Goal: Task Accomplishment & Management: Complete application form

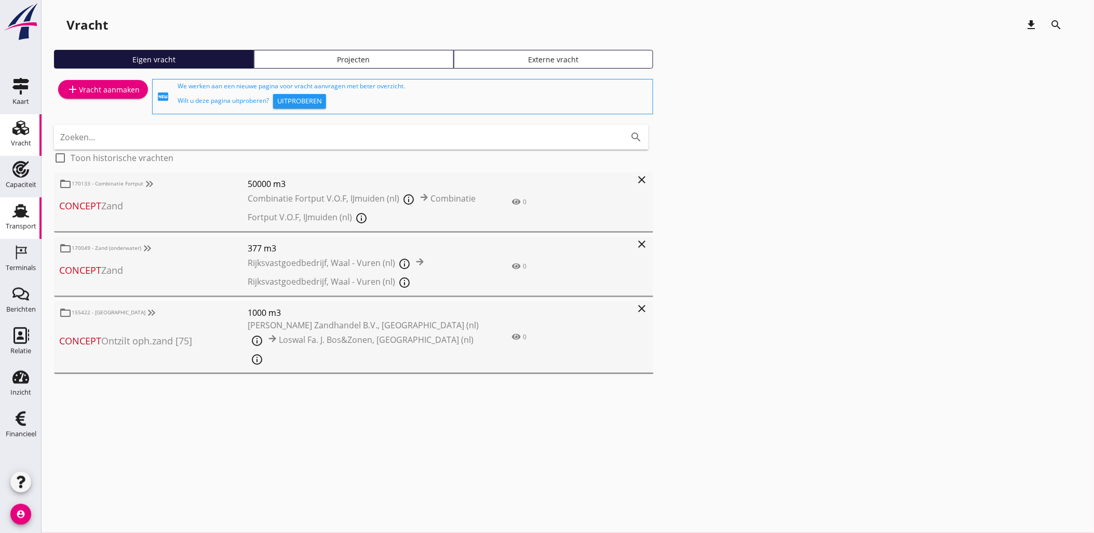
click at [23, 208] on icon "Transport" at bounding box center [20, 211] width 17 height 17
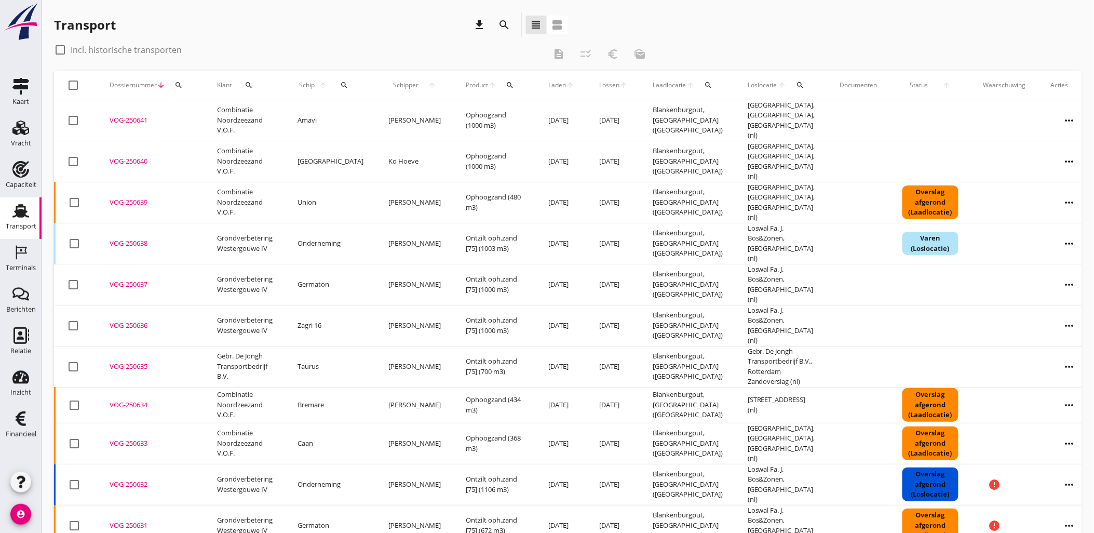
click at [179, 86] on icon "search" at bounding box center [178, 85] width 8 height 8
click at [196, 108] on input "Zoeken op dossiernummer..." at bounding box center [227, 115] width 108 height 17
paste input "VOG-250571"
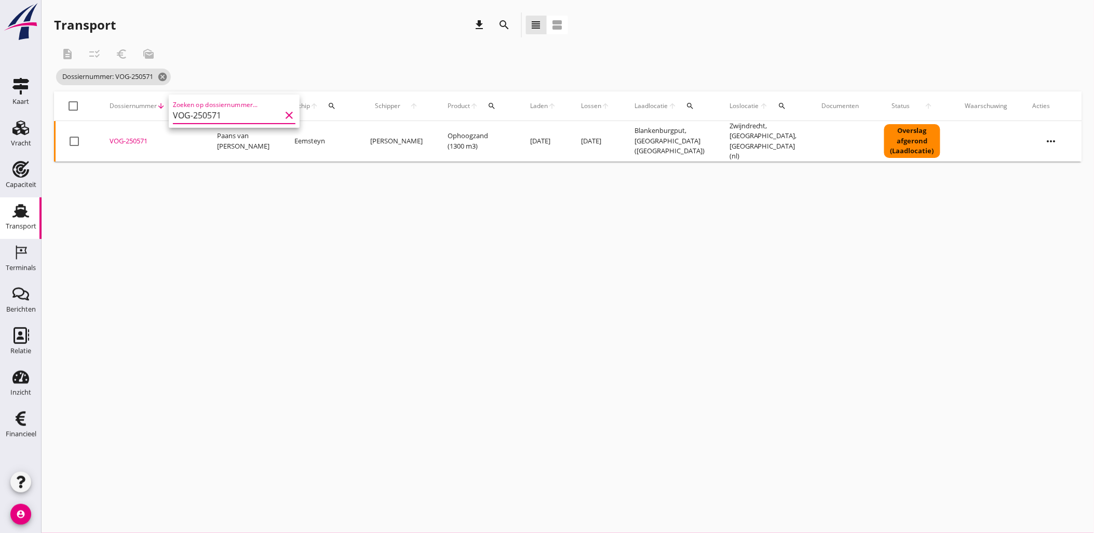
type input "VOG-250571"
click at [132, 136] on div "VOG-250571" at bounding box center [151, 141] width 83 height 10
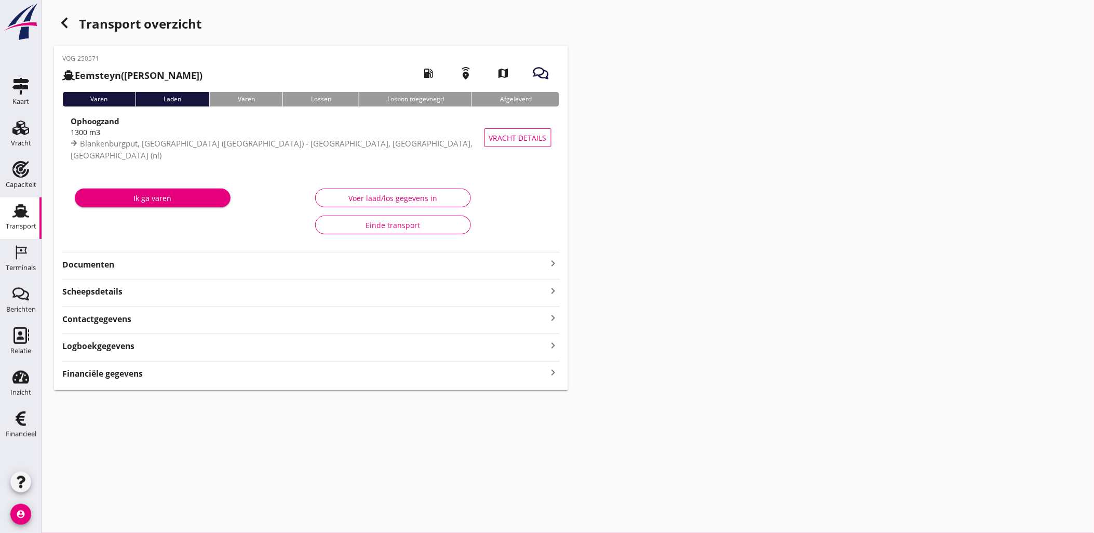
click at [460, 376] on div "Financiële gegevens keyboard_arrow_right" at bounding box center [310, 373] width 497 height 14
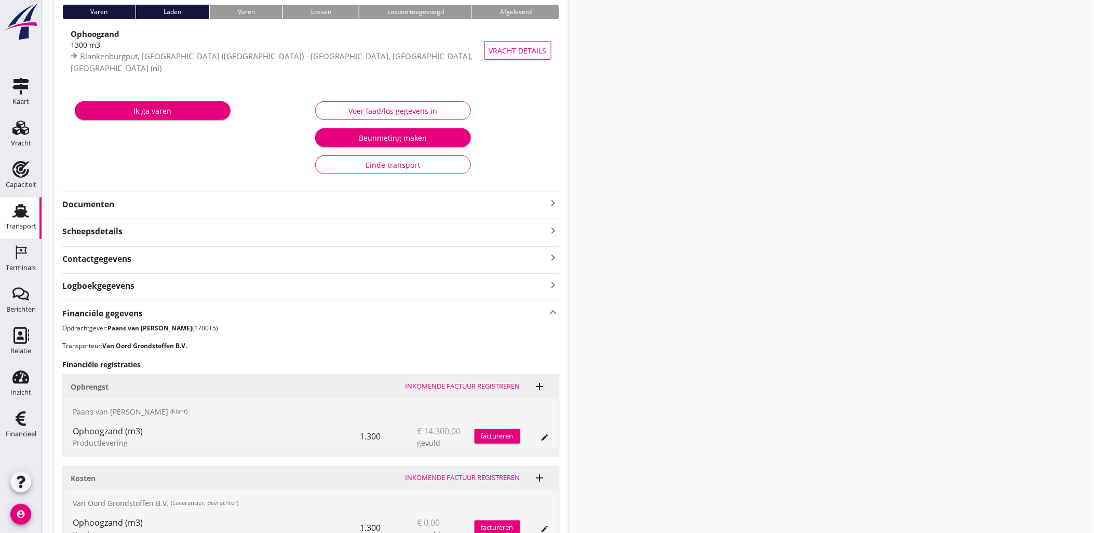
scroll to position [214, 0]
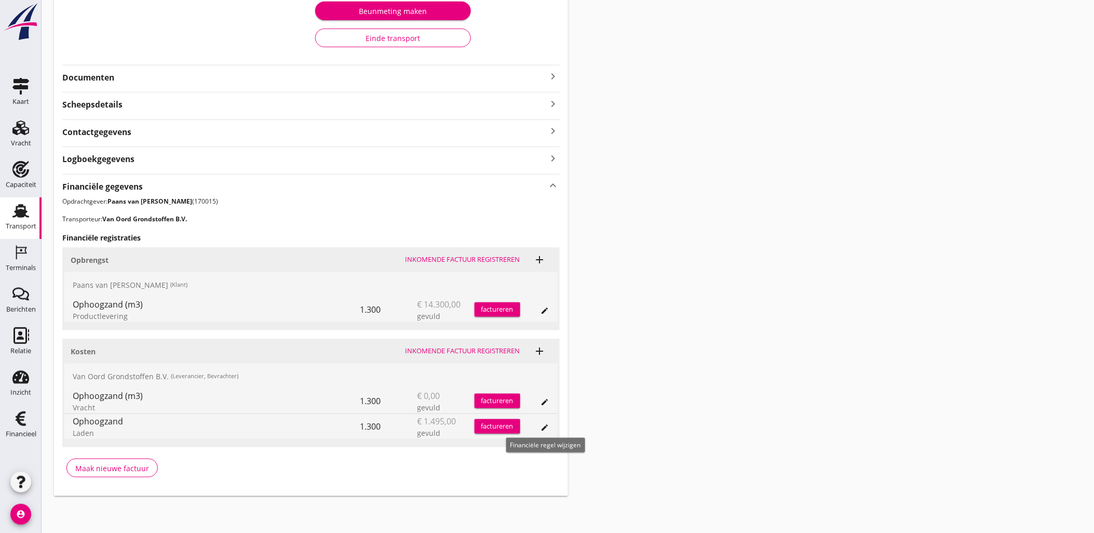
click at [548, 425] on icon "edit" at bounding box center [545, 427] width 8 height 8
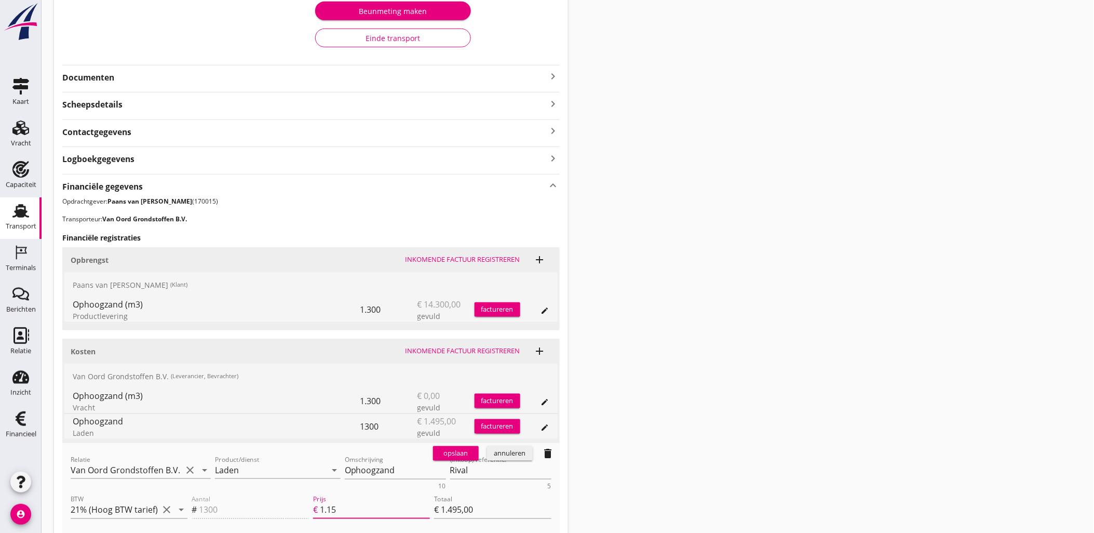
drag, startPoint x: 361, startPoint y: 508, endPoint x: 253, endPoint y: 497, distance: 109.0
click at [253, 497] on div "Aantal # 1300 Prijs € 1.15 Totaal € 1.495,00" at bounding box center [372, 510] width 364 height 39
type input "0"
type input "€ 0,00"
type input "0.9"
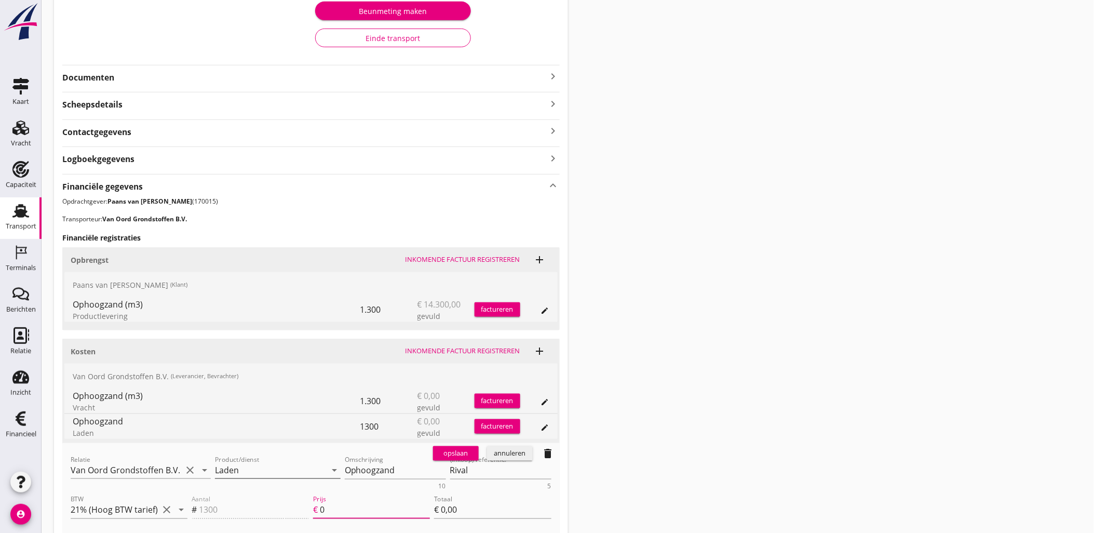
type input "€ 1.170,00"
type input "0.90"
click at [473, 457] on div "opslaan" at bounding box center [455, 453] width 37 height 10
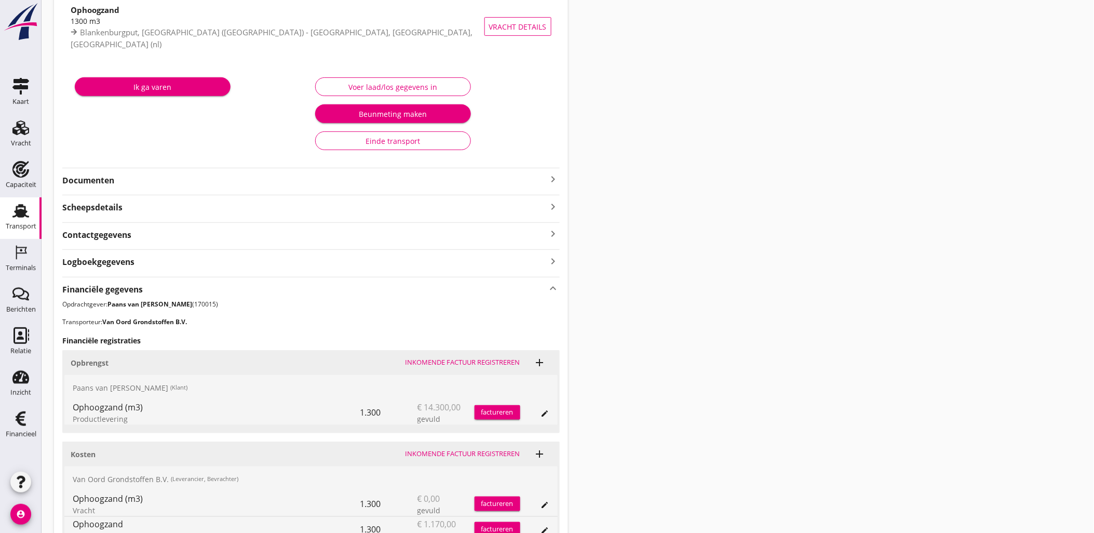
scroll to position [0, 0]
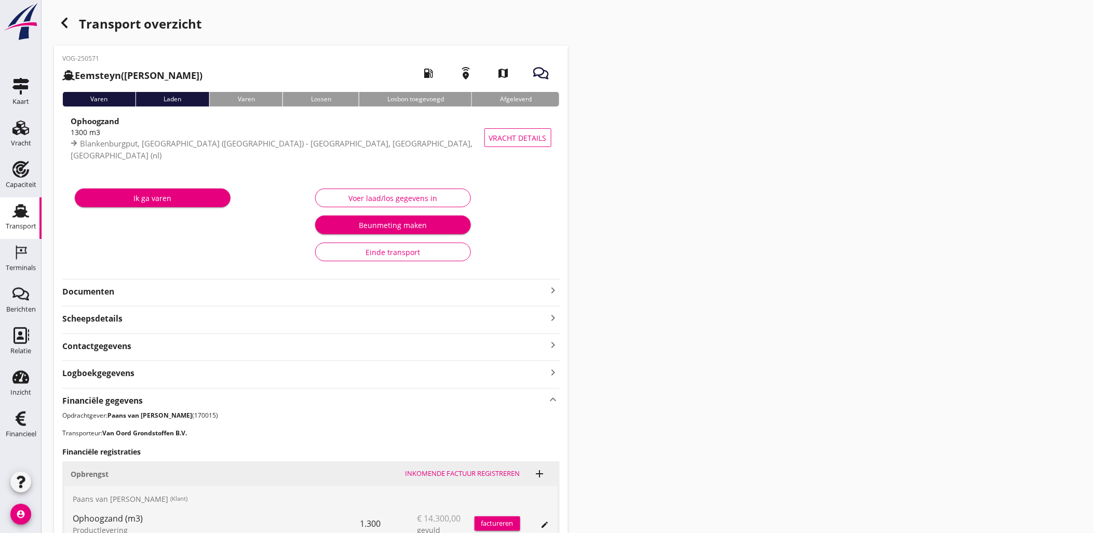
drag, startPoint x: 568, startPoint y: 191, endPoint x: 531, endPoint y: 170, distance: 42.1
click at [568, 191] on div "Transport overzicht VOG-250571 Eemsteyn ([PERSON_NAME]) local_gas_station emerg…" at bounding box center [568, 361] width 1053 height 722
click at [18, 128] on icon "Vracht" at bounding box center [20, 127] width 17 height 17
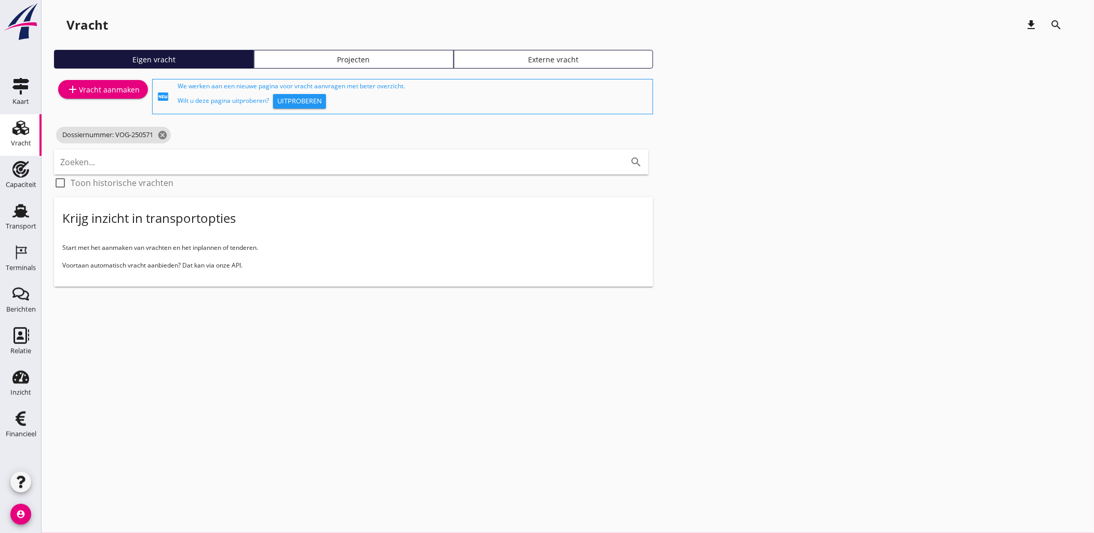
click at [17, 203] on icon "Transport" at bounding box center [20, 211] width 17 height 17
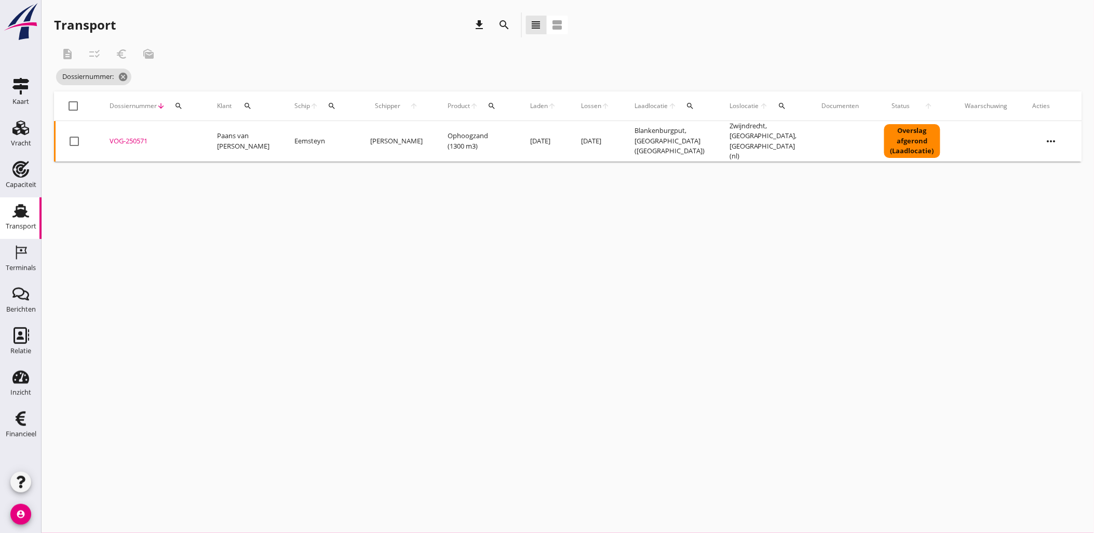
click at [189, 103] on div "Dossiernummer arrow_downward search" at bounding box center [151, 105] width 83 height 25
click at [182, 106] on icon "search" at bounding box center [178, 106] width 8 height 8
click at [195, 129] on input "Zoeken op dossiernummer..." at bounding box center [227, 136] width 108 height 17
paste input "VOG-250575"
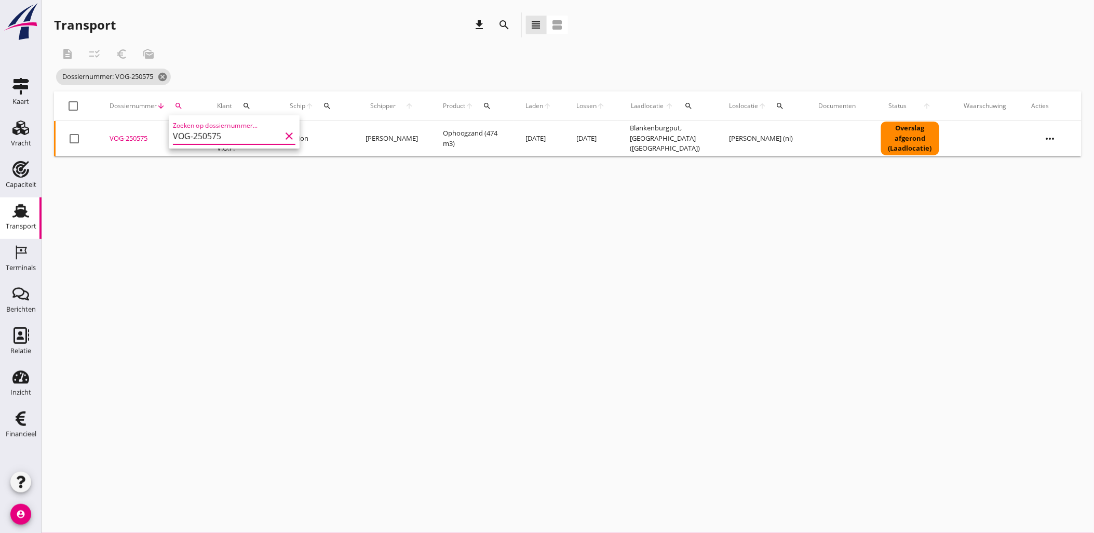
type input "VOG-250575"
click at [132, 139] on div "VOG-250575" at bounding box center [151, 138] width 83 height 10
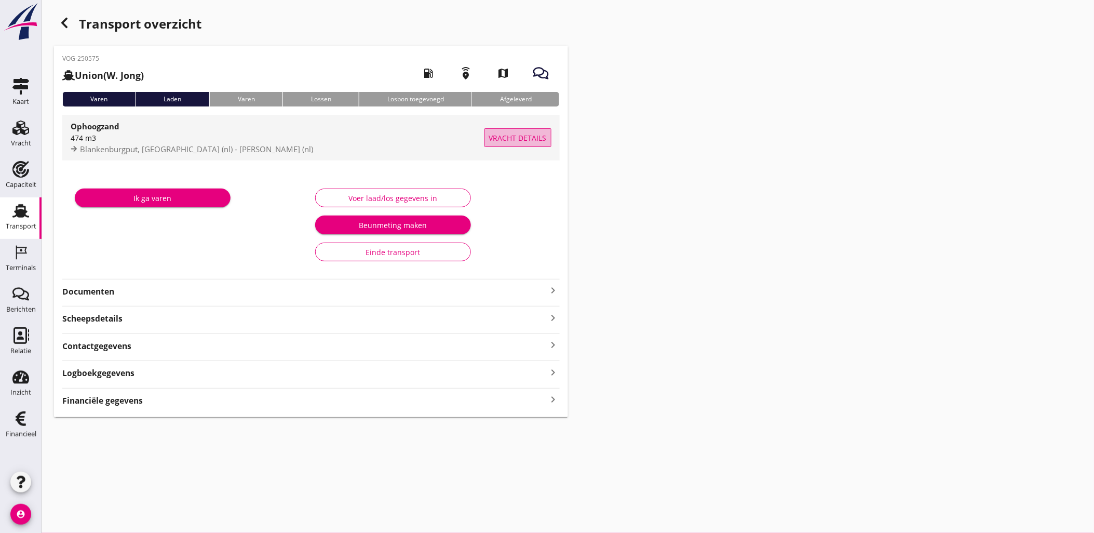
click at [533, 137] on span "Vracht details" at bounding box center [518, 137] width 58 height 11
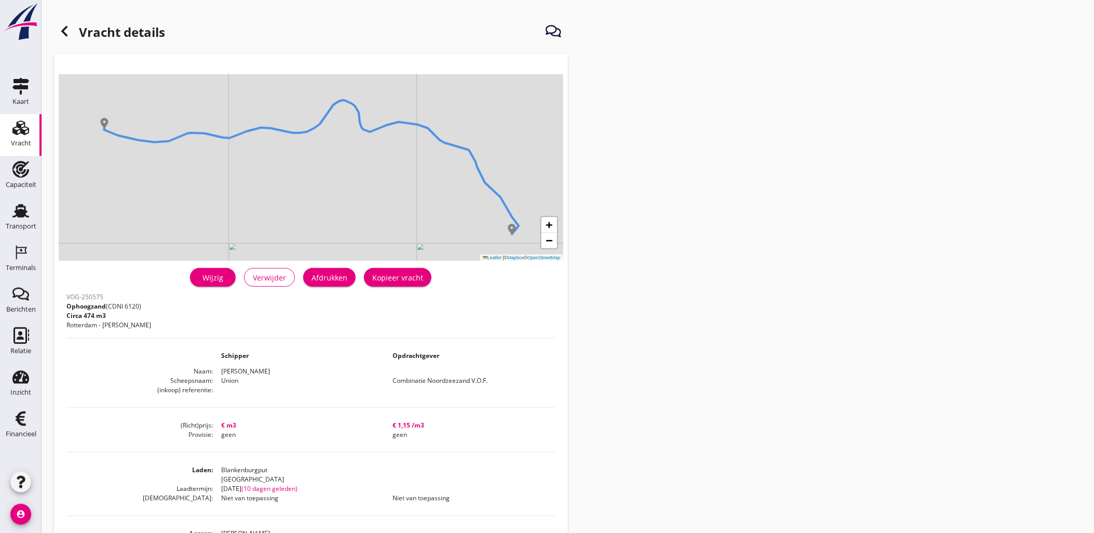
click at [226, 278] on div "Wijzig" at bounding box center [212, 277] width 29 height 11
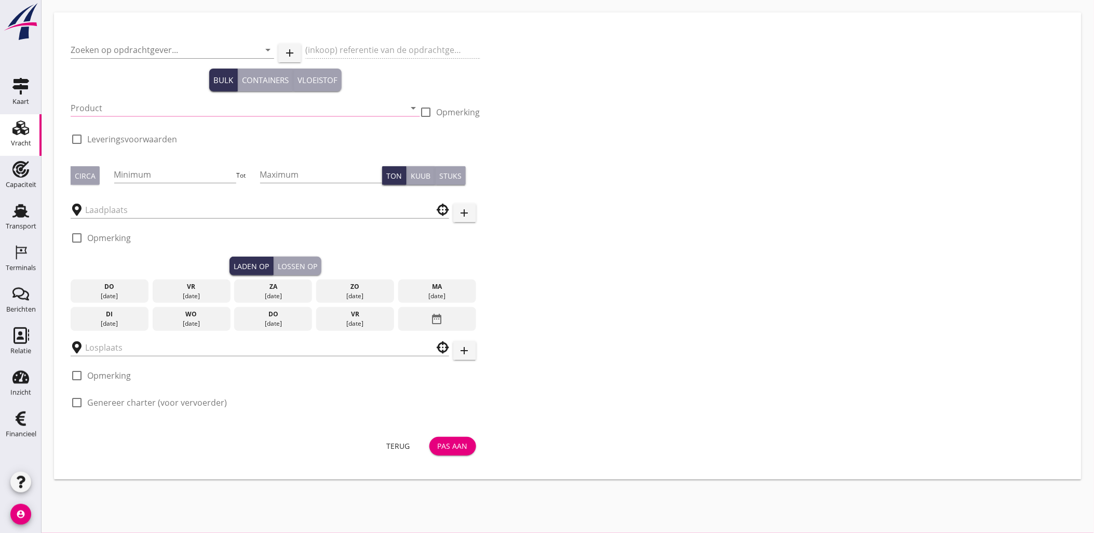
type input "Combinatie Noordzeezand V.O.F."
type input "Ophoogzand (6120)"
type input "499"
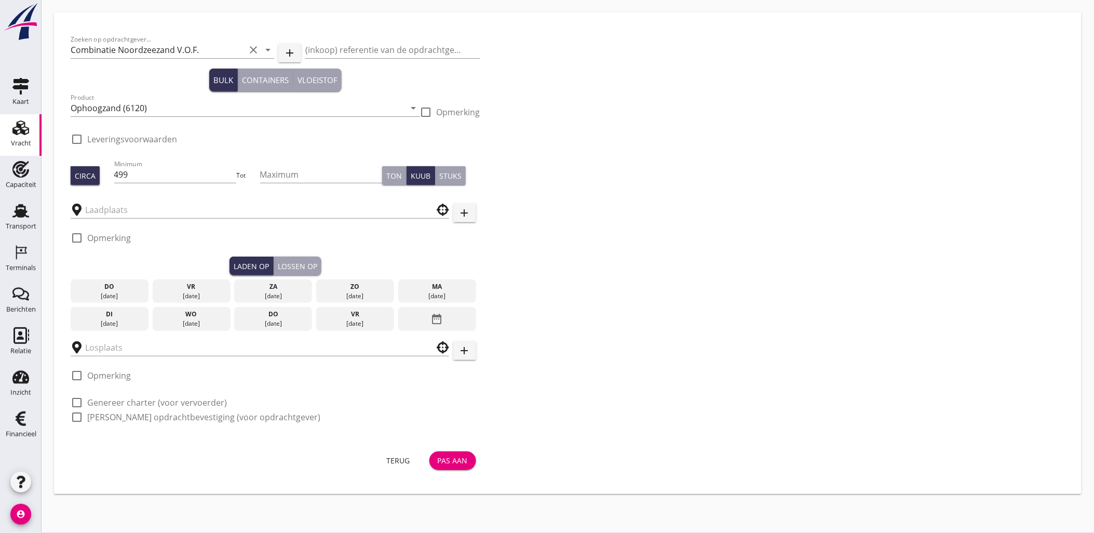
checkbox input "true"
type input "Blankenburgput"
type input "[PERSON_NAME]"
checkbox input "true"
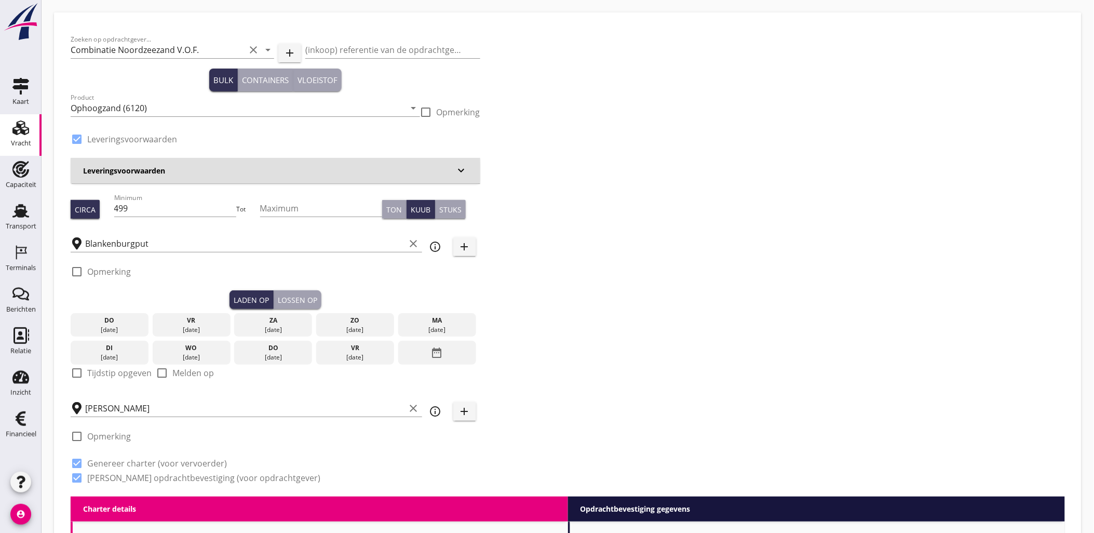
click at [292, 266] on div "check_box_outline_blank Opmerking" at bounding box center [276, 274] width 410 height 31
type input "0"
radio input "false"
type input "1.15"
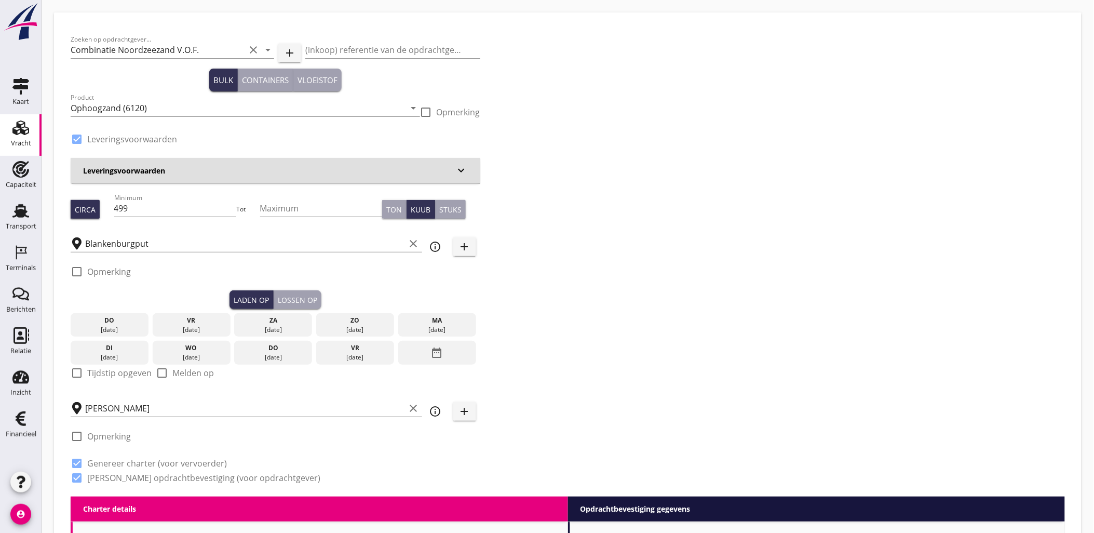
radio input "false"
click at [308, 288] on div "check_box_outline_blank Opmerking" at bounding box center [276, 274] width 410 height 31
click at [310, 293] on button "Lossen op" at bounding box center [298, 299] width 48 height 19
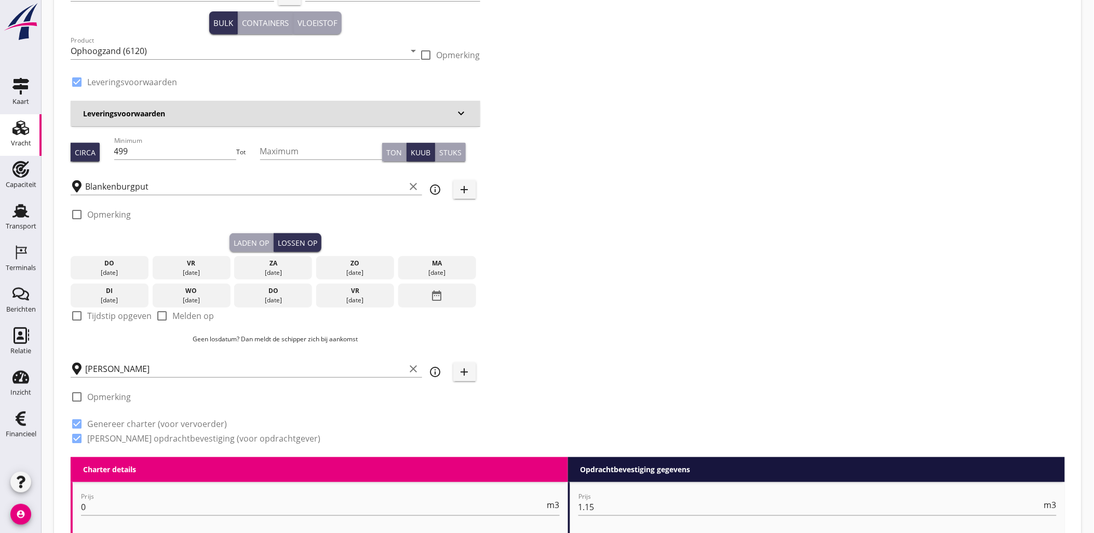
scroll to position [58, 0]
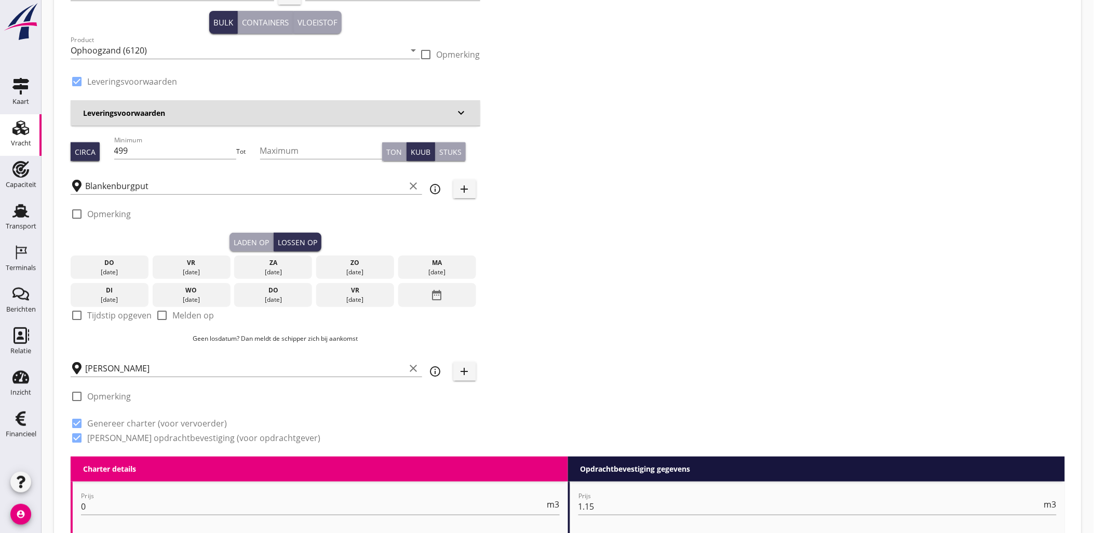
click at [255, 240] on div "Laden op" at bounding box center [251, 242] width 35 height 11
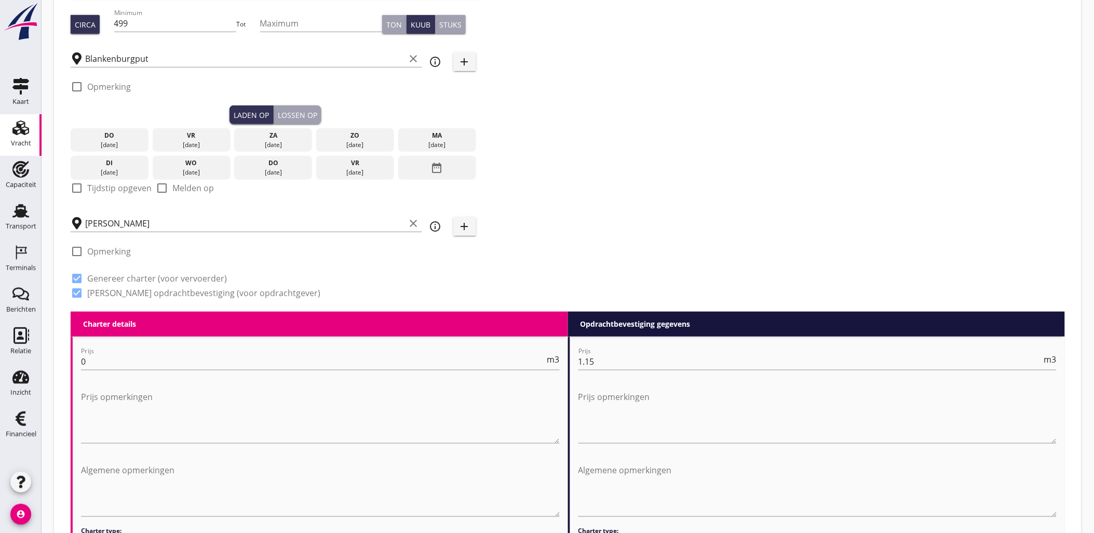
scroll to position [173, 0]
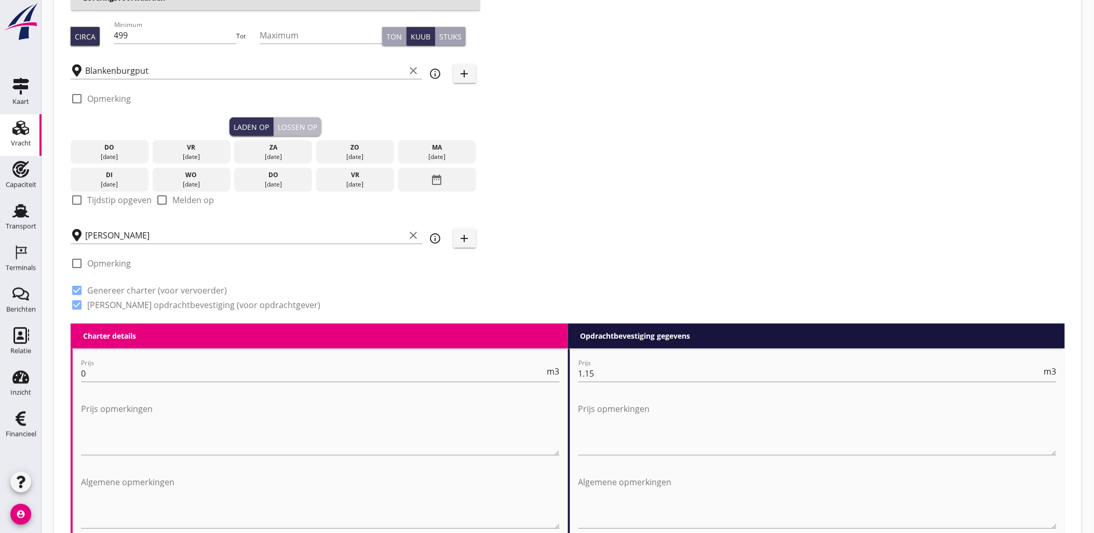
click at [289, 130] on div "Lossen op" at bounding box center [297, 127] width 39 height 11
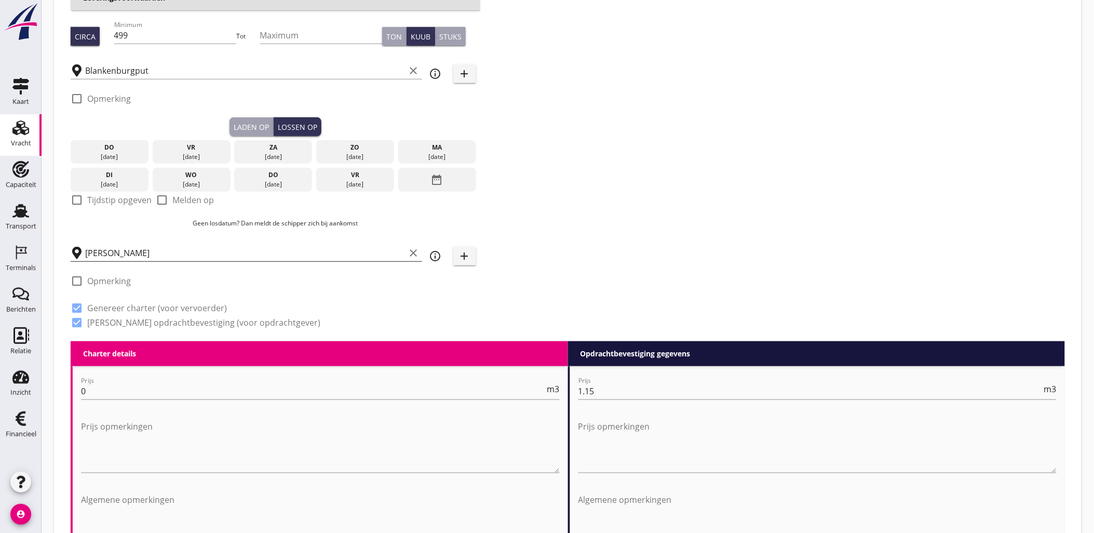
click at [164, 260] on div "[PERSON_NAME] clear" at bounding box center [247, 249] width 352 height 23
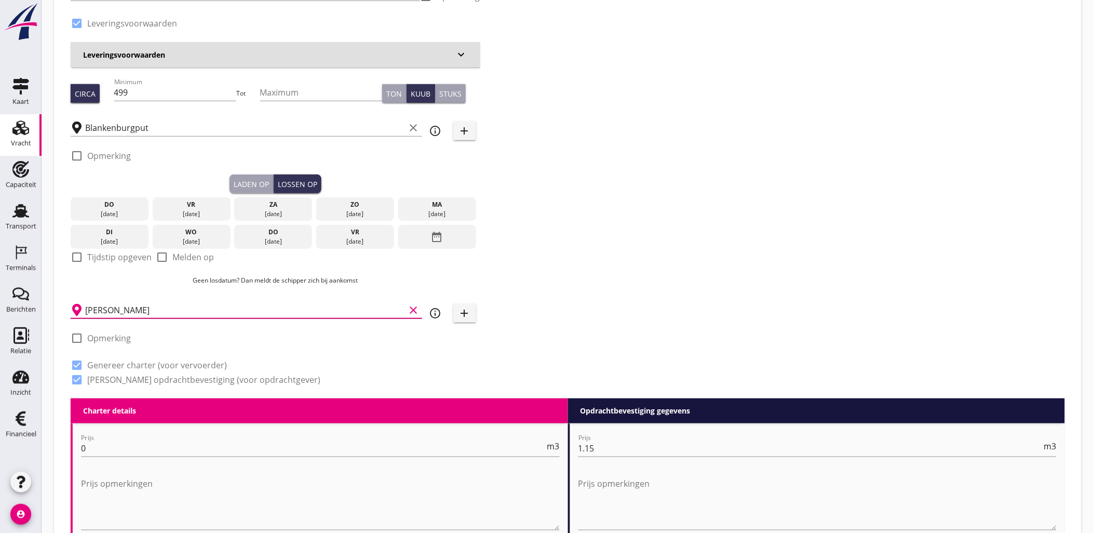
scroll to position [115, 0]
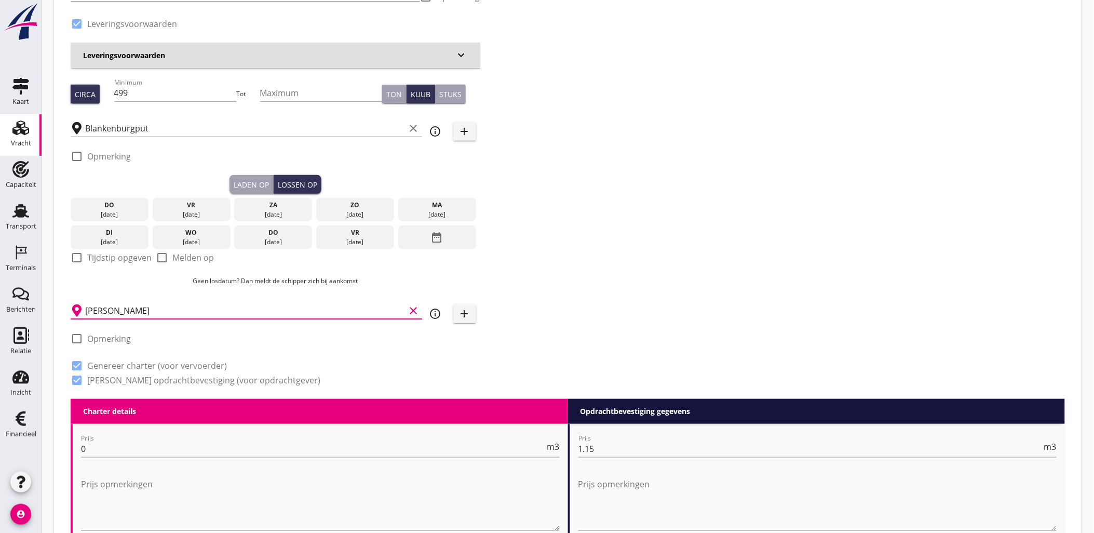
click at [261, 304] on input "[PERSON_NAME]" at bounding box center [245, 310] width 320 height 17
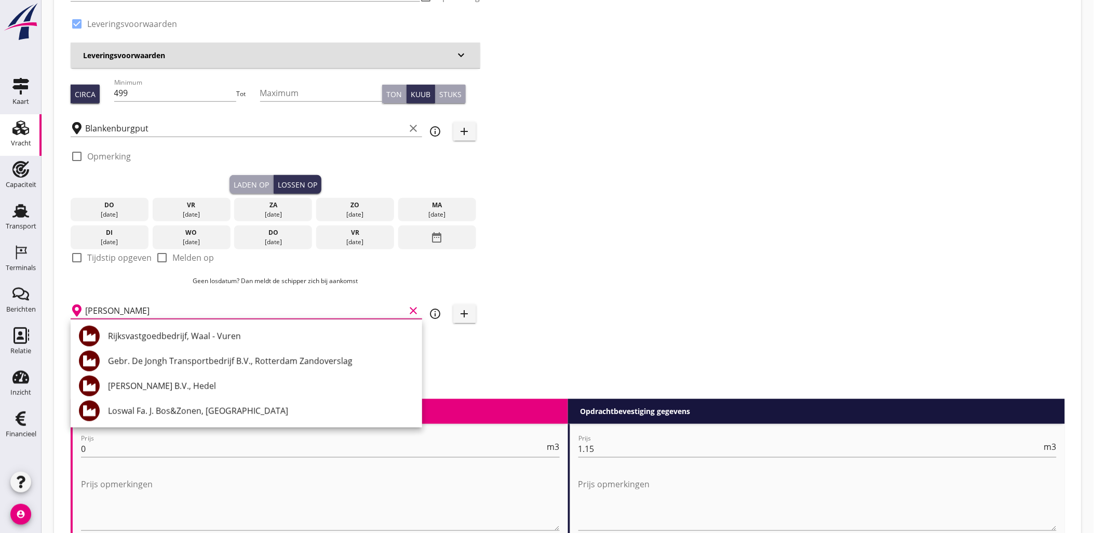
click at [266, 310] on input "[PERSON_NAME]" at bounding box center [245, 310] width 320 height 17
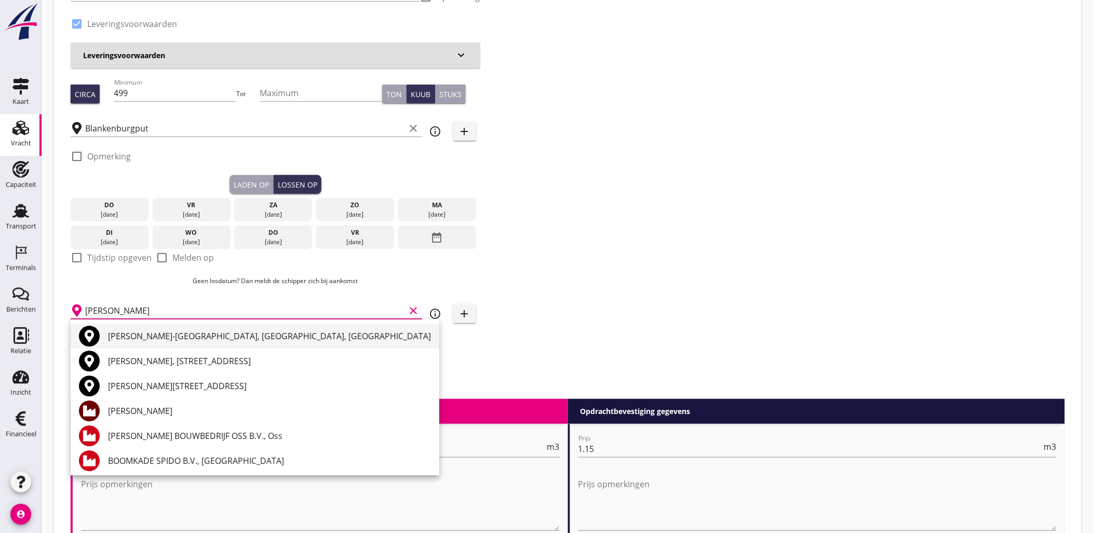
click at [243, 331] on div "[PERSON_NAME]-[GEOGRAPHIC_DATA], [GEOGRAPHIC_DATA], [GEOGRAPHIC_DATA]" at bounding box center [269, 336] width 323 height 12
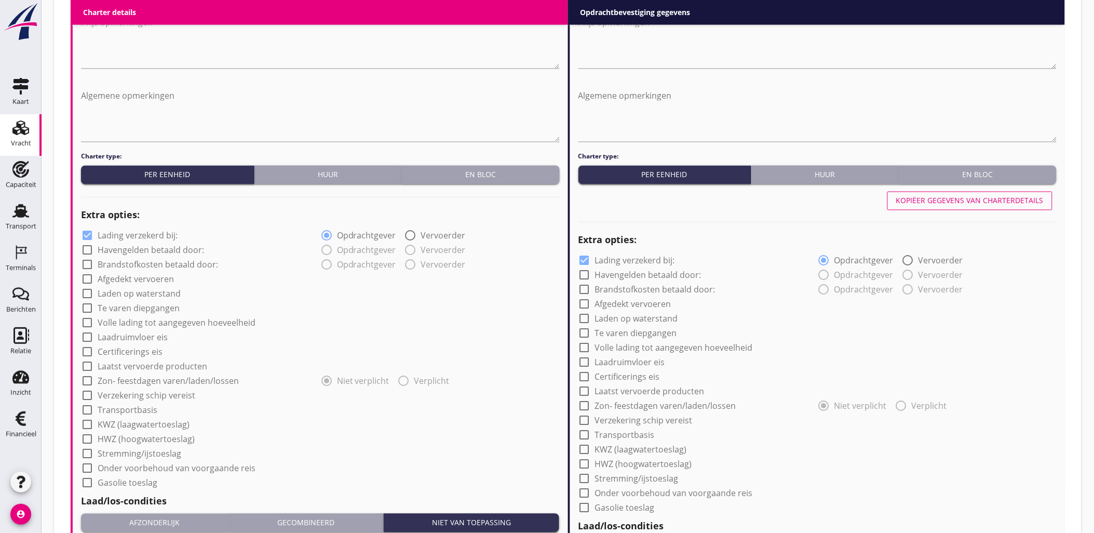
scroll to position [854, 0]
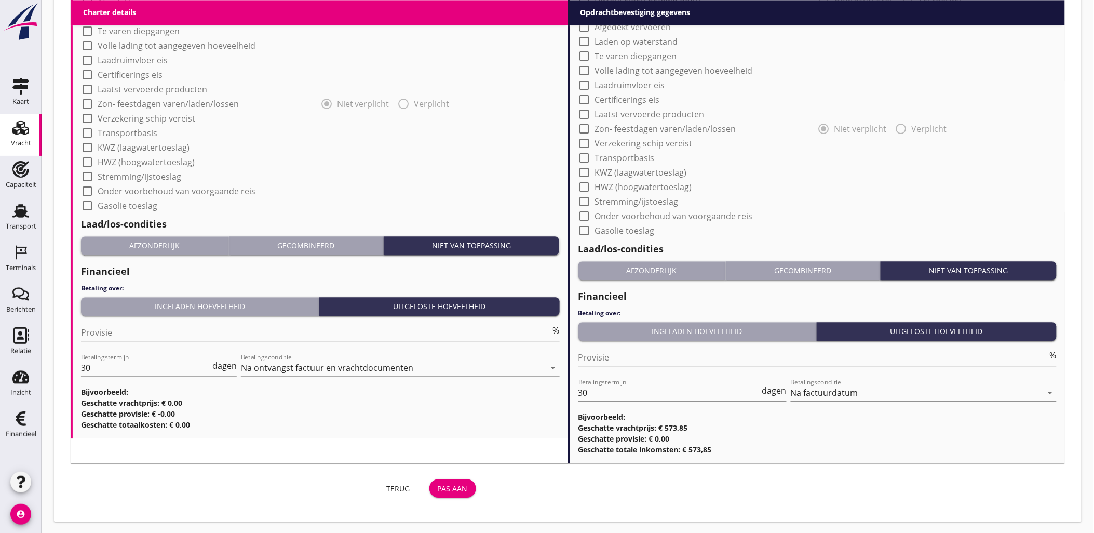
type input "[PERSON_NAME]-[GEOGRAPHIC_DATA], [GEOGRAPHIC_DATA], [GEOGRAPHIC_DATA]"
click at [427, 481] on div "Terug Pas aan" at bounding box center [276, 488] width 410 height 25
click at [435, 484] on button "Pas aan" at bounding box center [452, 488] width 47 height 19
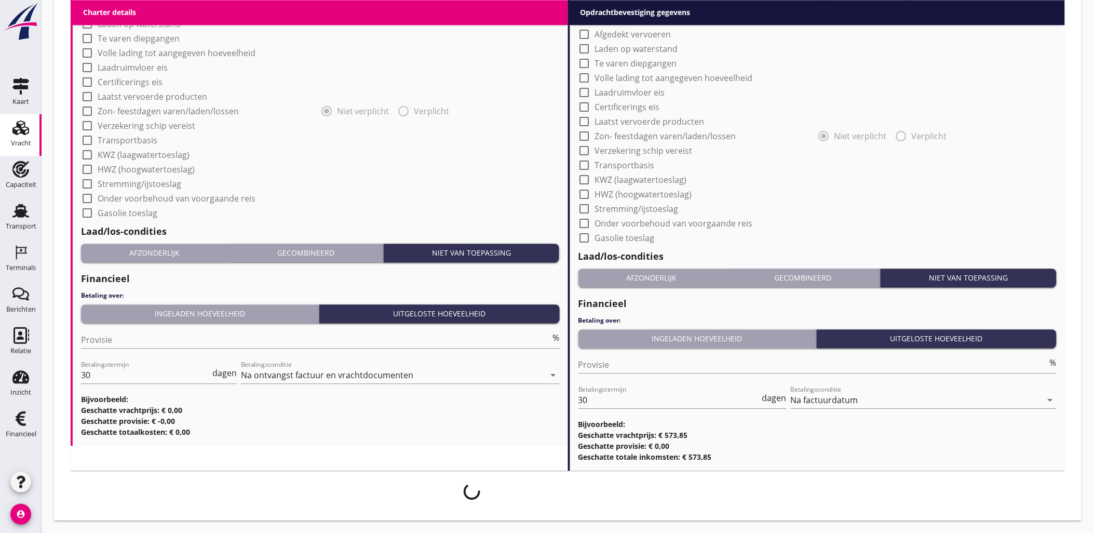
scroll to position [846, 0]
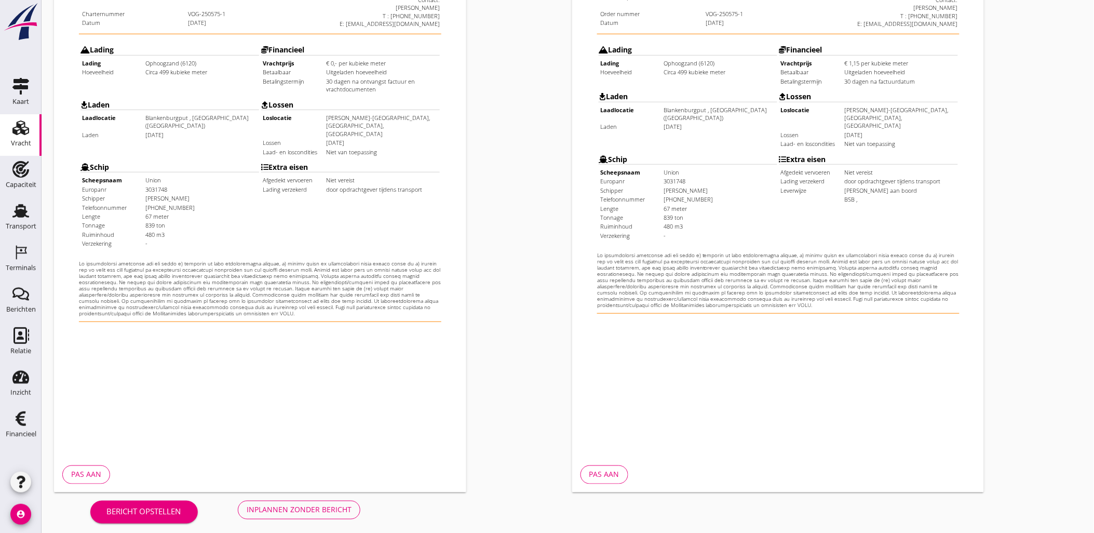
scroll to position [235, 0]
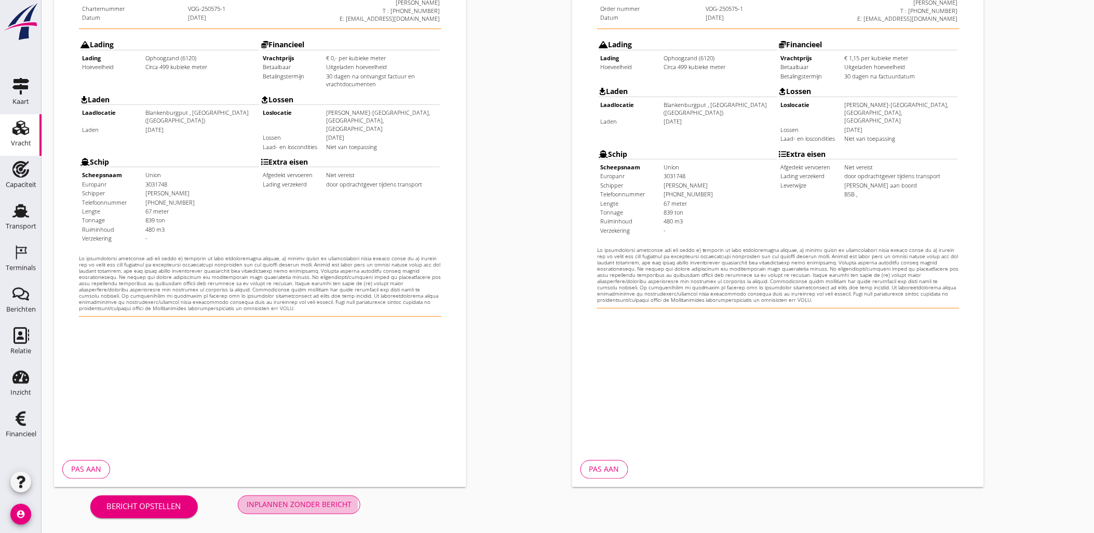
click at [323, 507] on div "Inplannen zonder bericht" at bounding box center [299, 504] width 105 height 11
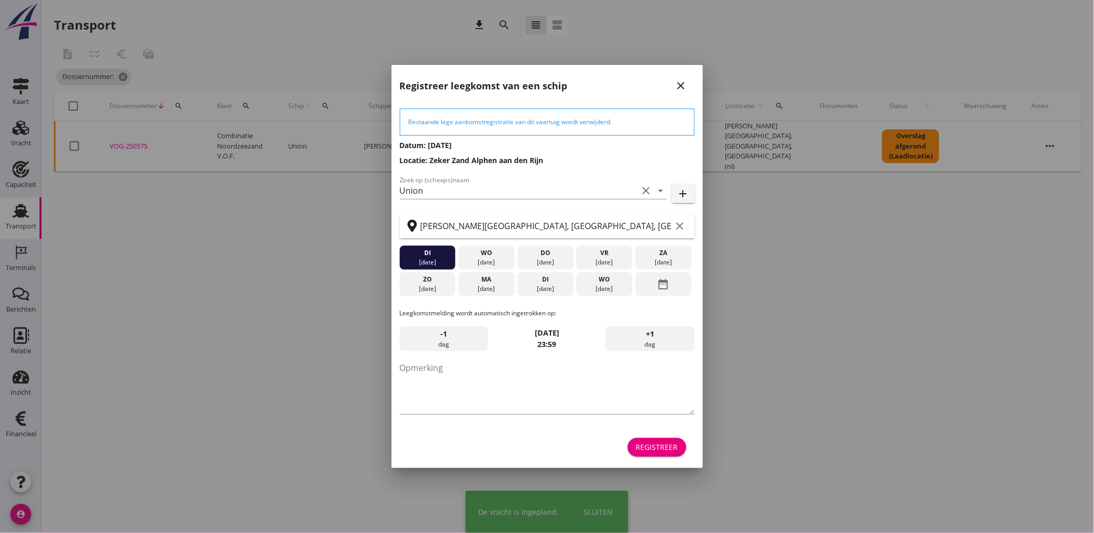
drag, startPoint x: 162, startPoint y: 107, endPoint x: 174, endPoint y: 105, distance: 12.6
click at [174, 105] on div at bounding box center [547, 266] width 1094 height 533
click at [657, 455] on button "Registreer" at bounding box center [657, 447] width 59 height 19
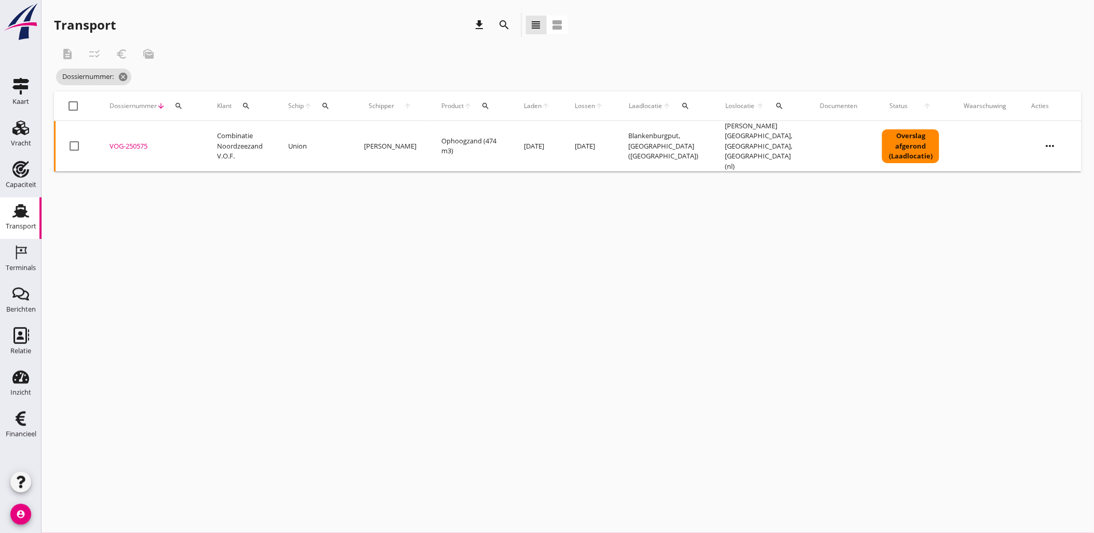
click at [185, 105] on div "search" at bounding box center [178, 106] width 19 height 8
click at [209, 128] on input "Zoeken op dossiernummer..." at bounding box center [227, 136] width 108 height 17
paste input "VOG-250585"
type input "VOG-250585"
click at [131, 141] on div "VOG-250585" at bounding box center [151, 146] width 83 height 10
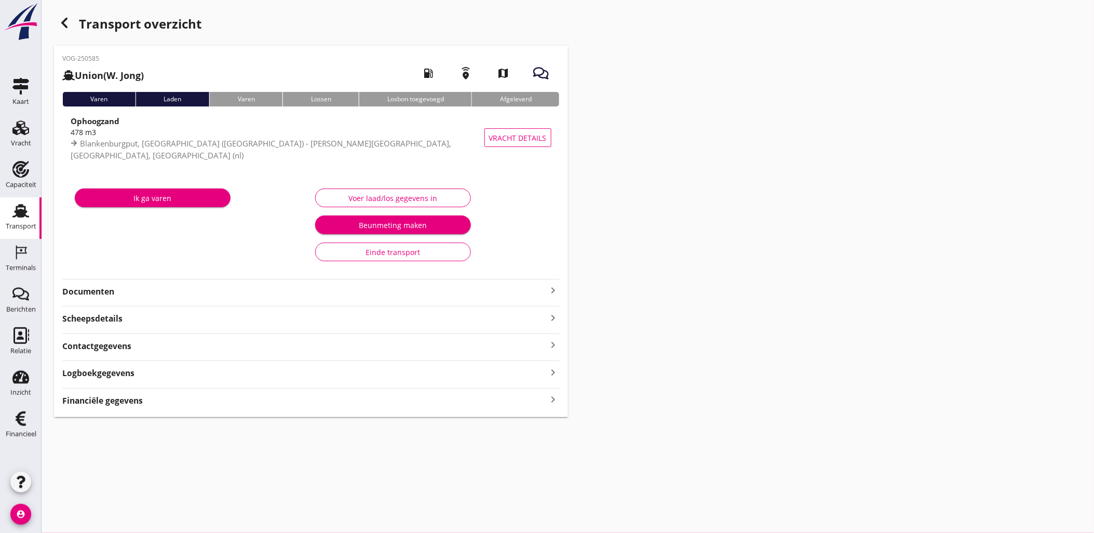
click at [227, 401] on div "Financiële gegevens keyboard_arrow_right" at bounding box center [310, 400] width 497 height 14
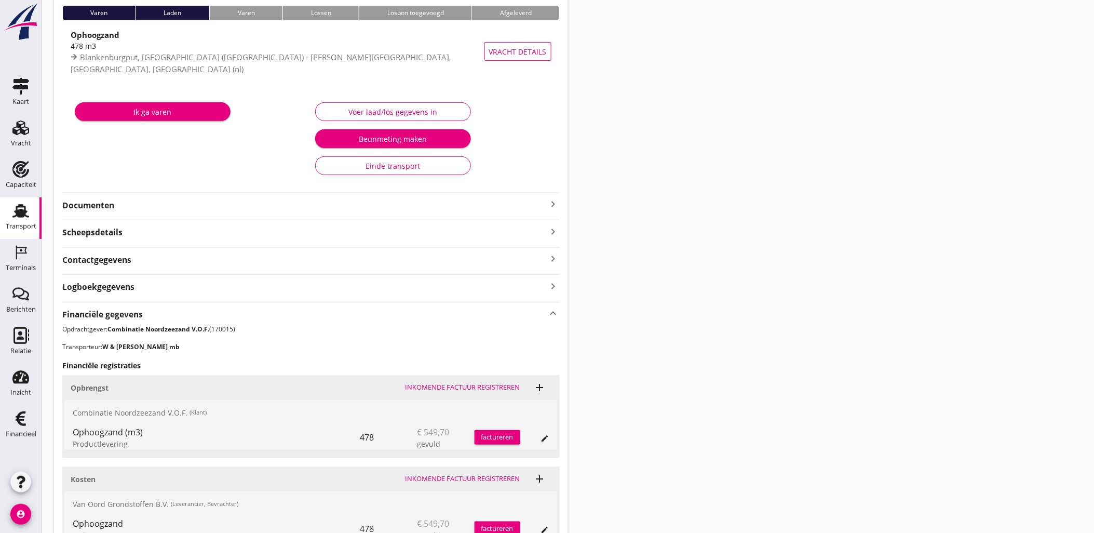
scroll to position [189, 0]
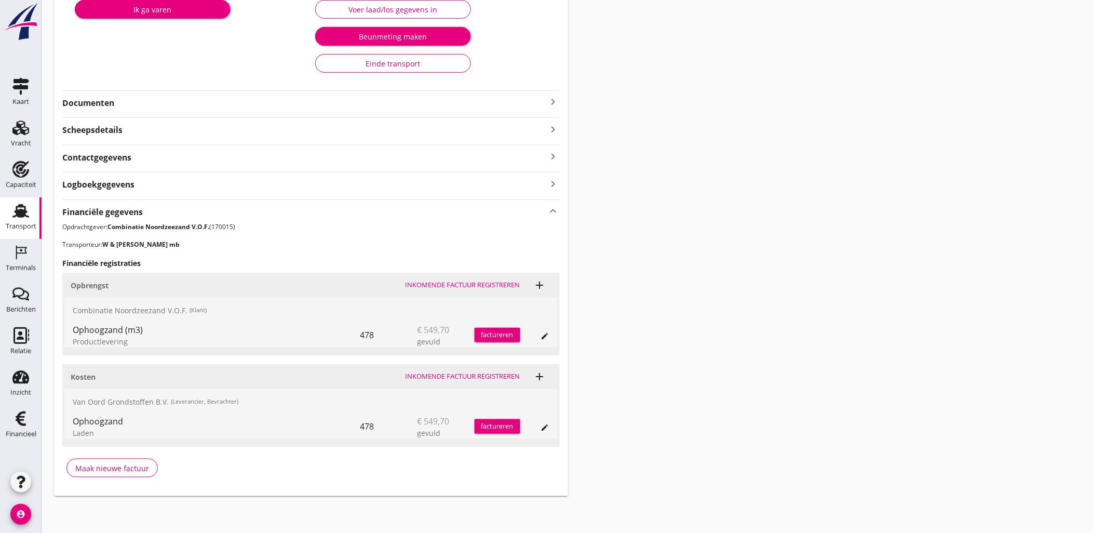
click at [183, 209] on div "Financiële gegevens keyboard_arrow_up" at bounding box center [310, 211] width 497 height 14
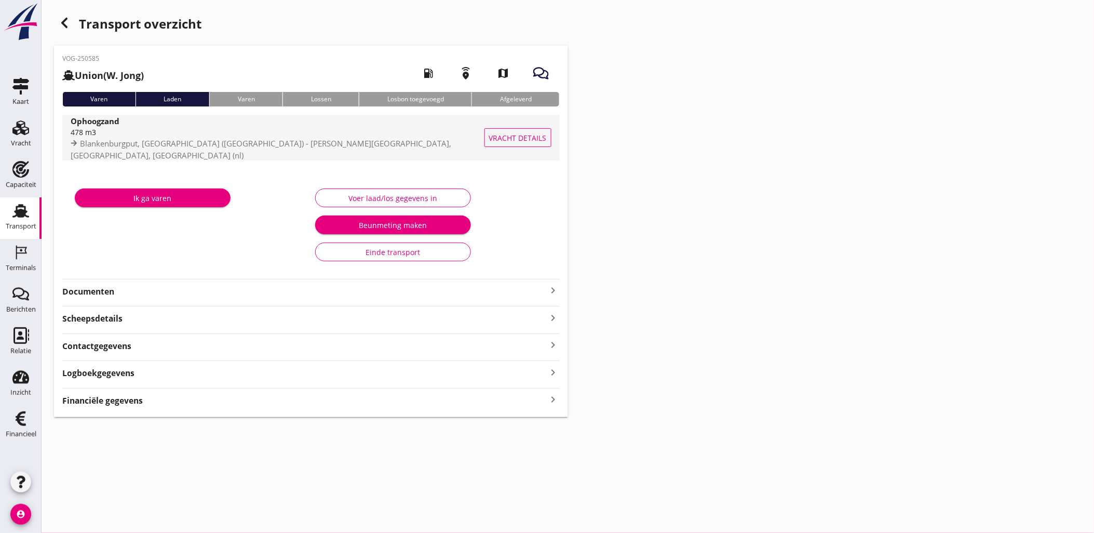
click at [513, 137] on span "Vracht details" at bounding box center [518, 137] width 58 height 11
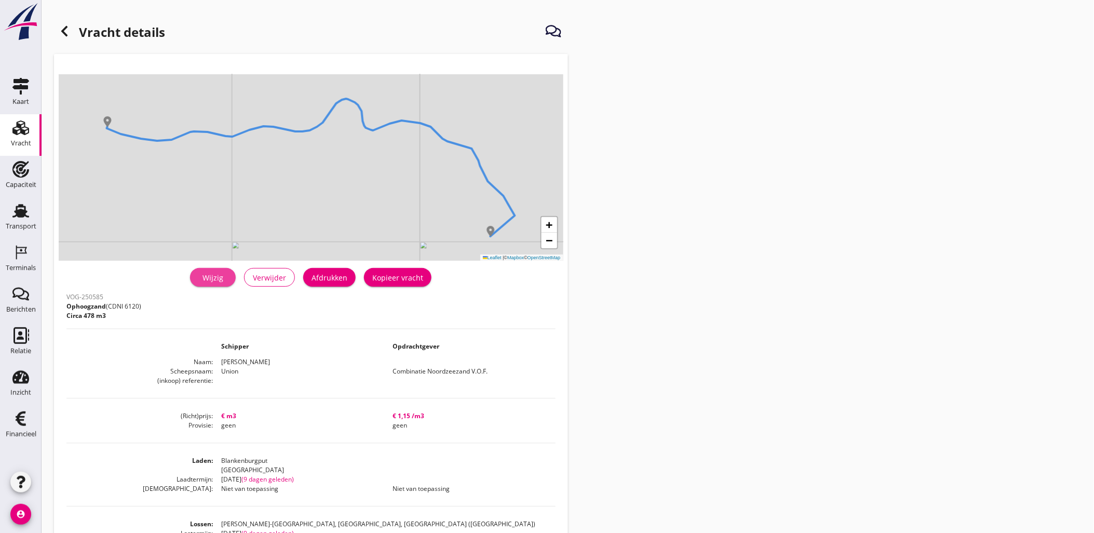
click at [227, 278] on div "Wijzig" at bounding box center [212, 277] width 29 height 11
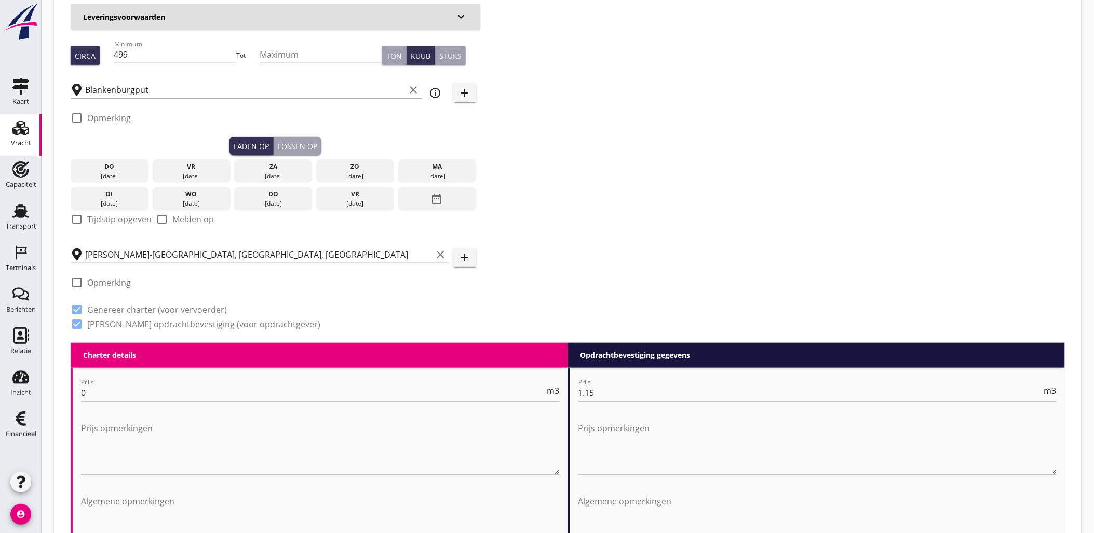
scroll to position [58, 0]
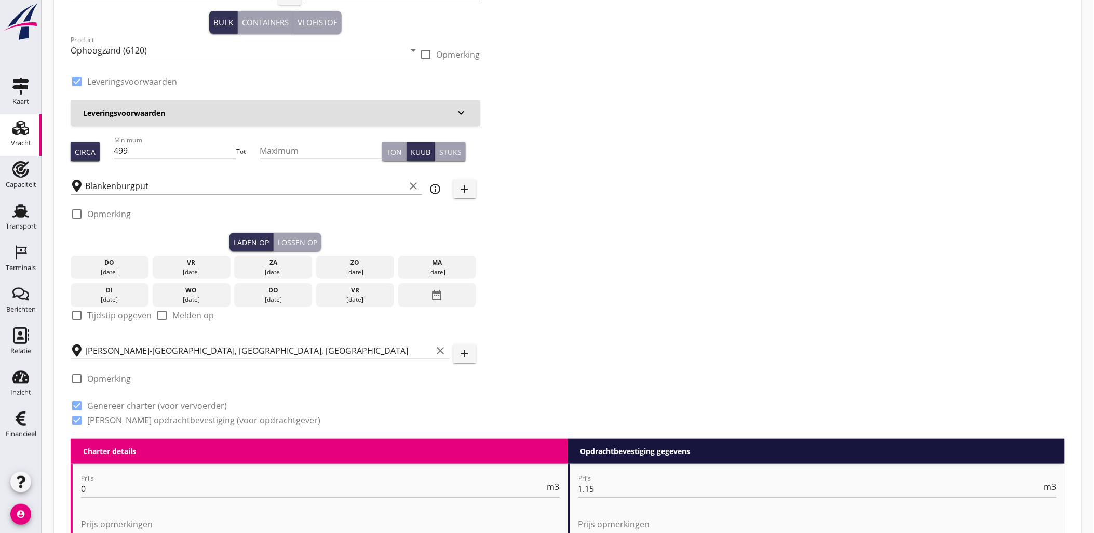
click at [314, 241] on div "Lossen op" at bounding box center [297, 242] width 39 height 11
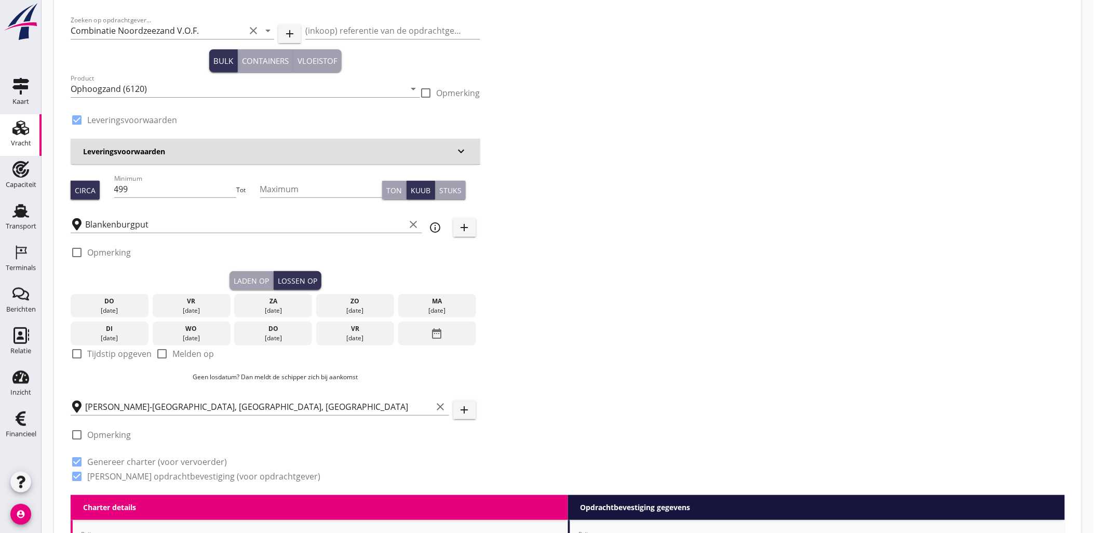
scroll to position [0, 0]
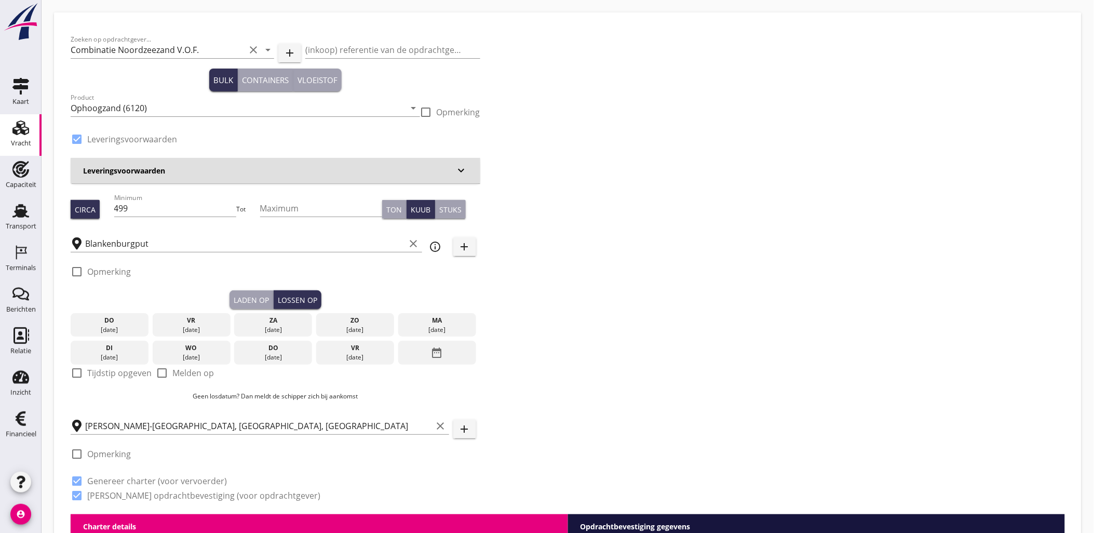
drag, startPoint x: 788, startPoint y: 262, endPoint x: 762, endPoint y: 265, distance: 26.7
click at [788, 262] on div "Zoeken op opdrachtgever... Combinatie Noordzeezand V.O.F. clear arrow_drop_down…" at bounding box center [567, 271] width 1003 height 485
click at [34, 133] on link "Vracht Vracht" at bounding box center [21, 135] width 42 height 42
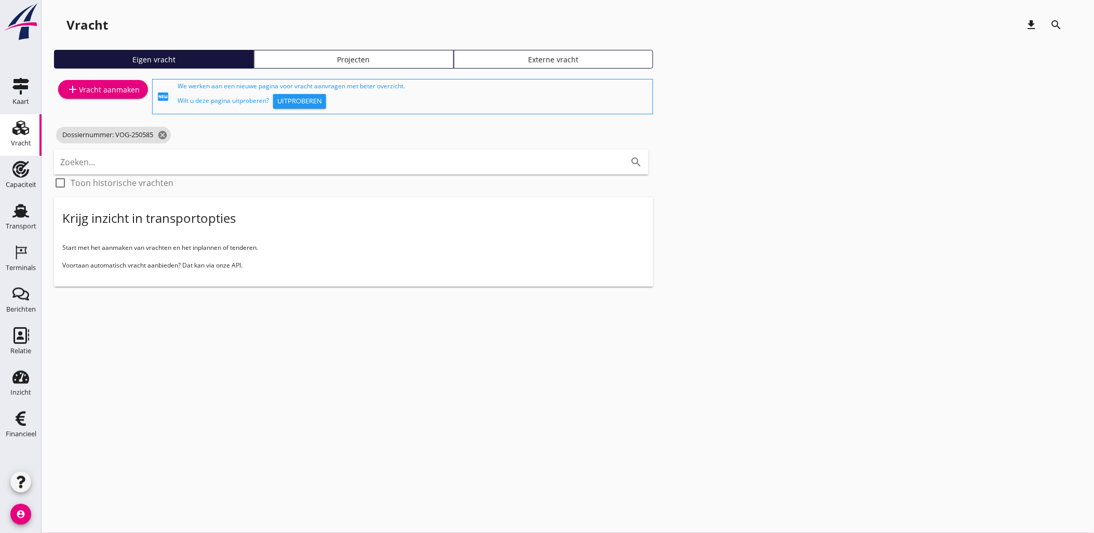
click at [21, 136] on div "Vracht" at bounding box center [21, 143] width 20 height 15
click at [24, 213] on use at bounding box center [20, 211] width 17 height 14
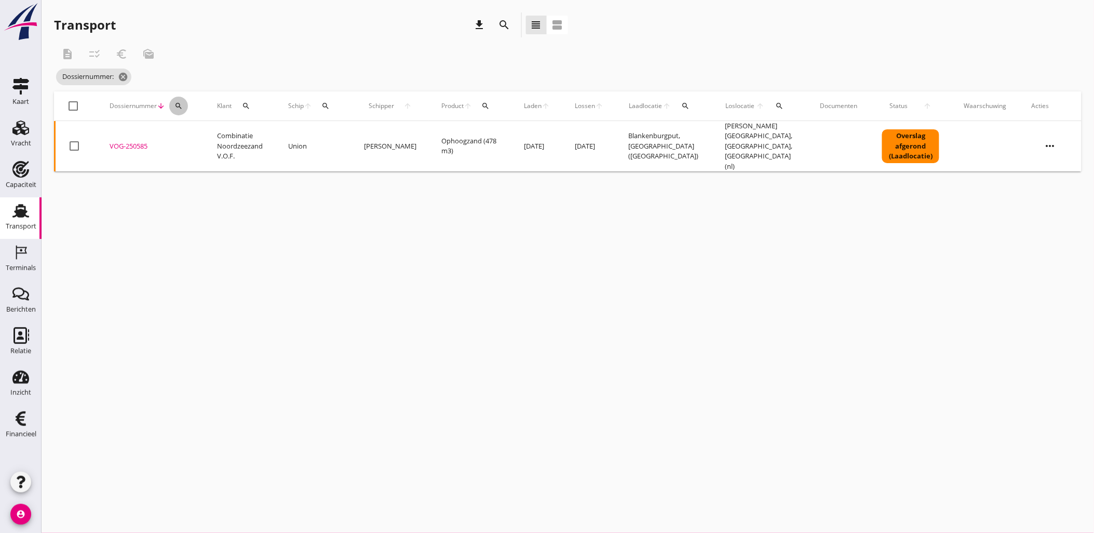
click at [182, 105] on icon "search" at bounding box center [178, 106] width 8 height 8
click at [213, 130] on input "Zoeken op dossiernummer..." at bounding box center [227, 136] width 108 height 17
paste input "VOG-250586"
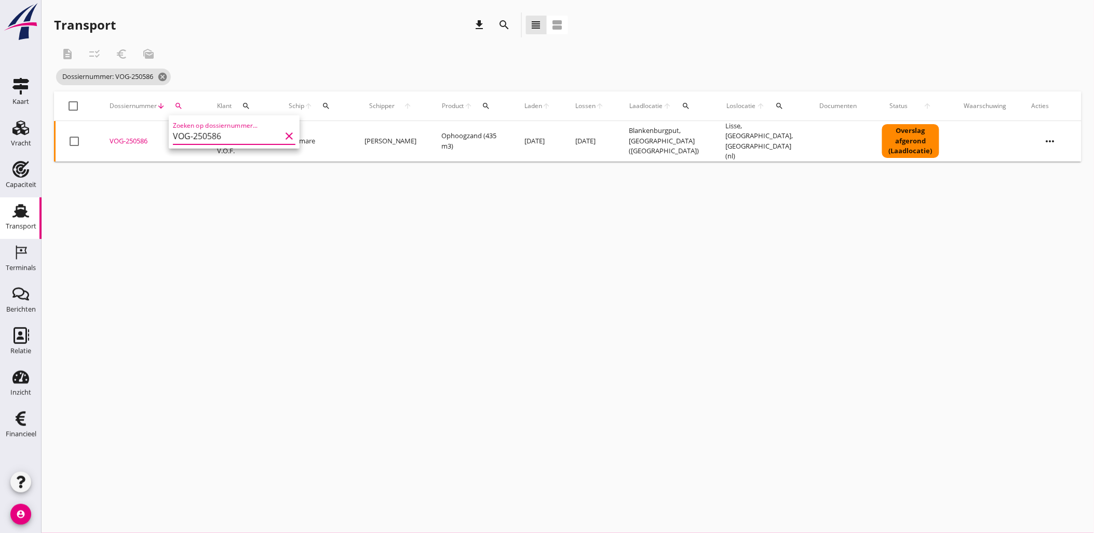
type input "VOG-250586"
click at [138, 138] on div "VOG-250586" at bounding box center [151, 141] width 83 height 10
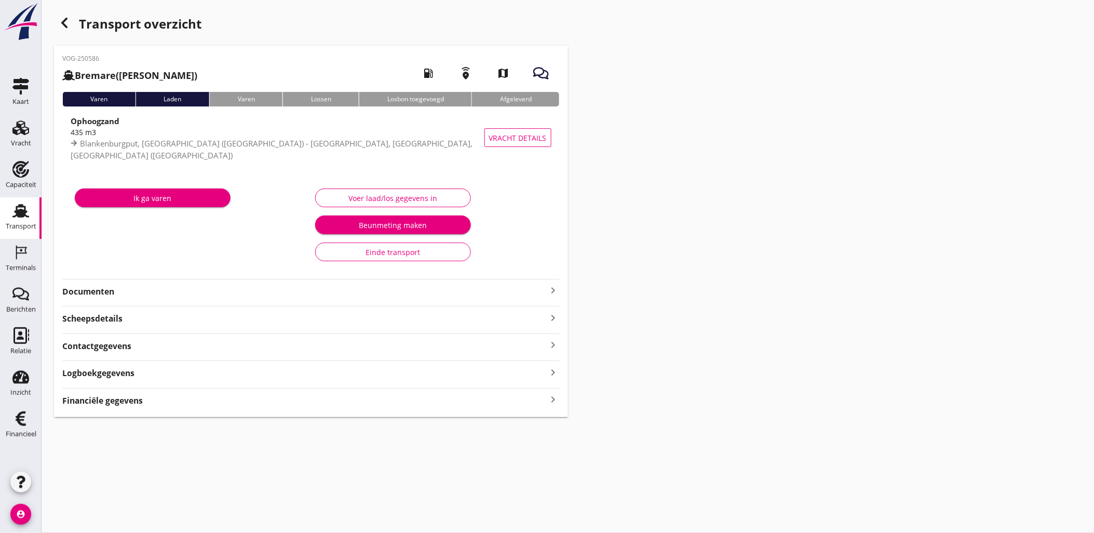
click at [501, 149] on div "Vracht details" at bounding box center [526, 138] width 51 height 46
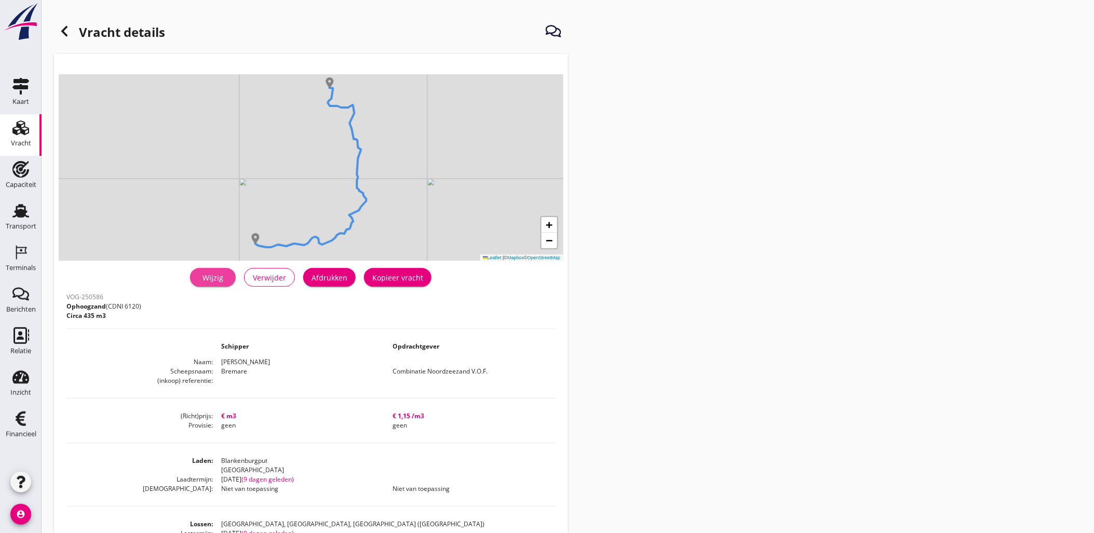
click at [224, 276] on div "Wijzig" at bounding box center [212, 277] width 29 height 11
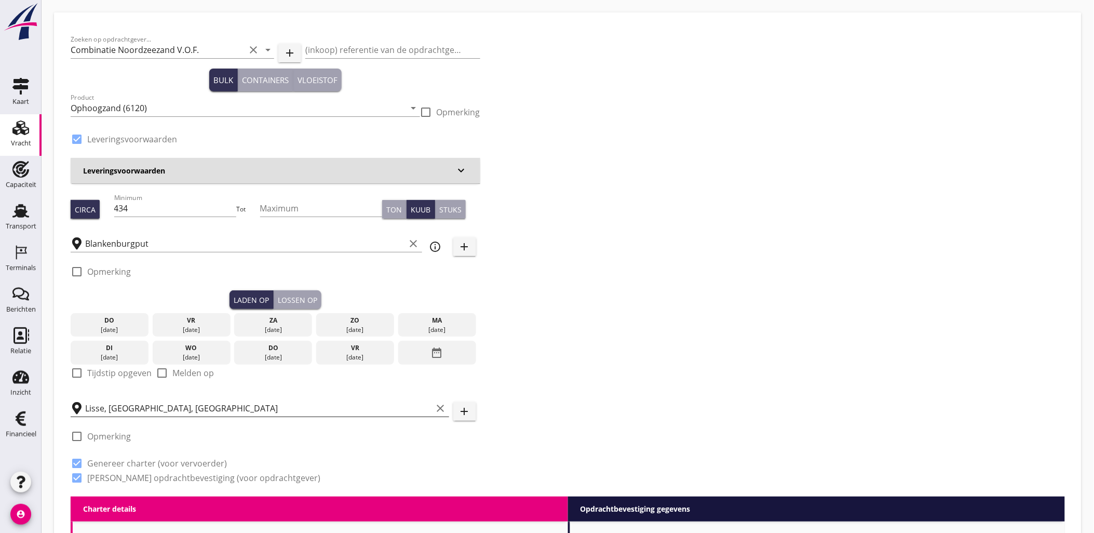
click at [173, 407] on input "Lisse, [GEOGRAPHIC_DATA], [GEOGRAPHIC_DATA]" at bounding box center [258, 408] width 347 height 17
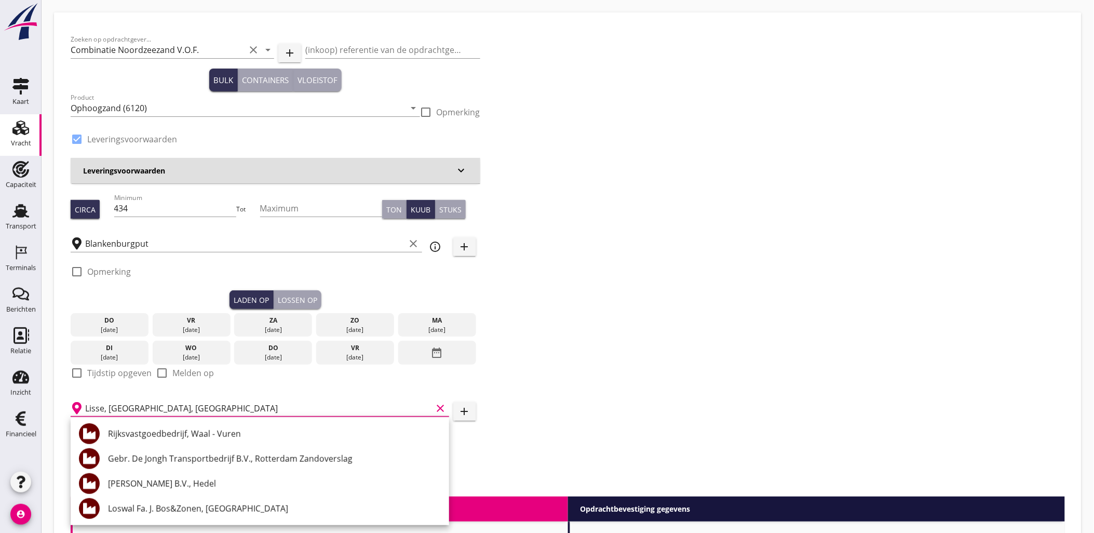
click at [587, 285] on div "Zoeken op opdrachtgever... Combinatie Noordzeezand V.O.F. clear arrow_drop_down…" at bounding box center [567, 262] width 1003 height 467
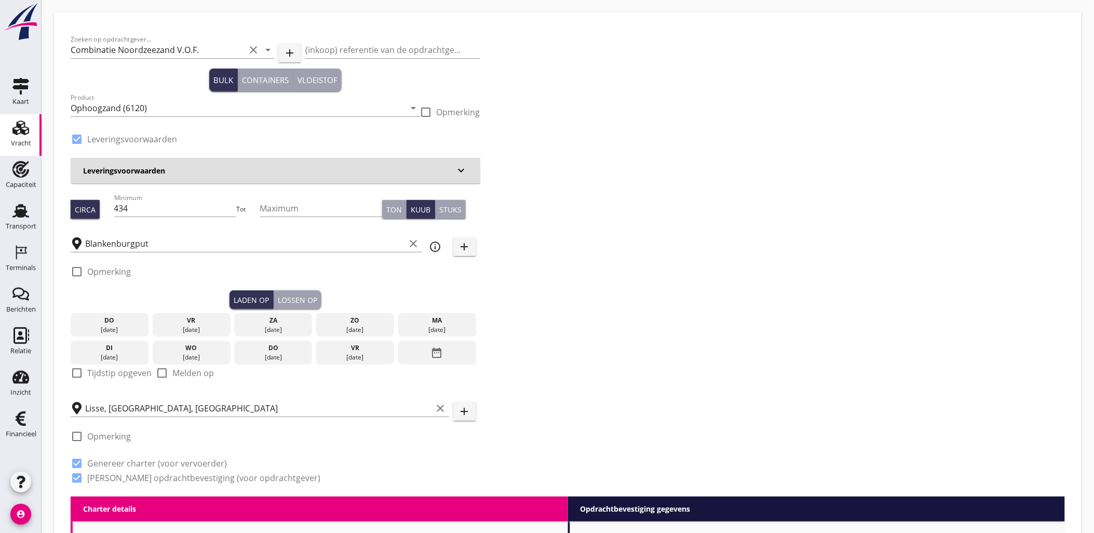
click at [300, 294] on div "Lossen op" at bounding box center [297, 299] width 39 height 11
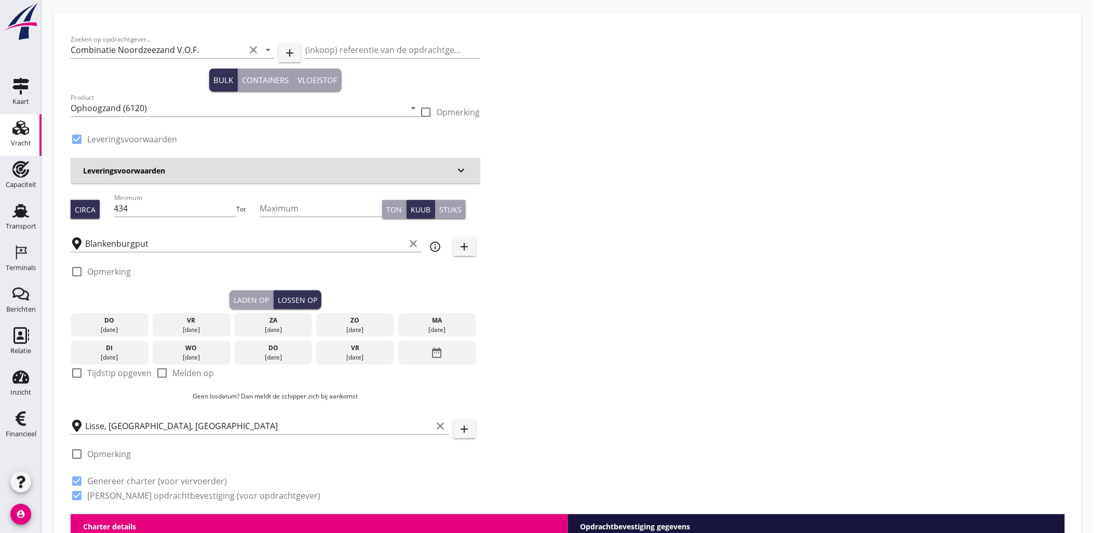
click at [260, 297] on div "Laden op" at bounding box center [251, 299] width 35 height 11
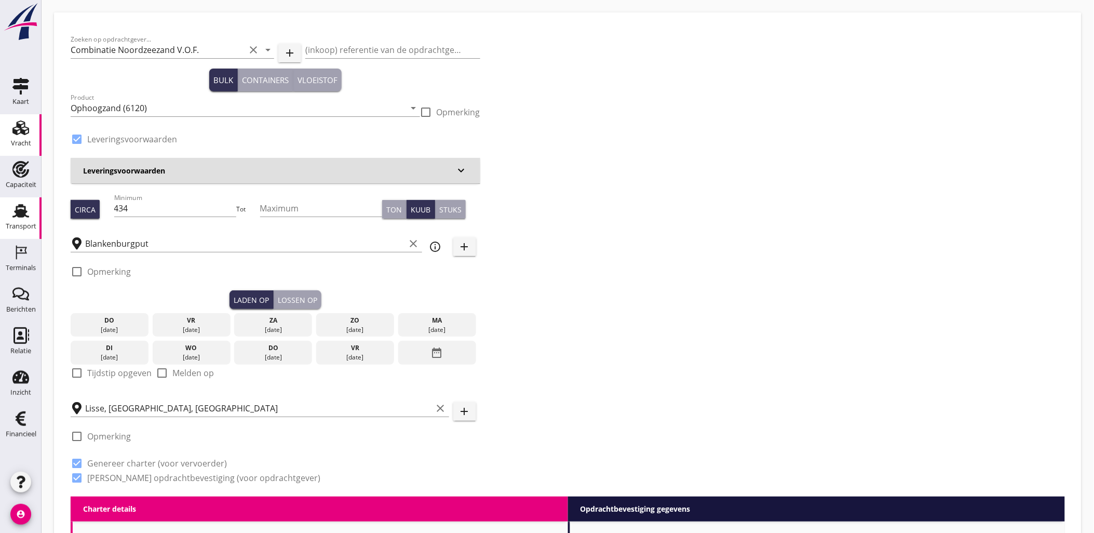
click at [18, 219] on div "Transport" at bounding box center [21, 226] width 31 height 15
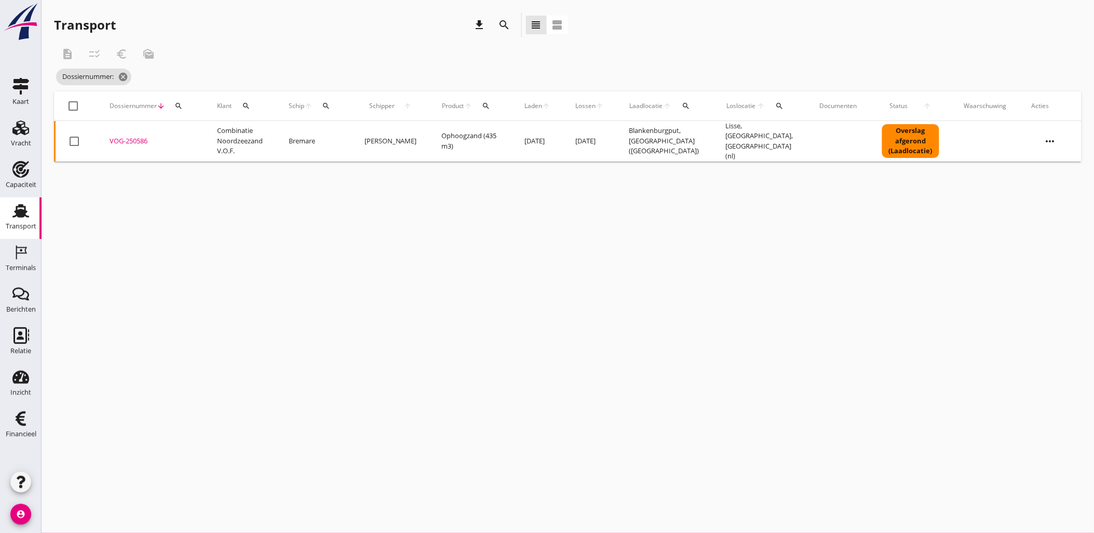
click at [182, 102] on div "search" at bounding box center [178, 106] width 19 height 8
click at [223, 131] on input "Zoeken op dossiernummer..." at bounding box center [227, 136] width 108 height 17
paste input "VOG-250586"
type input "VOG-250586"
click at [141, 139] on div "VOG-250586" at bounding box center [151, 141] width 83 height 10
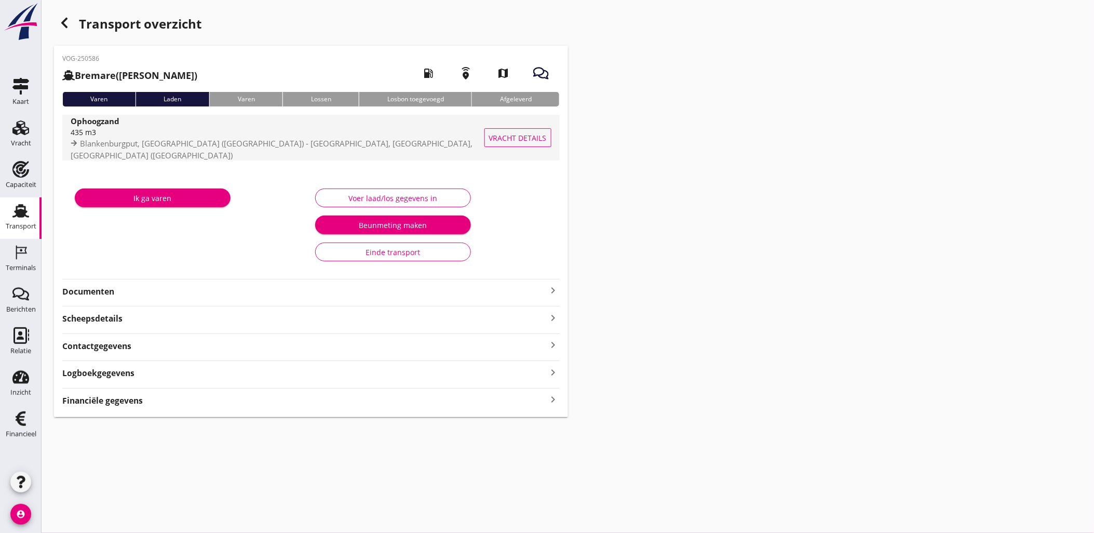
click at [520, 143] on button "Vracht details" at bounding box center [518, 137] width 67 height 19
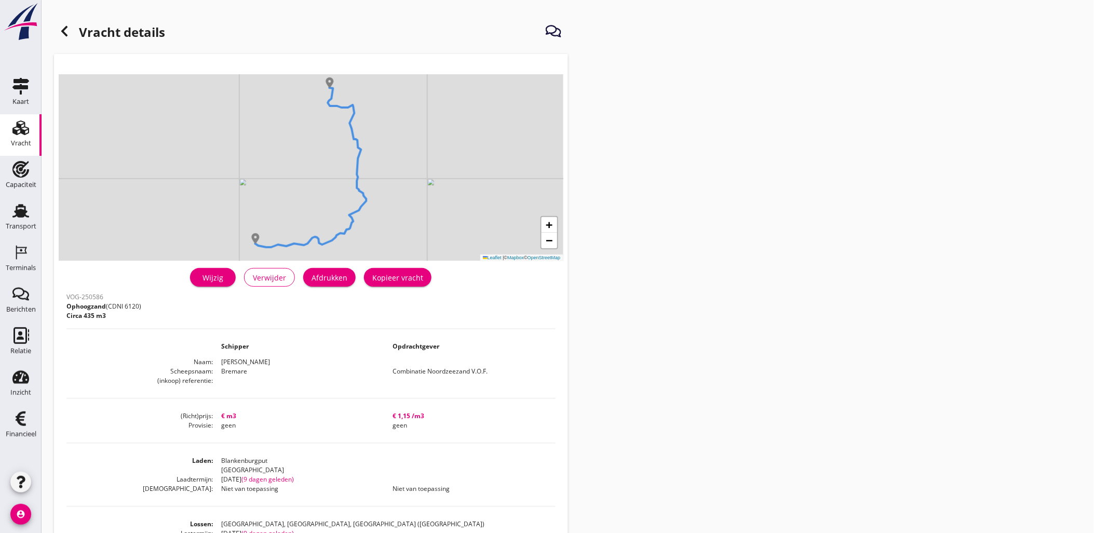
click at [60, 34] on icon at bounding box center [64, 31] width 12 height 12
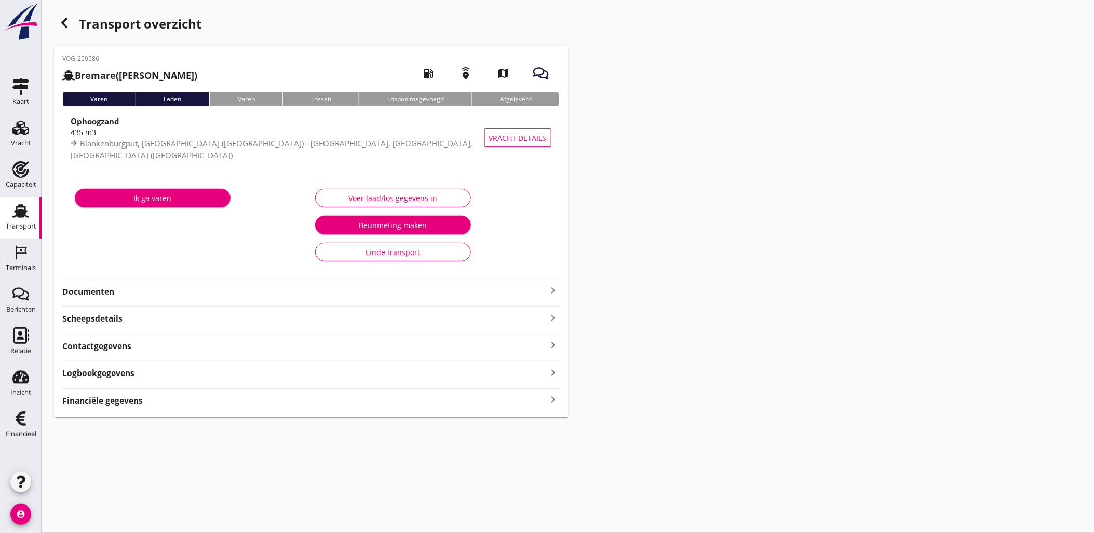
click at [71, 26] on div "button" at bounding box center [64, 22] width 21 height 21
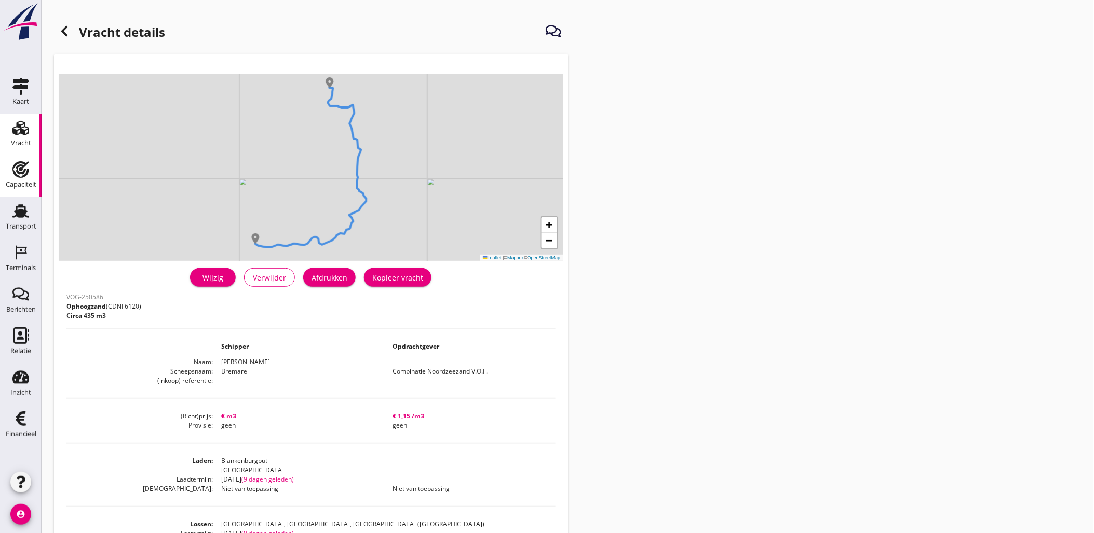
click at [19, 177] on use at bounding box center [20, 169] width 17 height 17
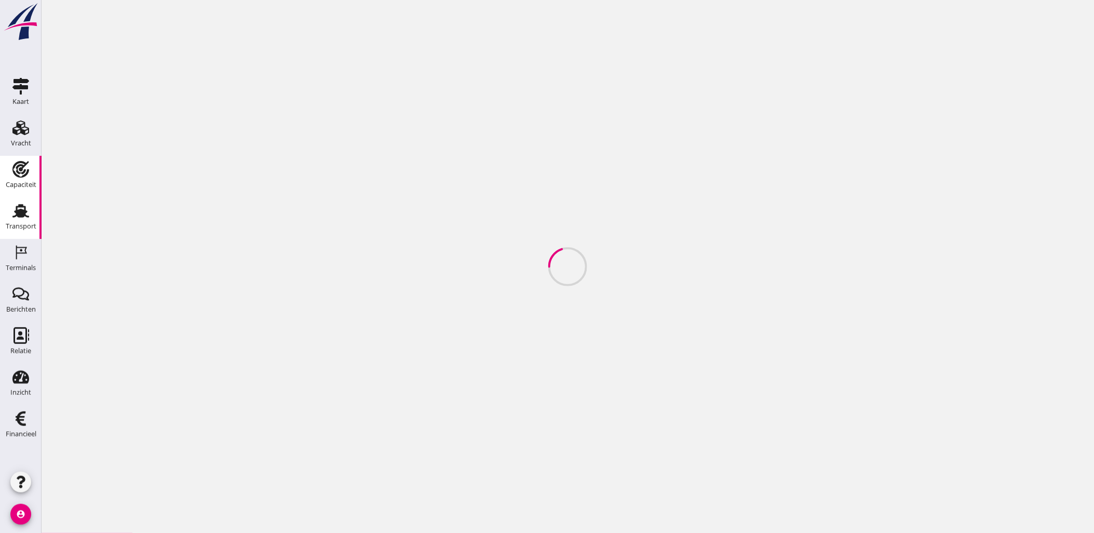
click at [21, 209] on icon "Transport" at bounding box center [20, 211] width 17 height 17
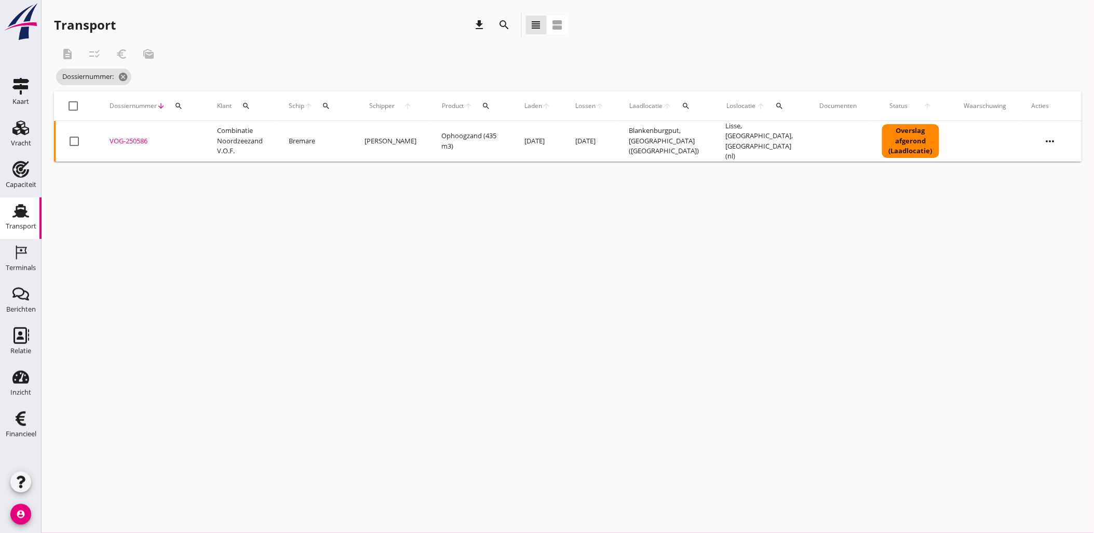
click at [174, 105] on icon "search" at bounding box center [178, 106] width 8 height 8
click at [205, 129] on input "Zoeken op dossiernummer..." at bounding box center [227, 136] width 108 height 17
paste input "VOG-250587"
type input "VOG-250587"
click at [130, 138] on div "VOG-250587" at bounding box center [151, 141] width 83 height 10
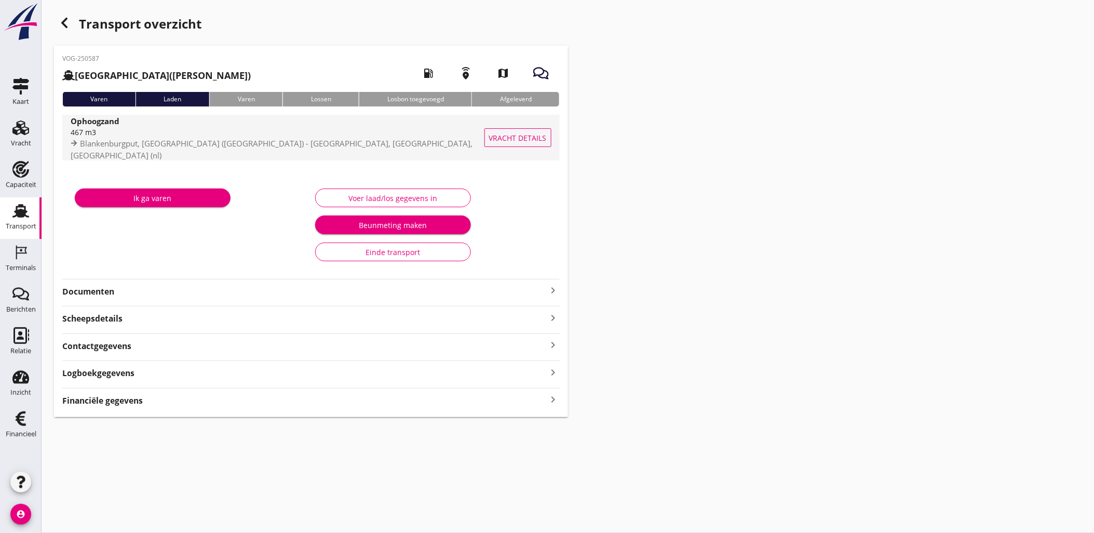
click at [543, 131] on button "Vracht details" at bounding box center [518, 137] width 67 height 19
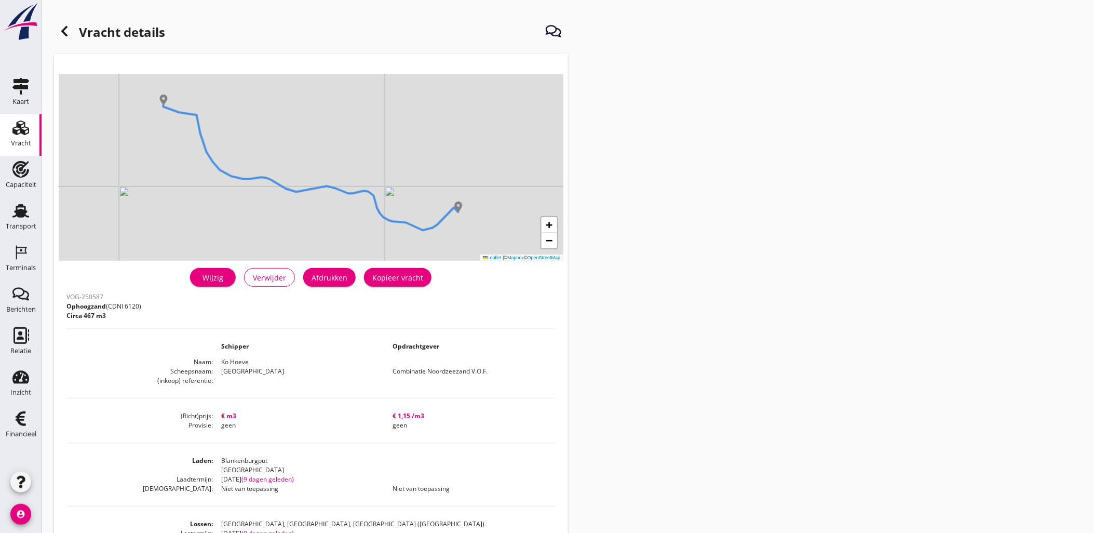
click at [224, 281] on div "Wijzig" at bounding box center [212, 277] width 29 height 11
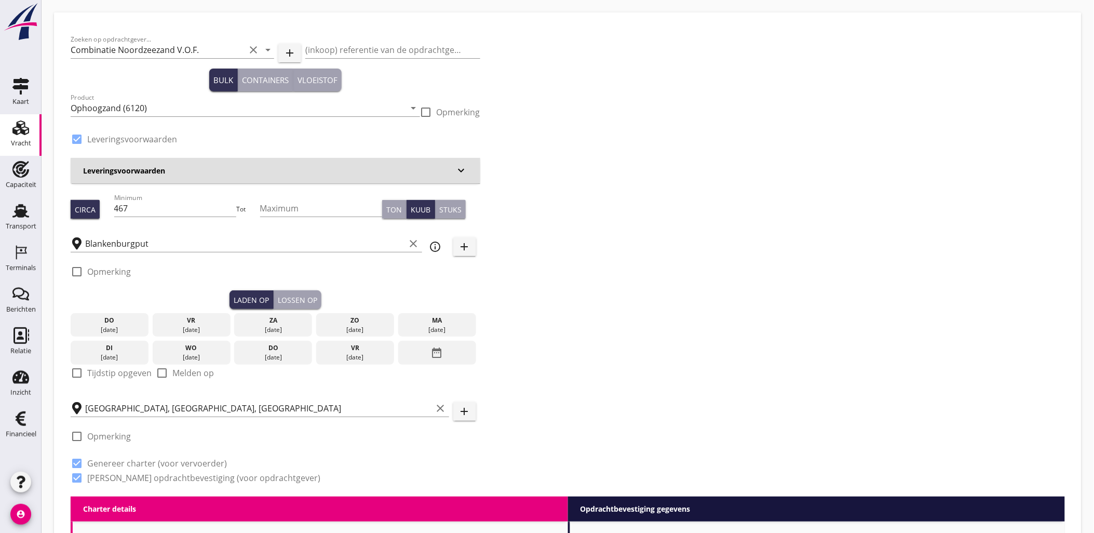
click at [295, 298] on div "Lossen op" at bounding box center [297, 299] width 39 height 11
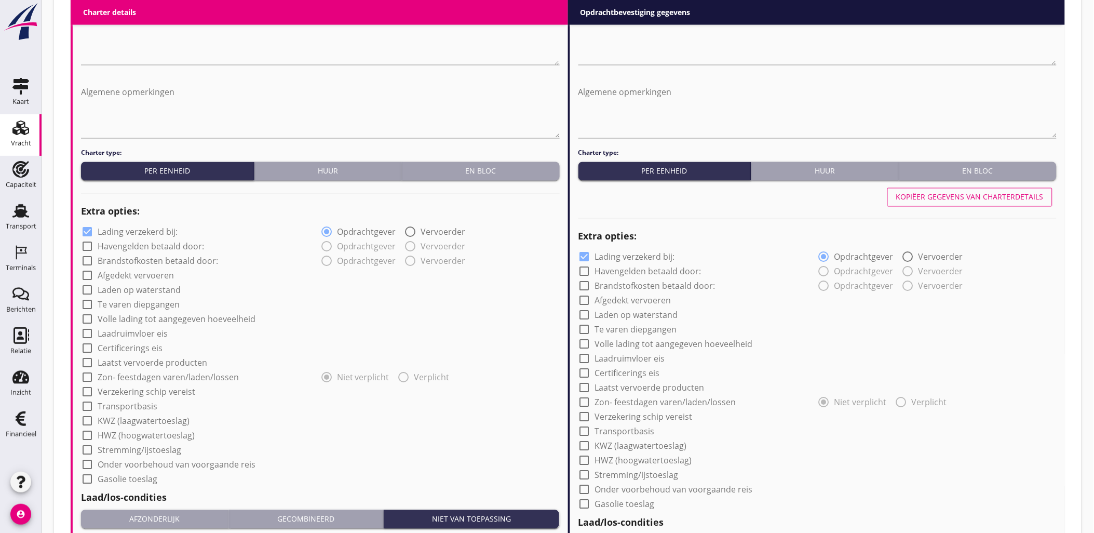
scroll to position [393, 0]
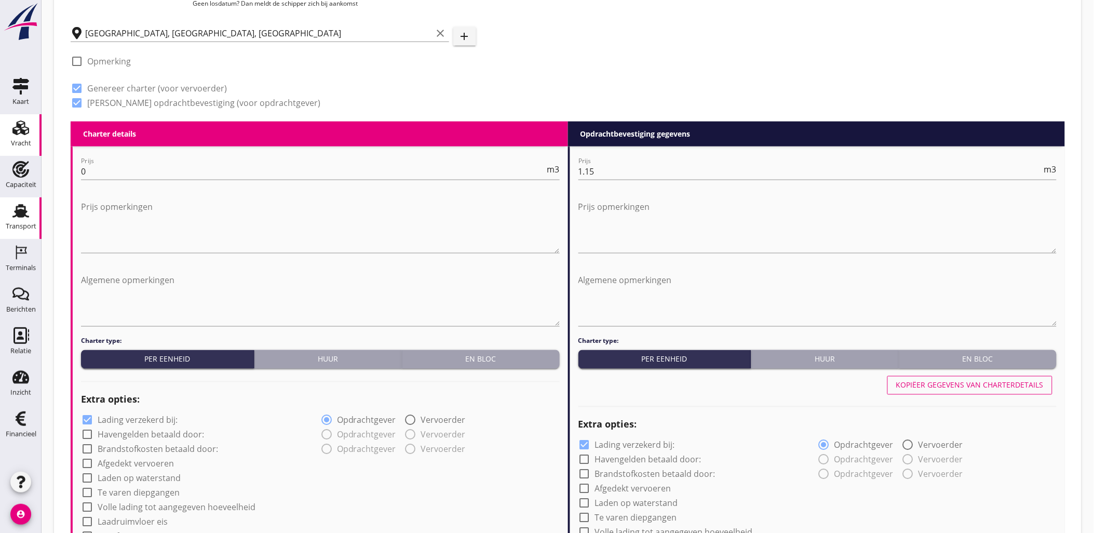
click at [28, 218] on icon "Transport" at bounding box center [20, 211] width 17 height 17
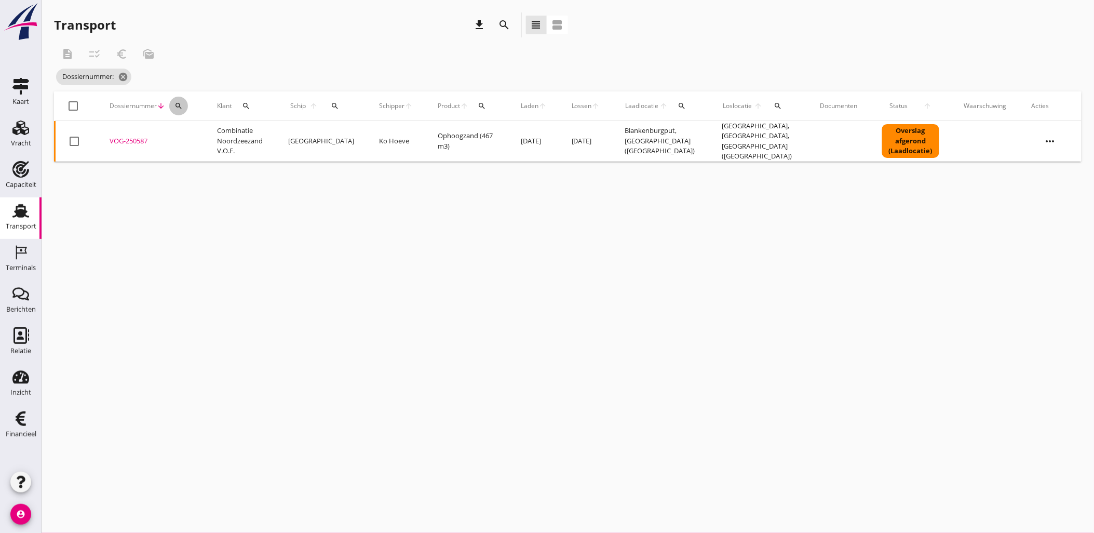
click at [175, 110] on icon "search" at bounding box center [178, 106] width 8 height 8
click at [214, 141] on input "Zoeken op dossiernummer..." at bounding box center [227, 136] width 108 height 17
paste input "VOG-250591"
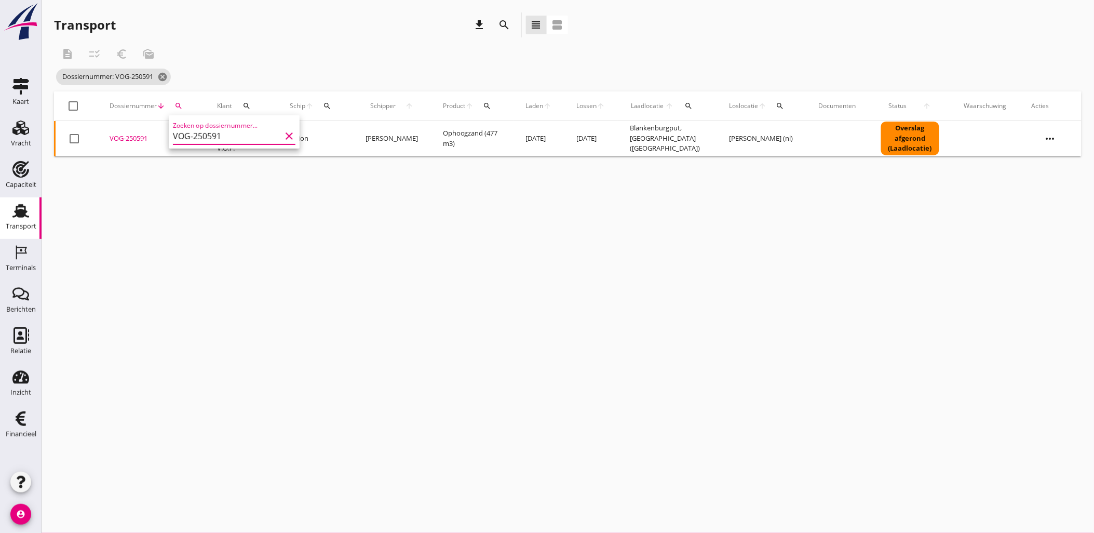
type input "VOG-250591"
click at [138, 139] on div "VOG-250591" at bounding box center [151, 138] width 83 height 10
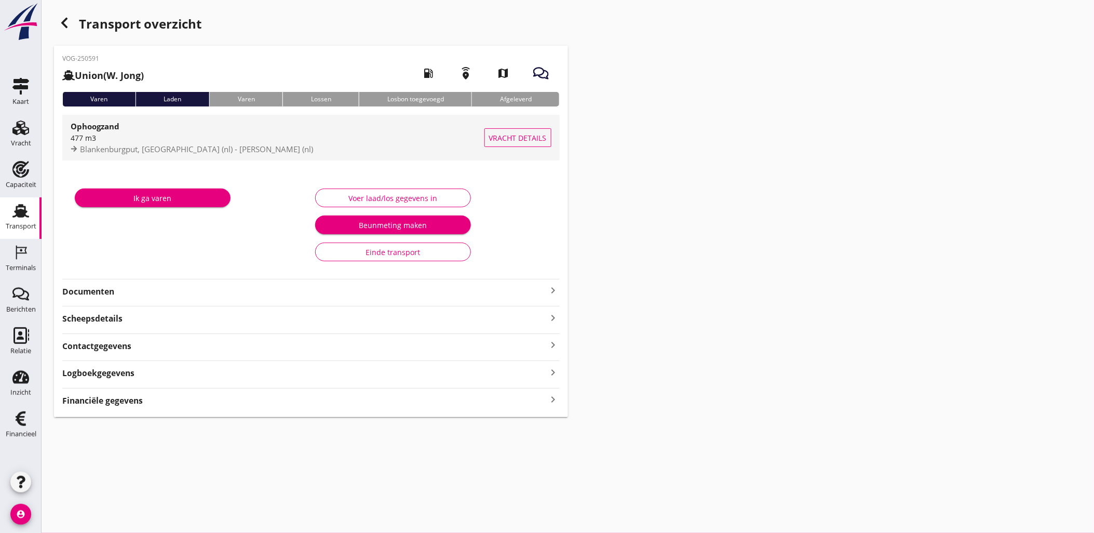
click at [525, 133] on span "Vracht details" at bounding box center [518, 137] width 58 height 11
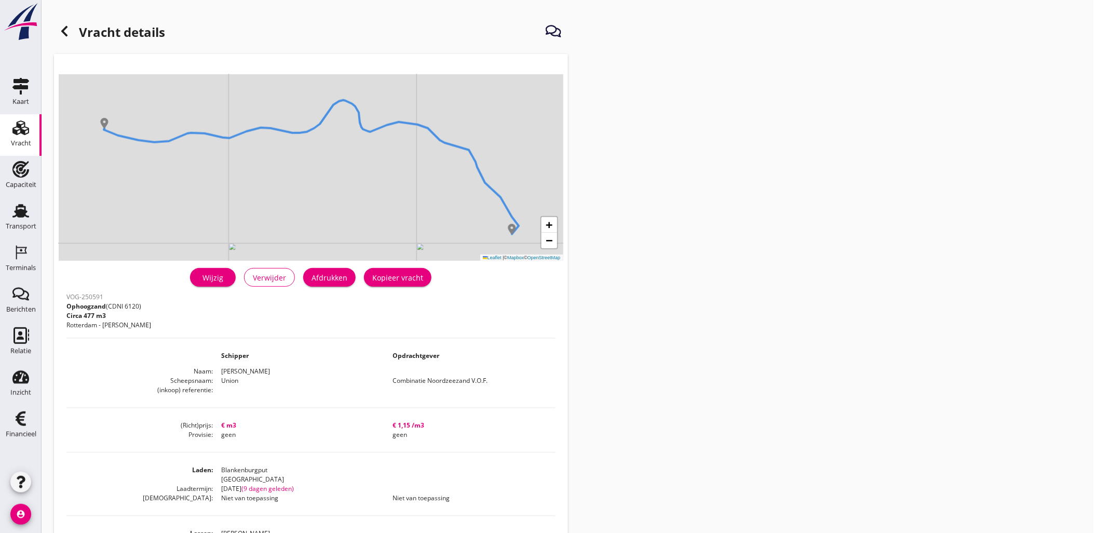
click at [216, 283] on link "Wijzig" at bounding box center [213, 277] width 46 height 19
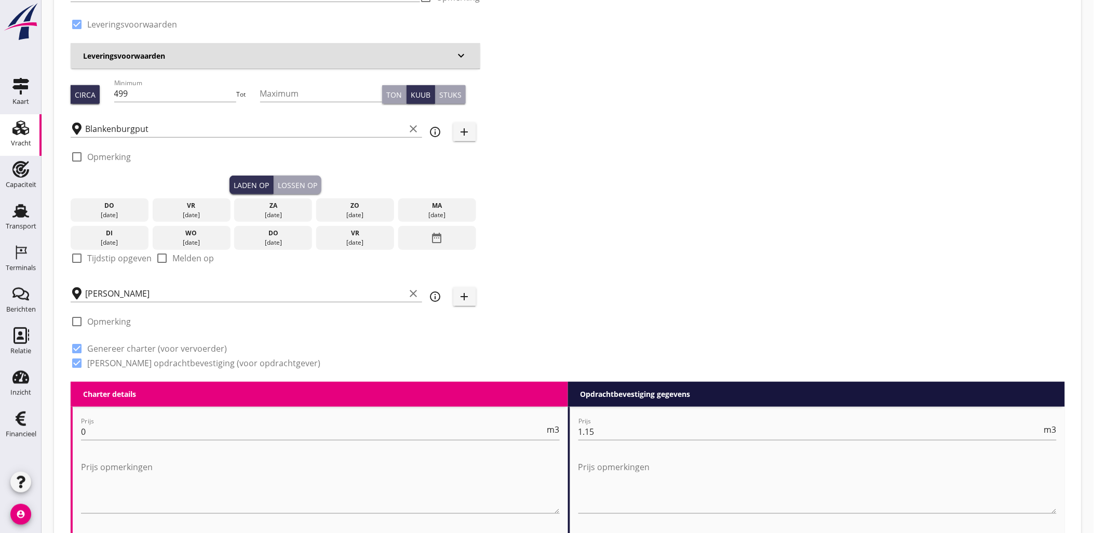
scroll to position [115, 0]
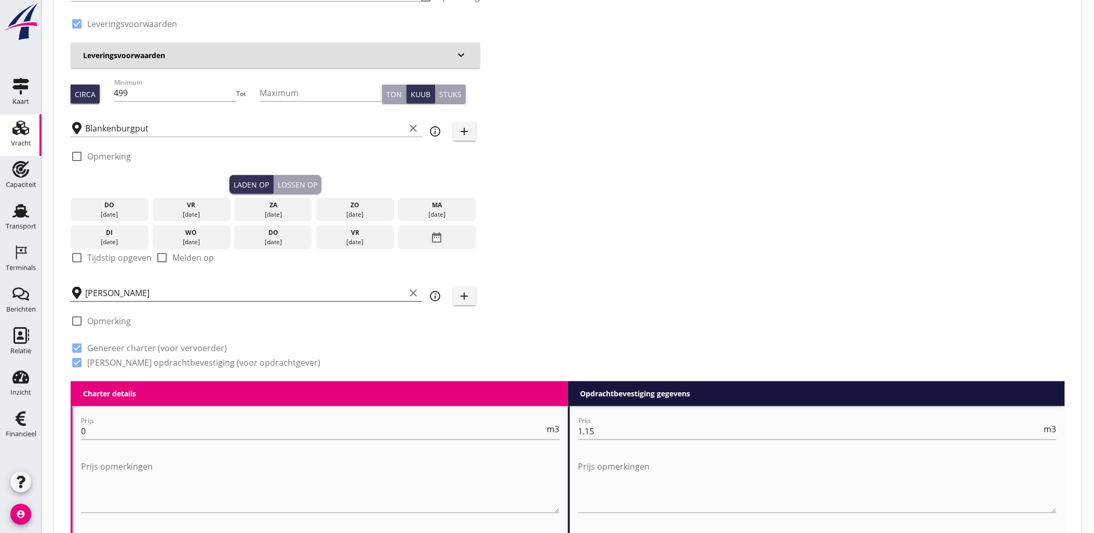
click at [213, 292] on input "[PERSON_NAME]" at bounding box center [245, 293] width 320 height 17
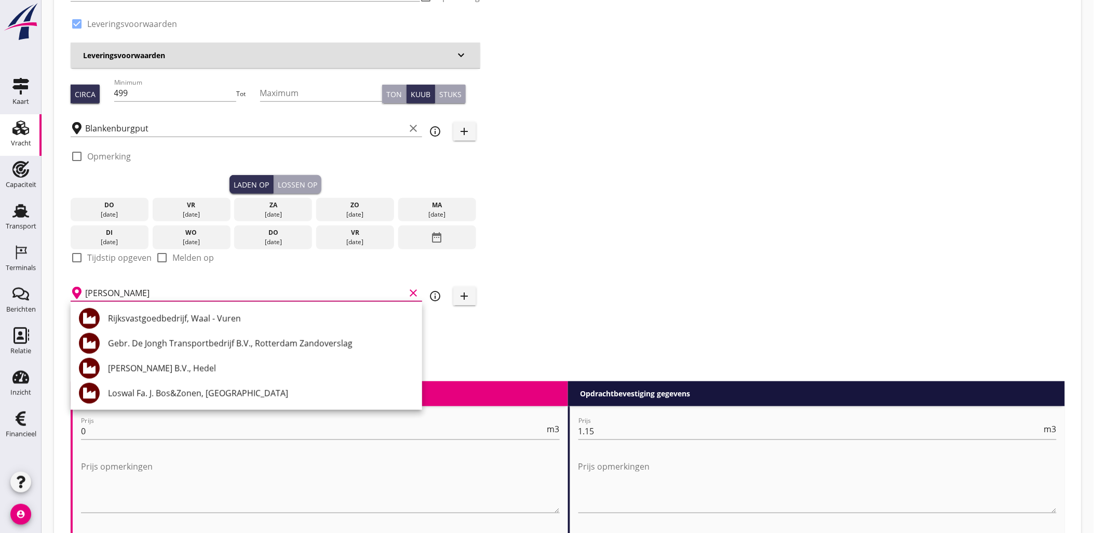
click at [205, 287] on input "[PERSON_NAME]" at bounding box center [245, 293] width 320 height 17
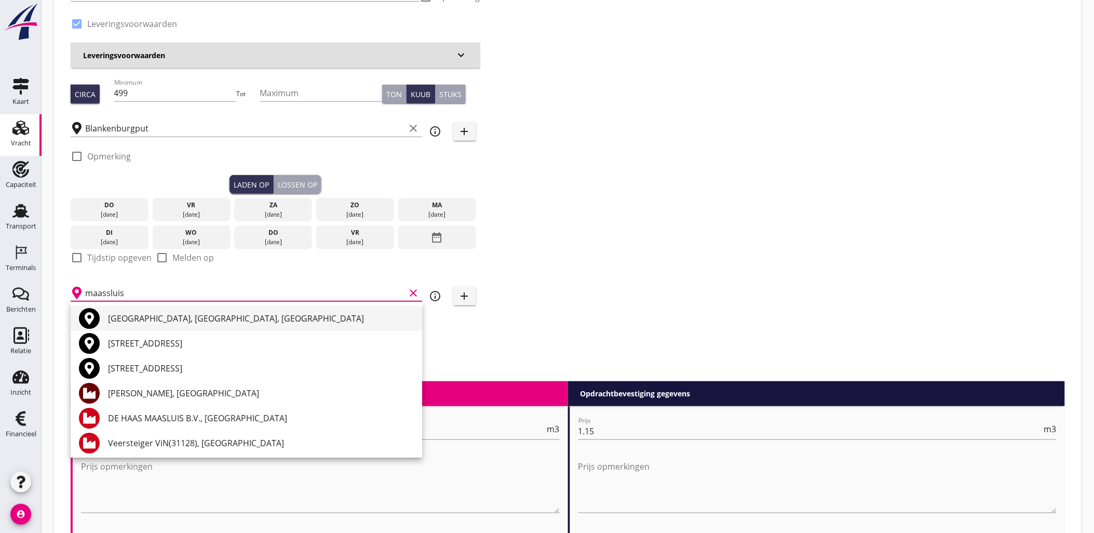
click at [256, 315] on div "[GEOGRAPHIC_DATA], [GEOGRAPHIC_DATA], [GEOGRAPHIC_DATA]" at bounding box center [261, 318] width 306 height 12
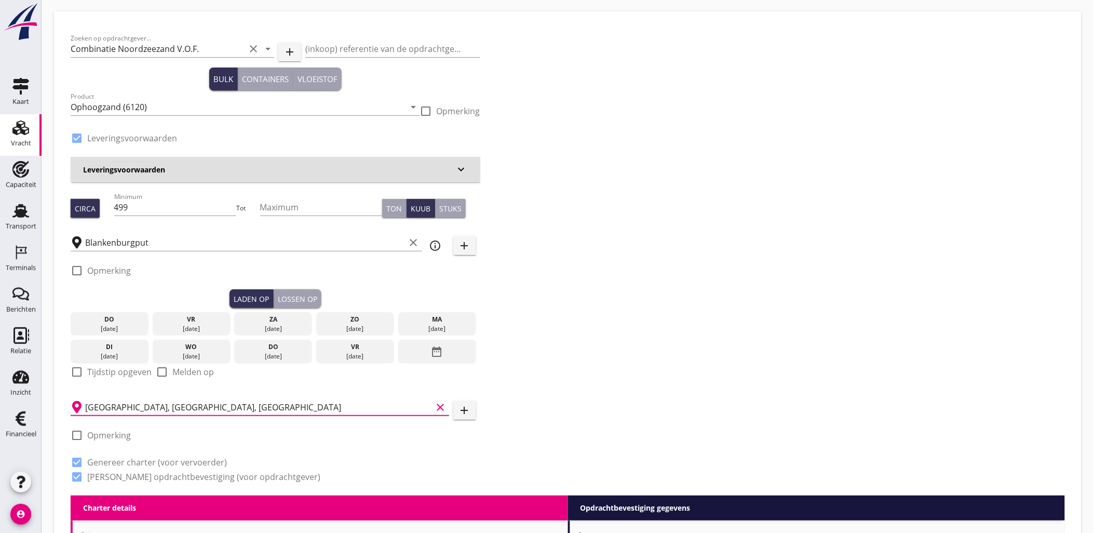
scroll to position [0, 0]
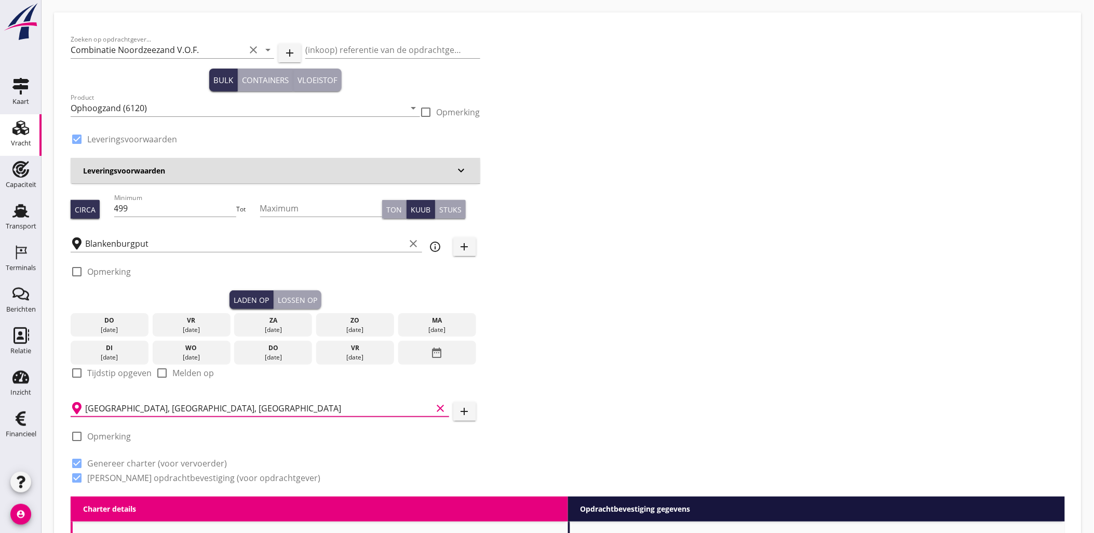
type input "[GEOGRAPHIC_DATA], [GEOGRAPHIC_DATA], [GEOGRAPHIC_DATA]"
click at [285, 297] on div "Lossen op" at bounding box center [297, 299] width 39 height 11
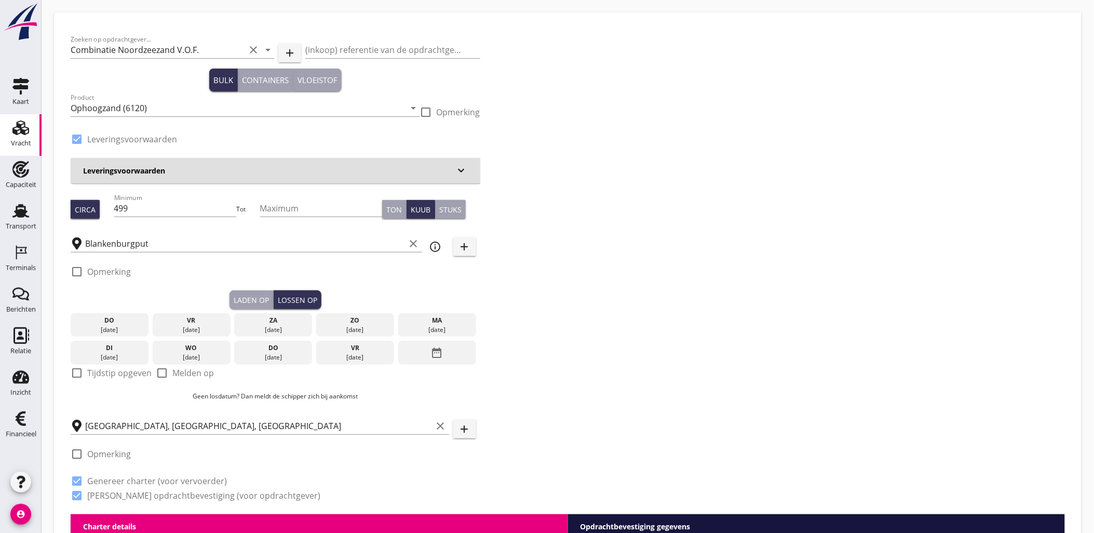
click at [241, 298] on div "Laden op" at bounding box center [251, 299] width 35 height 11
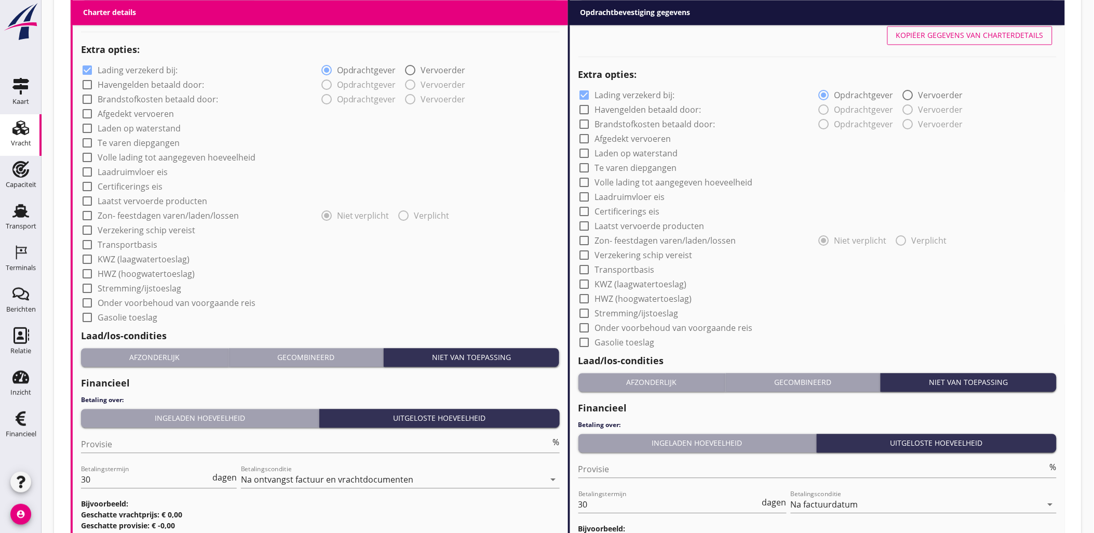
scroll to position [837, 0]
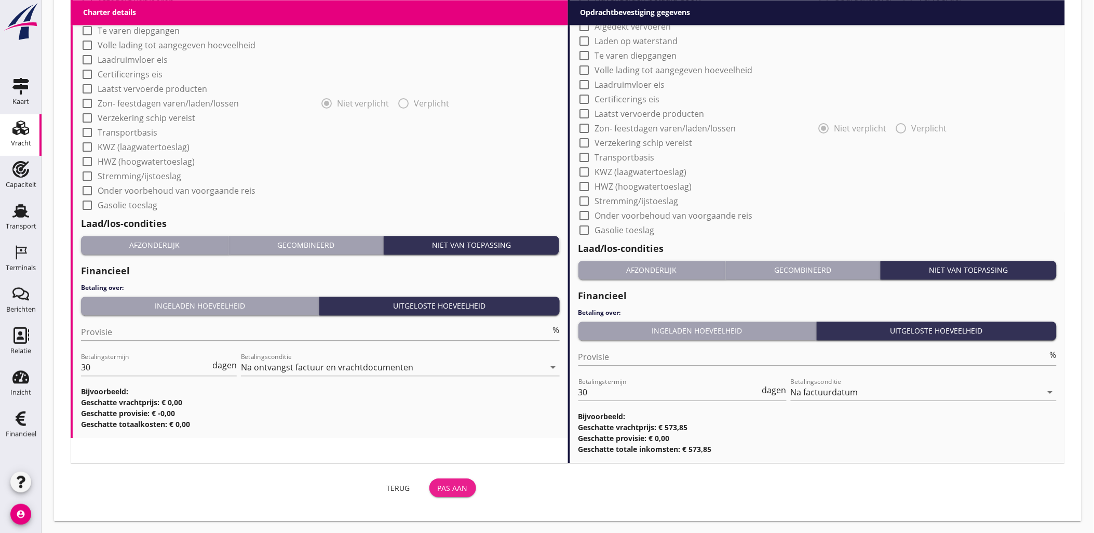
click at [448, 487] on div "Pas aan" at bounding box center [453, 487] width 30 height 11
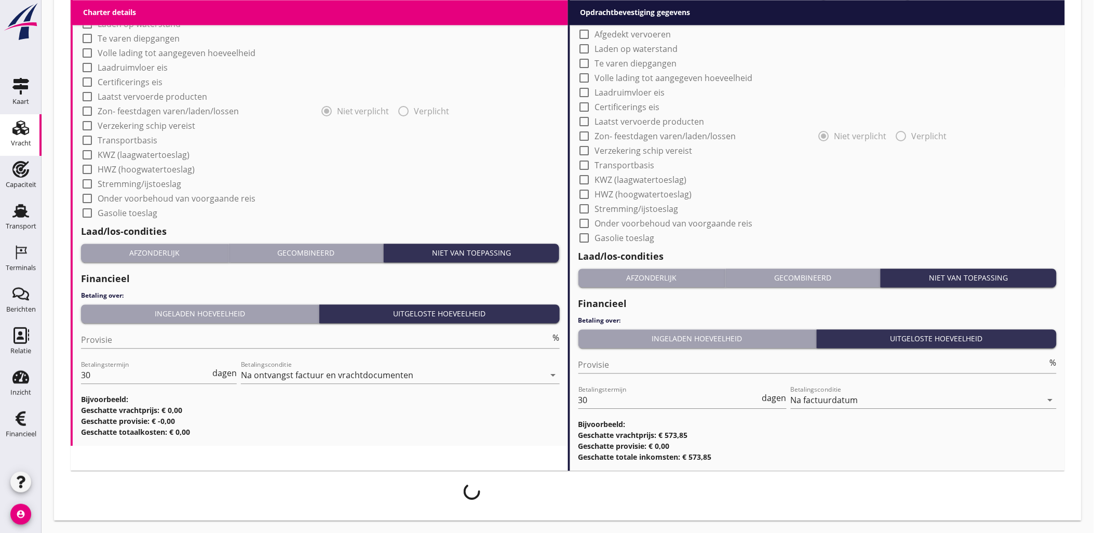
scroll to position [828, 0]
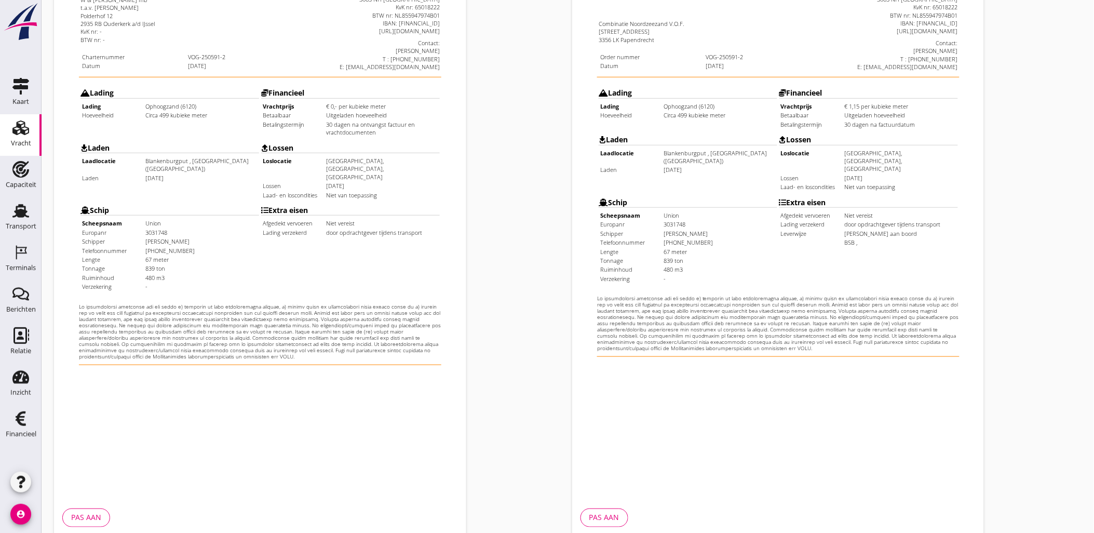
scroll to position [235, 0]
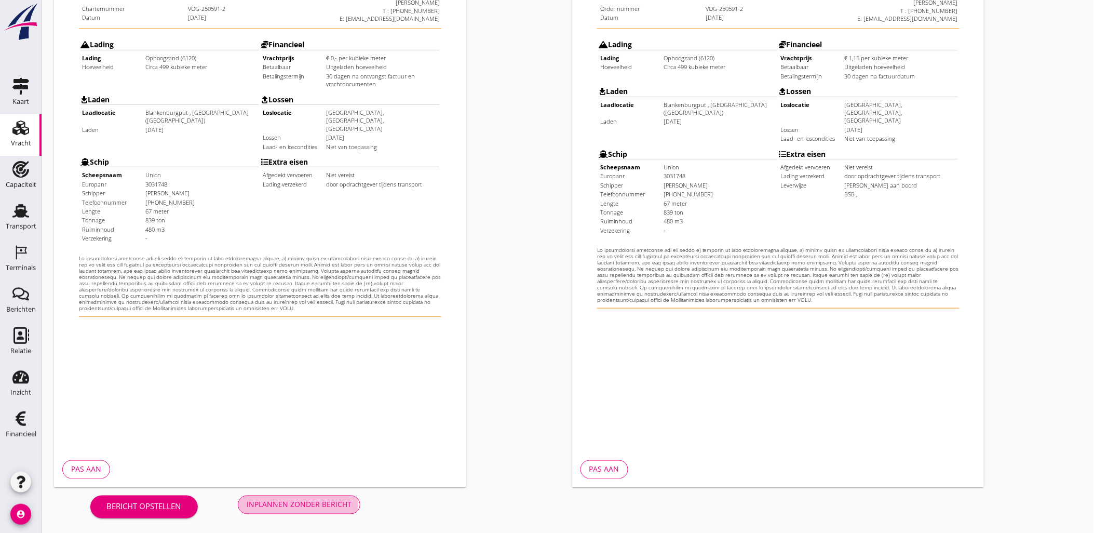
click at [314, 510] on button "Inplannen zonder bericht" at bounding box center [299, 504] width 123 height 19
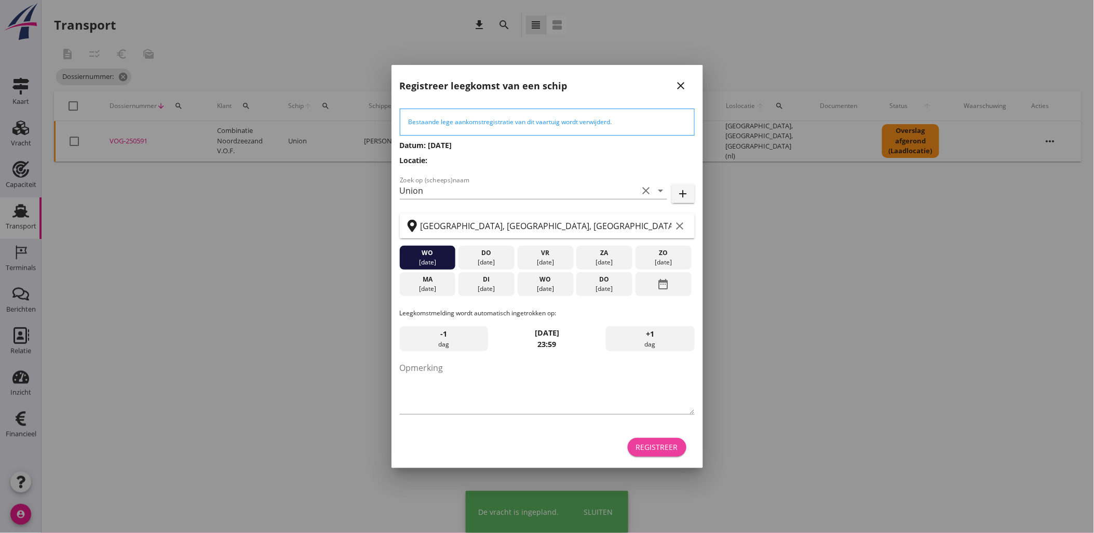
click at [649, 454] on button "Registreer" at bounding box center [657, 447] width 59 height 19
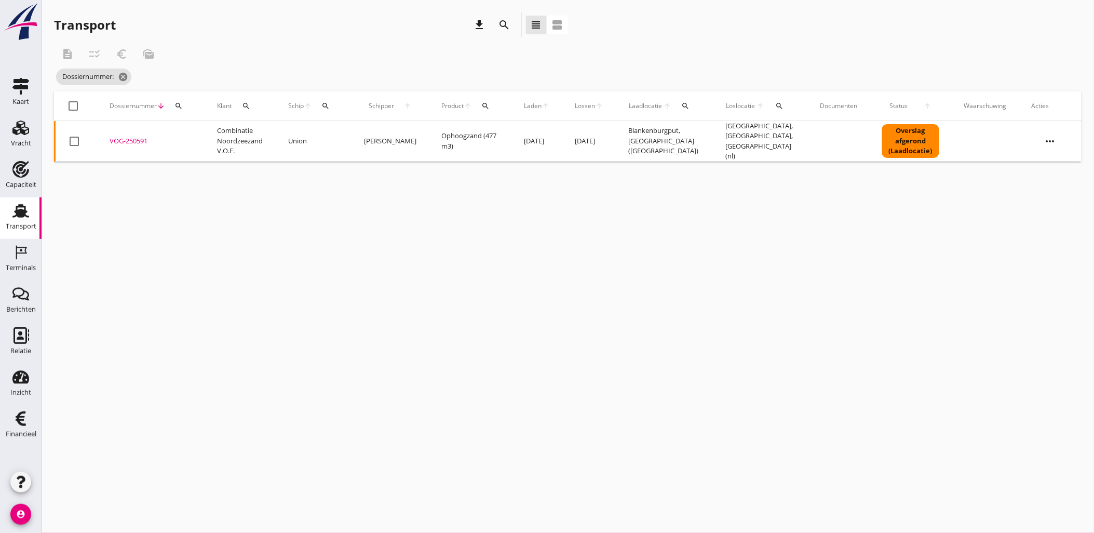
click at [172, 106] on div "search" at bounding box center [178, 106] width 19 height 8
click at [203, 133] on input "Zoeken op dossiernummer..." at bounding box center [227, 136] width 108 height 17
paste input "VOG-250599"
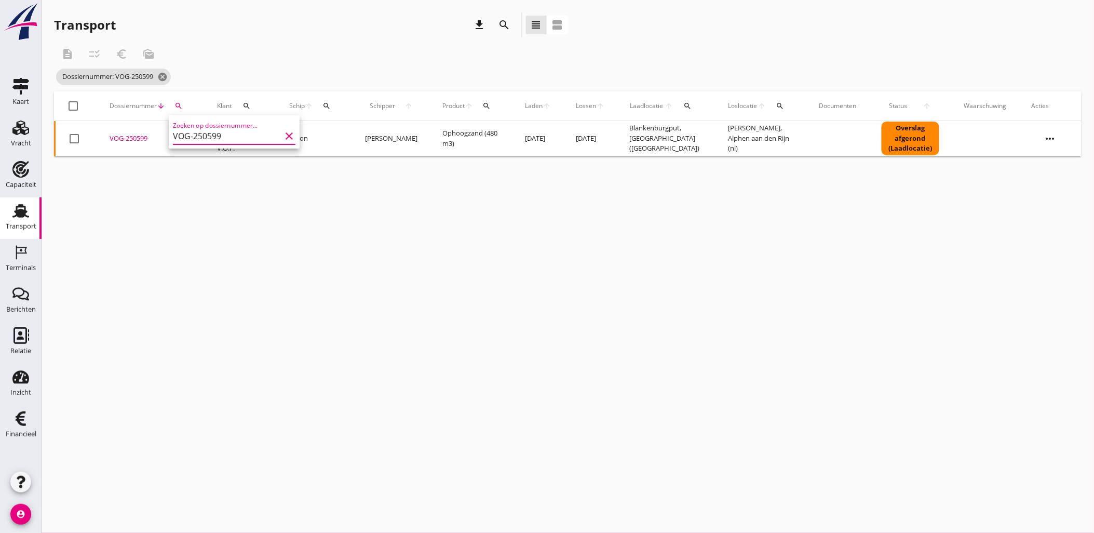
type input "VOG-250599"
click at [141, 139] on div "VOG-250599" at bounding box center [151, 138] width 83 height 10
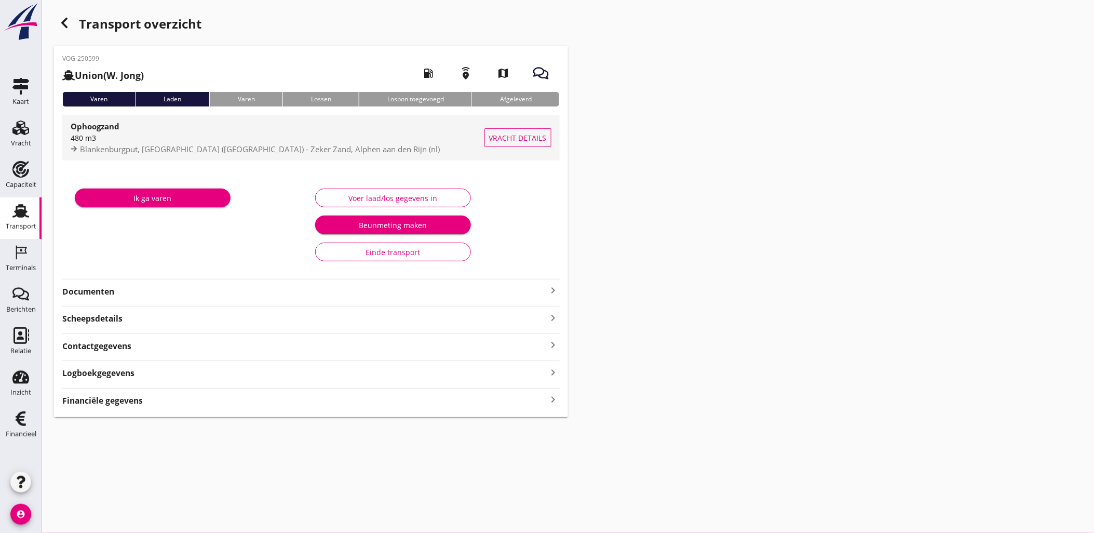
click at [506, 138] on span "Vracht details" at bounding box center [518, 137] width 58 height 11
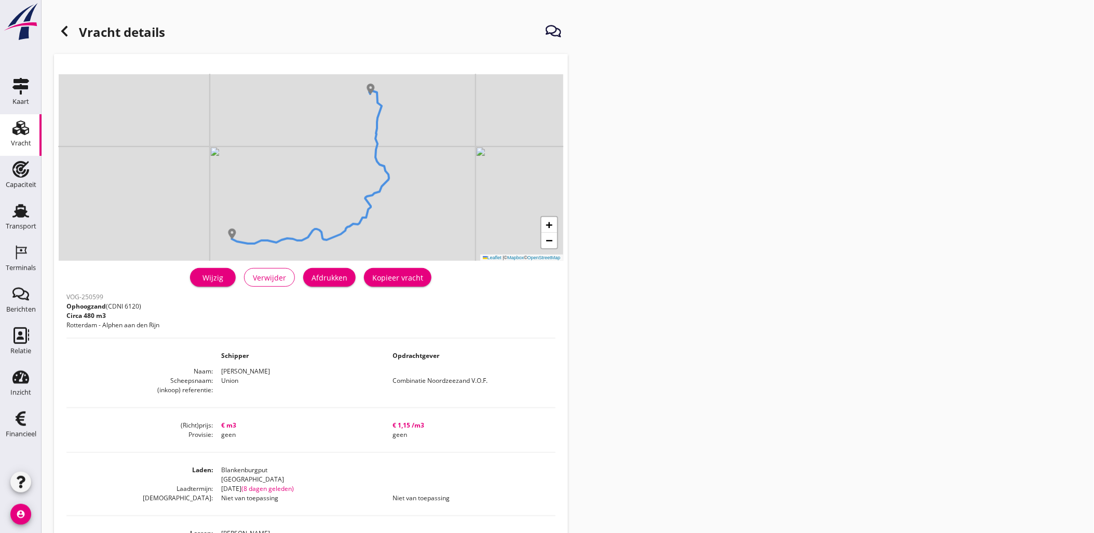
click at [210, 279] on div "Wijzig" at bounding box center [212, 277] width 29 height 11
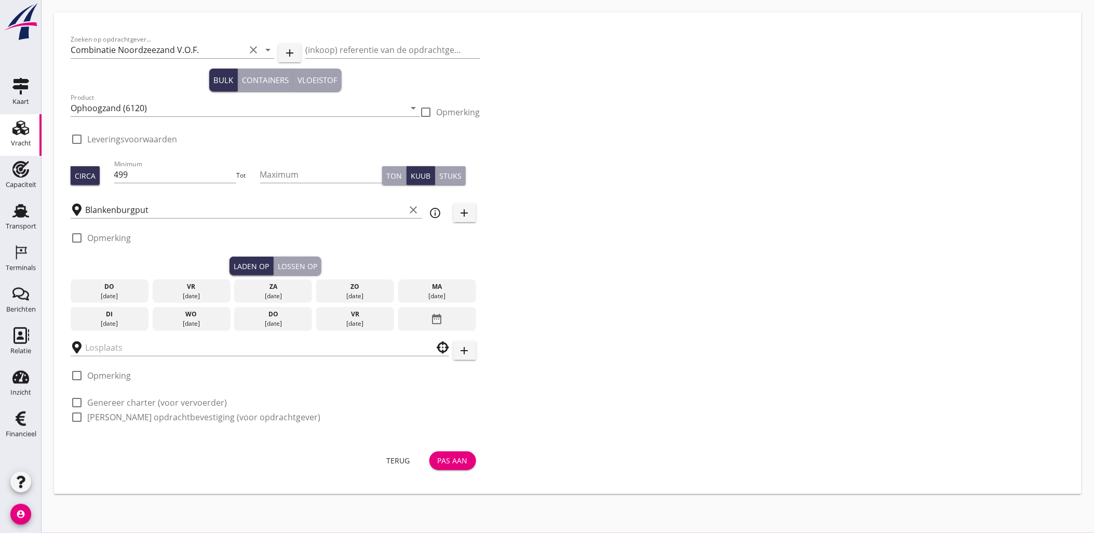
checkbox input "true"
type input "[PERSON_NAME]"
checkbox input "true"
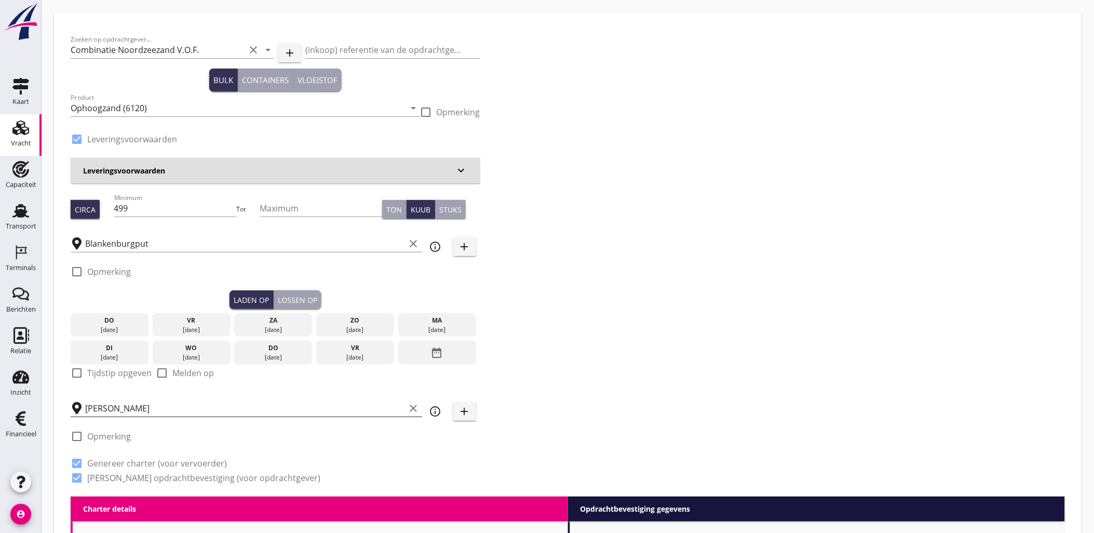
click at [196, 402] on input "[PERSON_NAME]" at bounding box center [245, 408] width 320 height 17
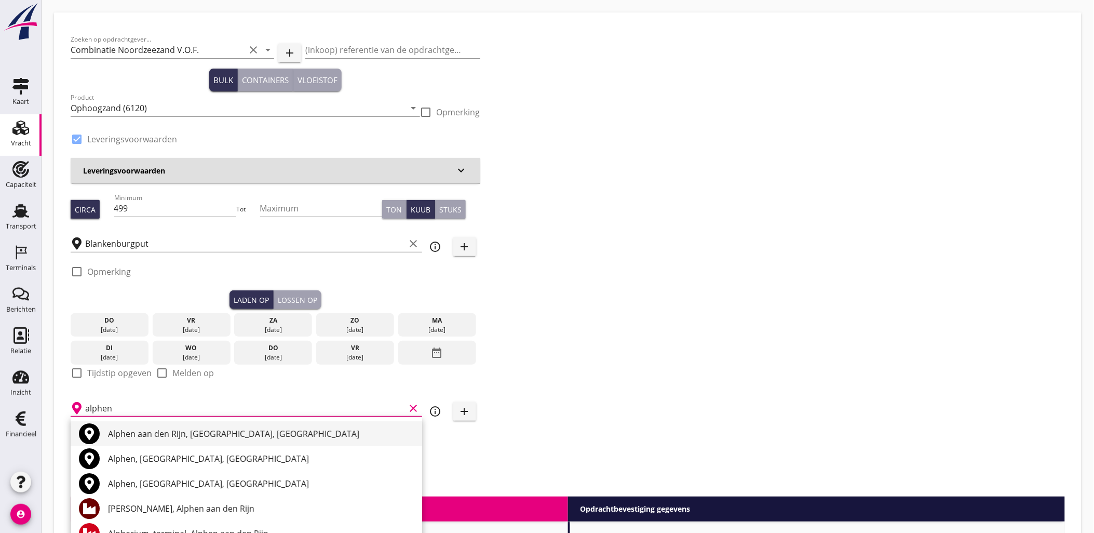
click at [174, 433] on div "Alphen aan den Rijn, [GEOGRAPHIC_DATA], [GEOGRAPHIC_DATA]" at bounding box center [261, 433] width 306 height 12
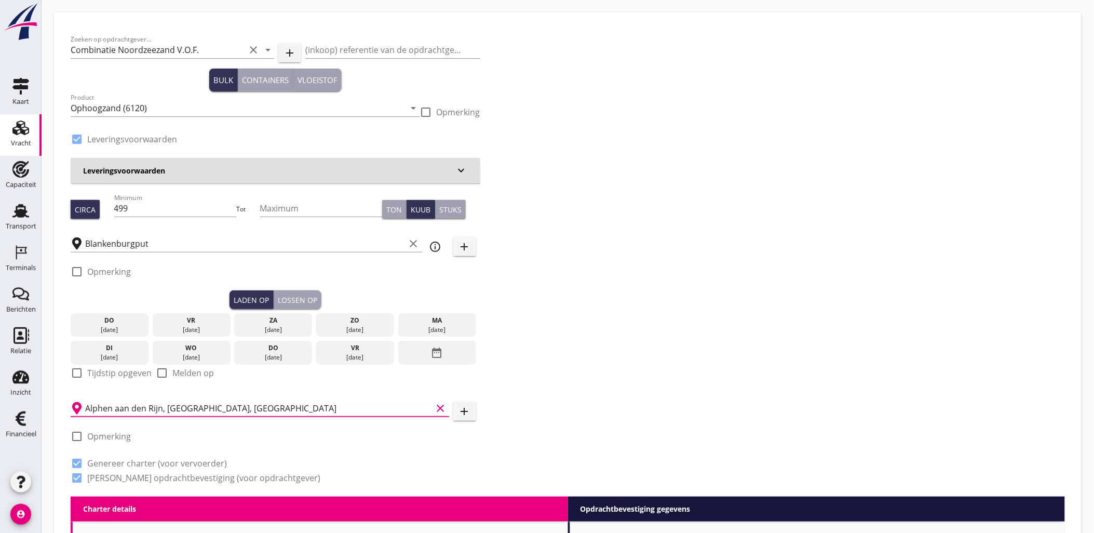
type input "Alphen aan den Rijn, [GEOGRAPHIC_DATA], [GEOGRAPHIC_DATA]"
click at [302, 294] on div "Lossen op" at bounding box center [297, 299] width 39 height 11
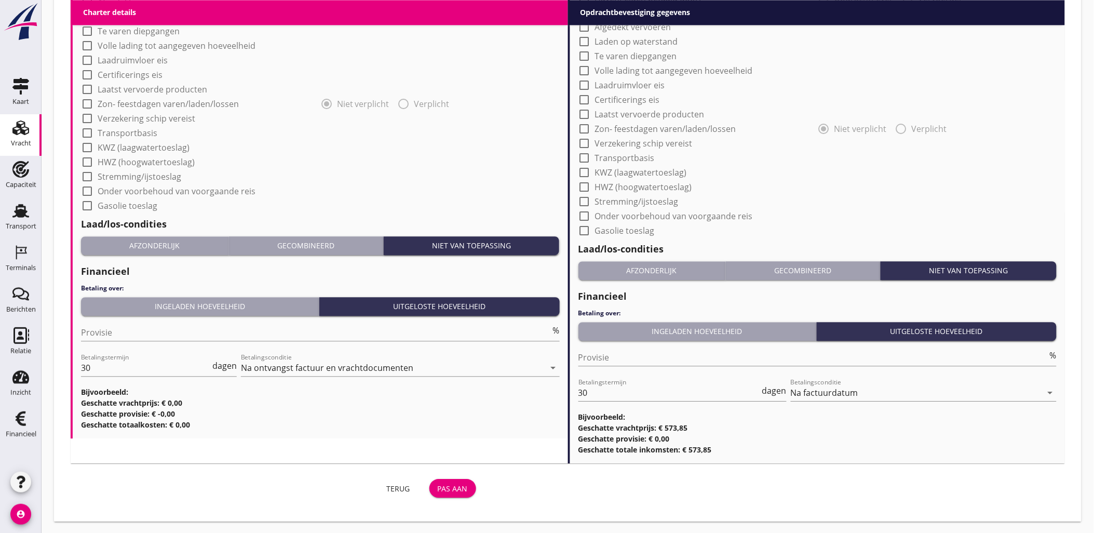
click at [461, 489] on div "Pas aan" at bounding box center [453, 488] width 30 height 11
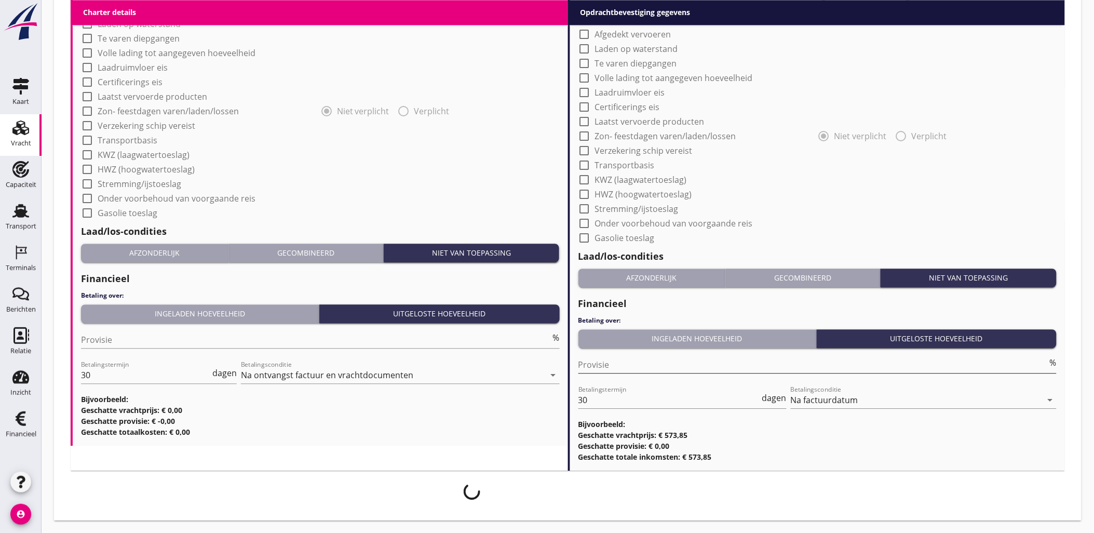
scroll to position [846, 0]
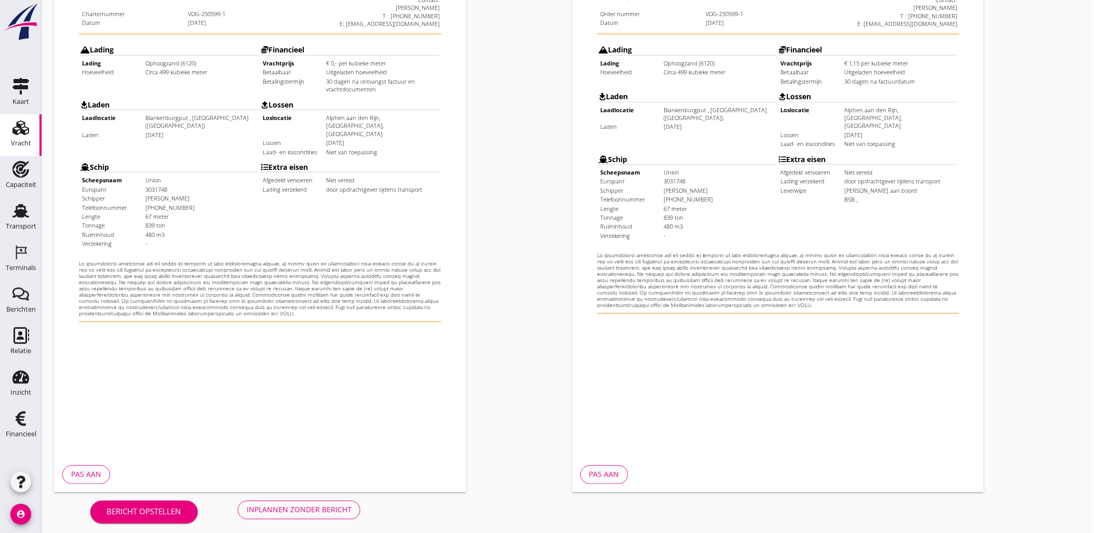
scroll to position [235, 0]
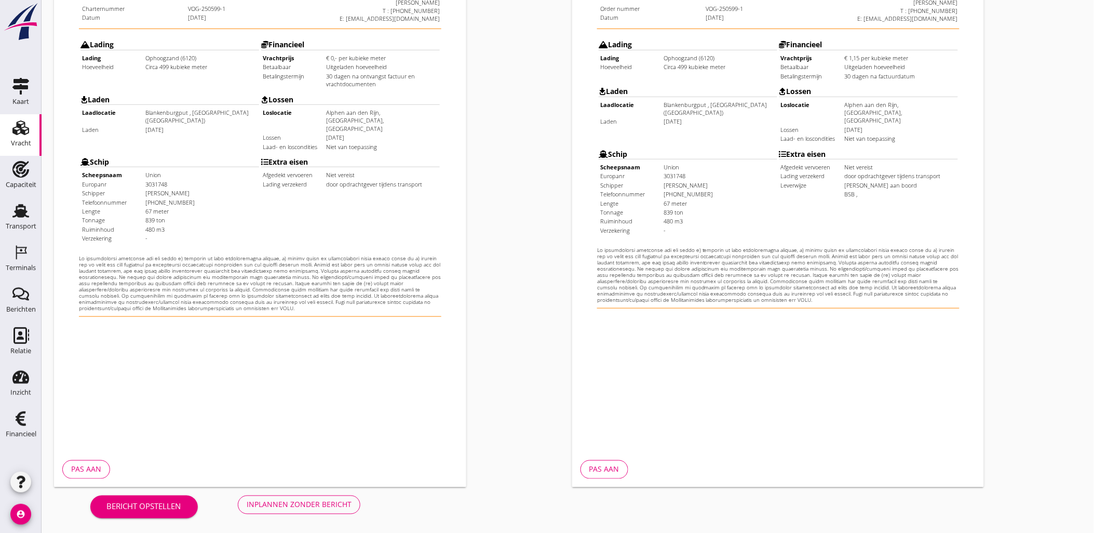
click at [351, 502] on div "Inplannen zonder bericht" at bounding box center [299, 504] width 105 height 11
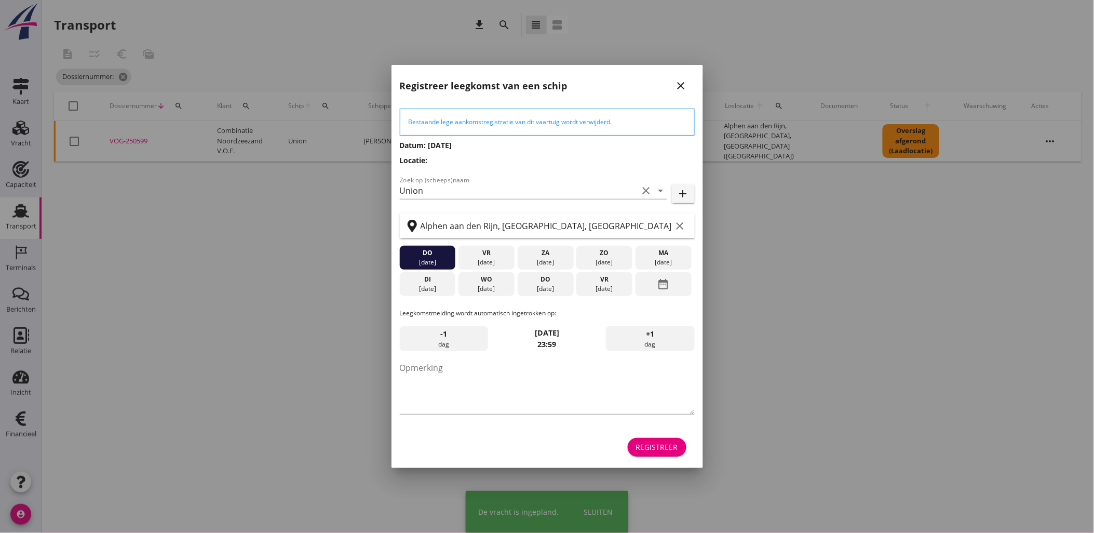
click at [663, 450] on div "Registreer" at bounding box center [657, 446] width 42 height 11
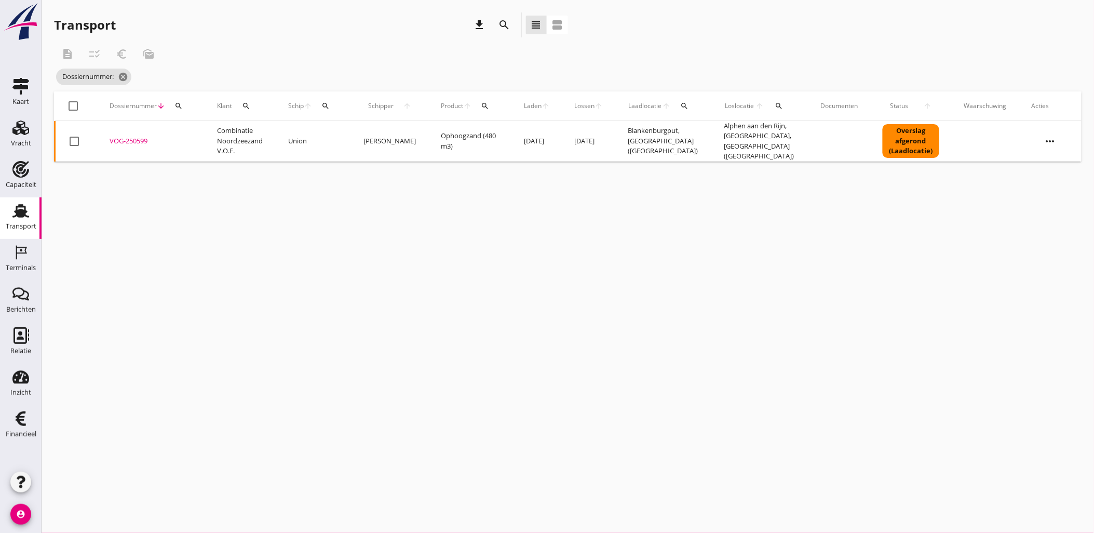
click at [482, 326] on div "cancel You are impersonating another user. Transport download search view_headl…" at bounding box center [568, 266] width 1053 height 533
click at [181, 102] on icon "search" at bounding box center [178, 106] width 8 height 8
click at [201, 126] on div "Zoeken op dossiernummer..." at bounding box center [234, 133] width 123 height 23
click at [209, 131] on input "Zoeken op dossiernummer..." at bounding box center [227, 136] width 108 height 17
paste input "VOG-250603"
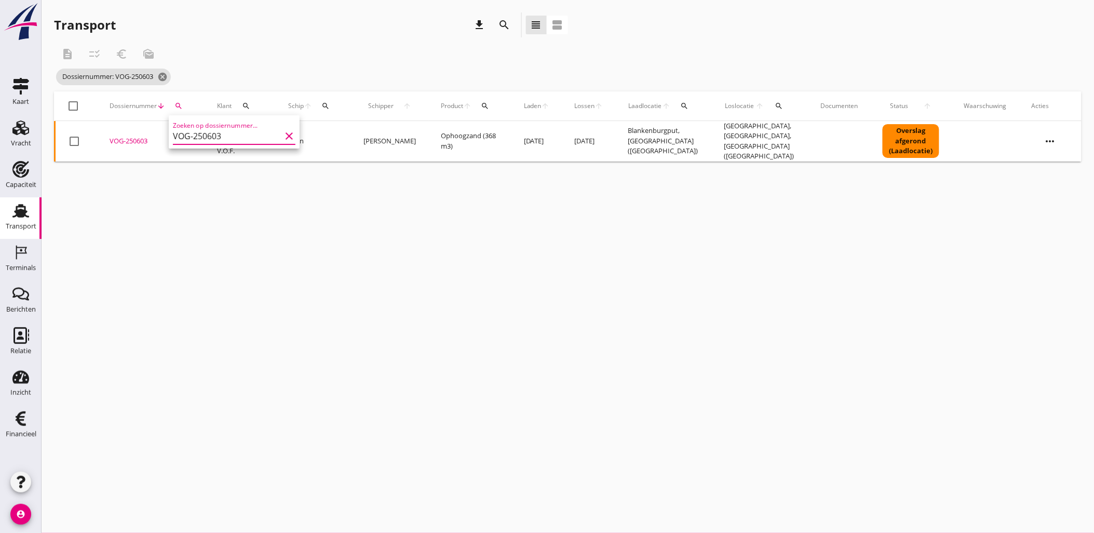
type input "VOG-250603"
click at [132, 136] on div "VOG-250603" at bounding box center [151, 141] width 83 height 10
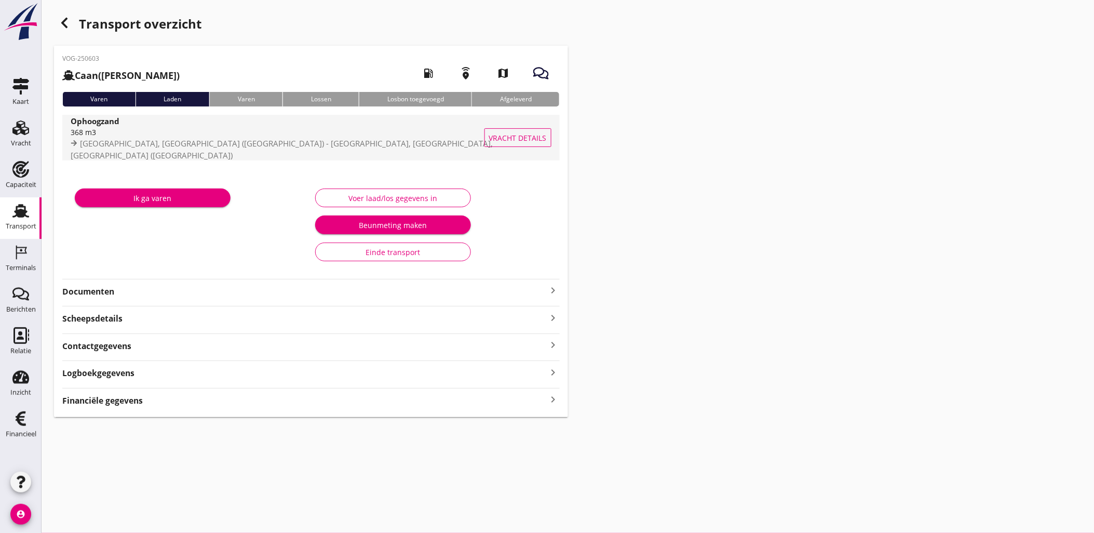
click at [511, 133] on span "Vracht details" at bounding box center [518, 137] width 58 height 11
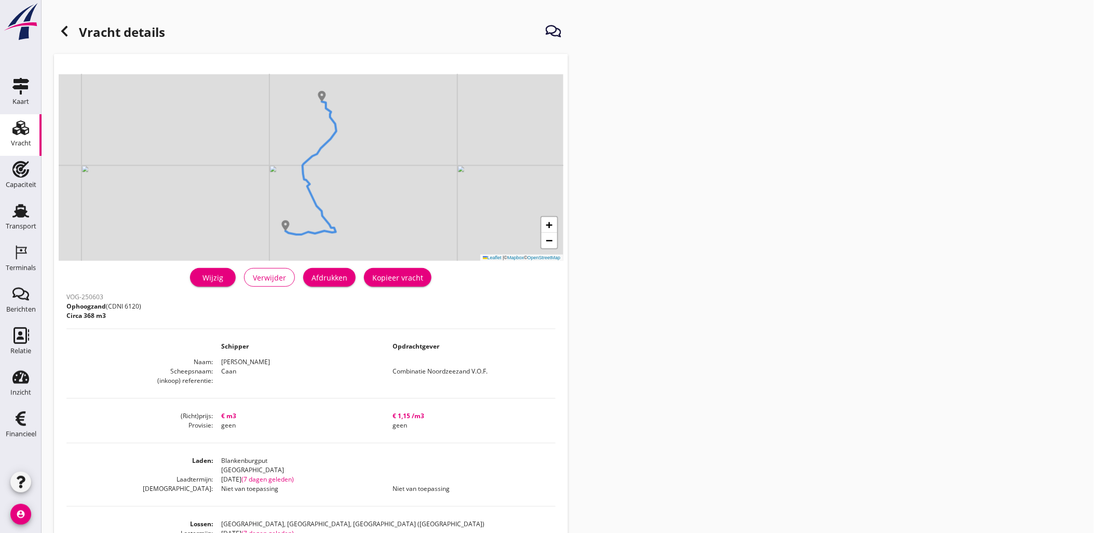
click at [220, 278] on div "Wijzig" at bounding box center [212, 277] width 29 height 11
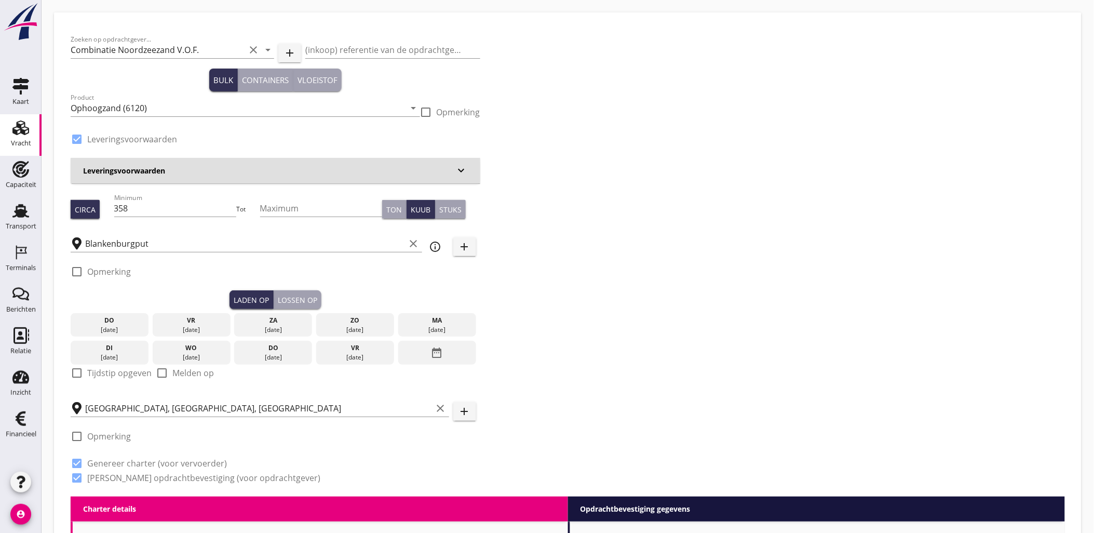
click at [287, 295] on div "Lossen op" at bounding box center [297, 299] width 39 height 11
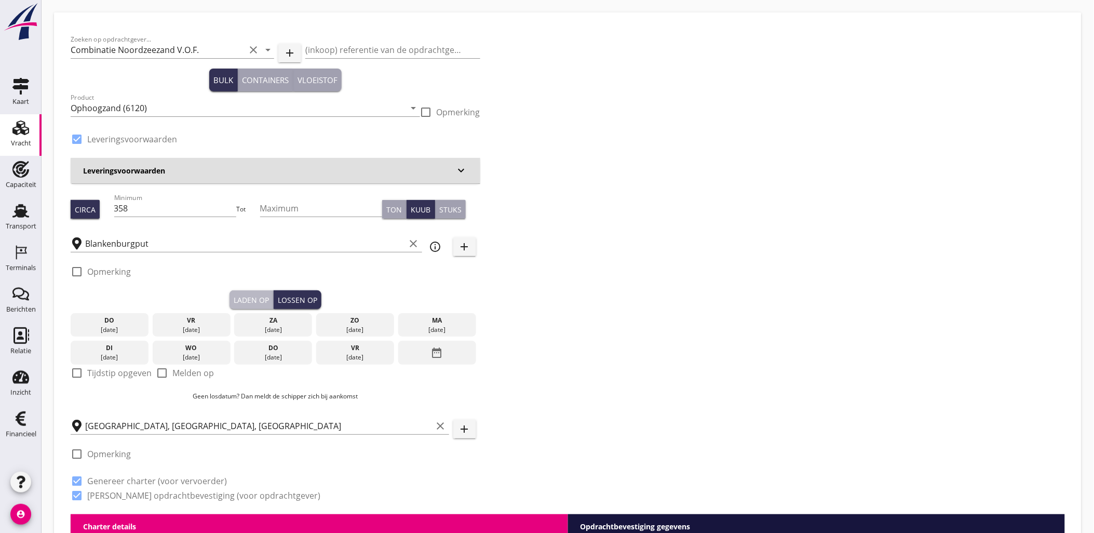
click at [261, 300] on div "Laden op" at bounding box center [251, 299] width 35 height 11
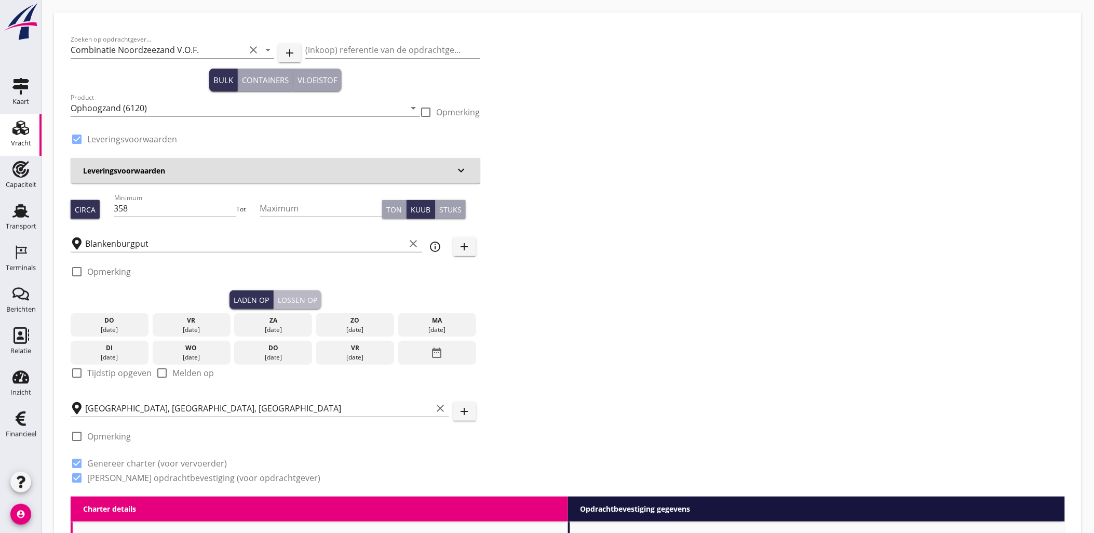
click at [288, 301] on div "Lossen op" at bounding box center [297, 299] width 39 height 11
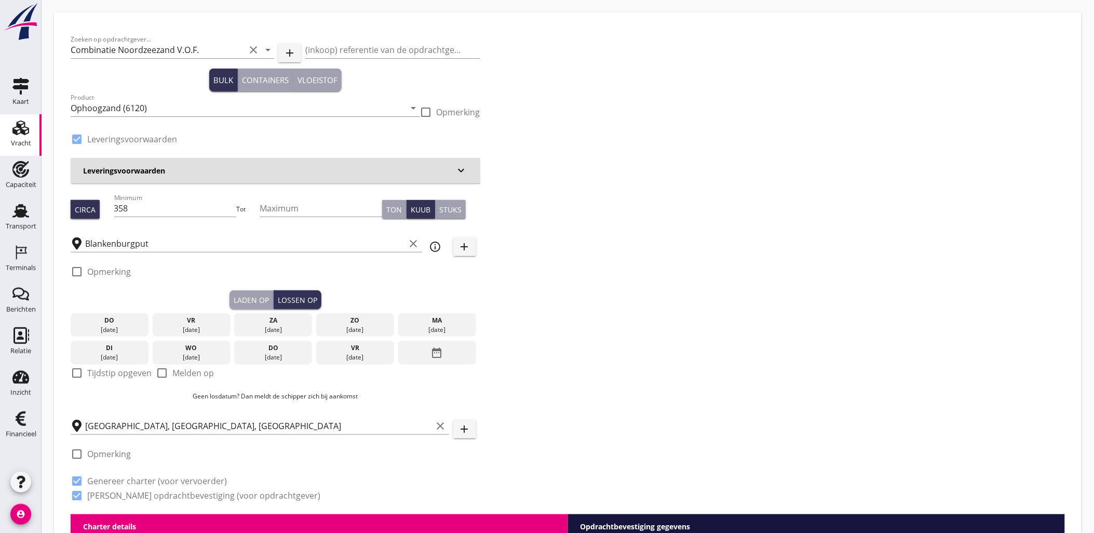
drag, startPoint x: 800, startPoint y: 348, endPoint x: 569, endPoint y: 247, distance: 252.3
click at [800, 348] on div "Zoeken op opdrachtgever... Combinatie Noordzeezand V.O.F. clear arrow_drop_down…" at bounding box center [567, 271] width 1003 height 485
click at [24, 134] on use at bounding box center [20, 127] width 17 height 15
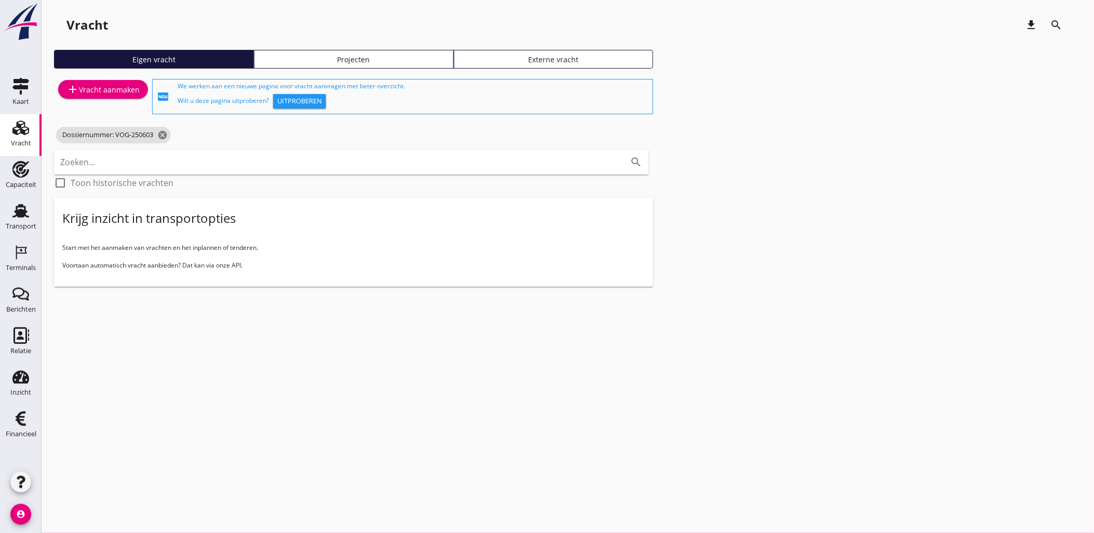
click at [29, 149] on div "Vracht" at bounding box center [21, 143] width 20 height 15
click at [36, 173] on link "Capaciteit Capaciteit" at bounding box center [21, 177] width 42 height 42
click at [18, 219] on div "Transport" at bounding box center [21, 226] width 31 height 15
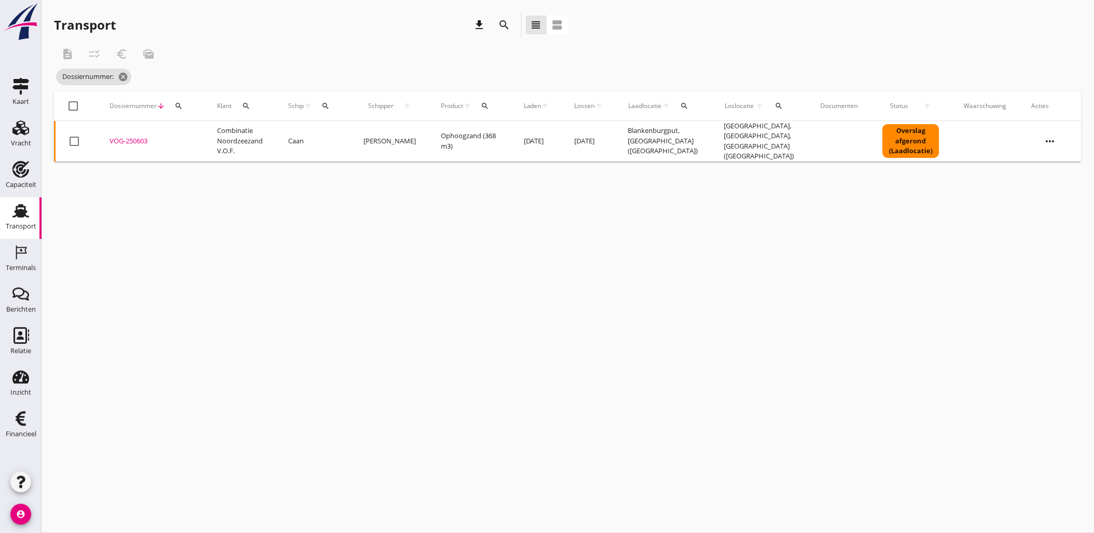
click at [187, 106] on div "Dossiernummer arrow_downward search" at bounding box center [151, 105] width 83 height 25
click at [182, 105] on icon "search" at bounding box center [178, 106] width 8 height 8
click at [192, 130] on input "Zoeken op dossiernummer..." at bounding box center [227, 136] width 108 height 17
paste input "VOG-250604"
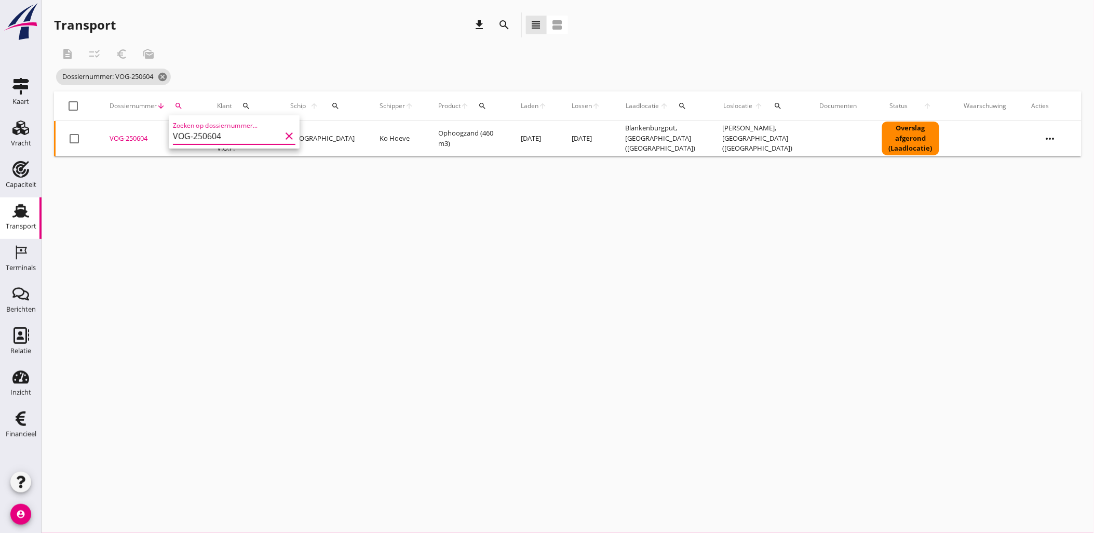
type input "VOG-250604"
click at [119, 139] on div "VOG-250604" at bounding box center [151, 138] width 83 height 10
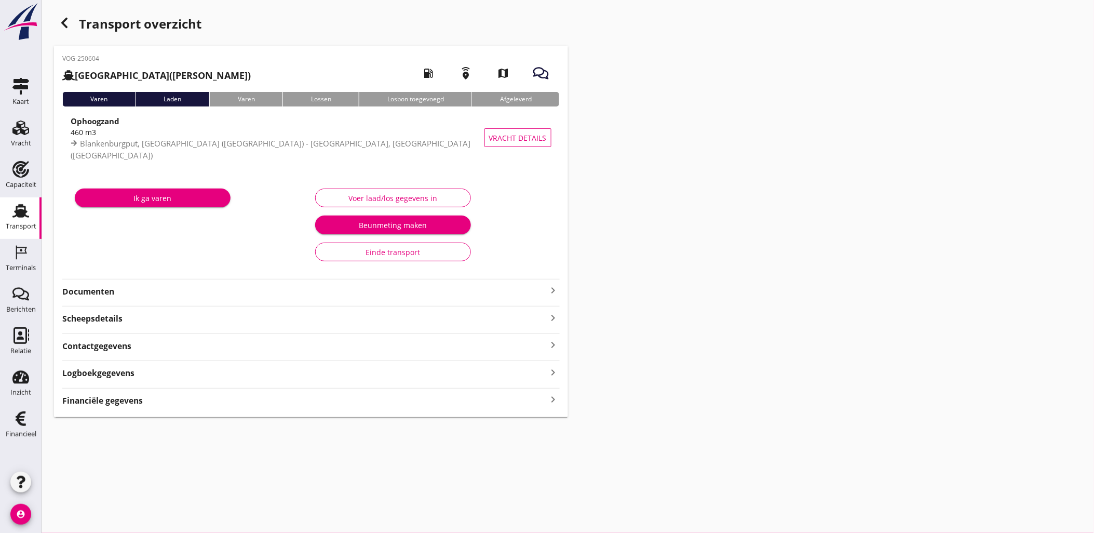
click at [343, 397] on div "Financiële gegevens keyboard_arrow_right" at bounding box center [310, 400] width 497 height 14
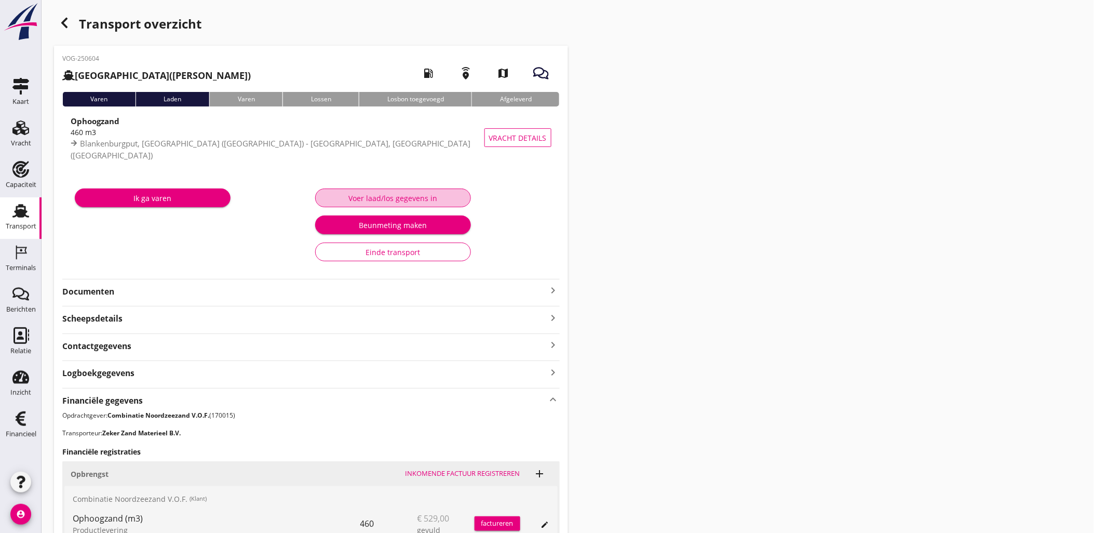
click at [416, 197] on div "Voer laad/los gegevens in" at bounding box center [393, 198] width 138 height 11
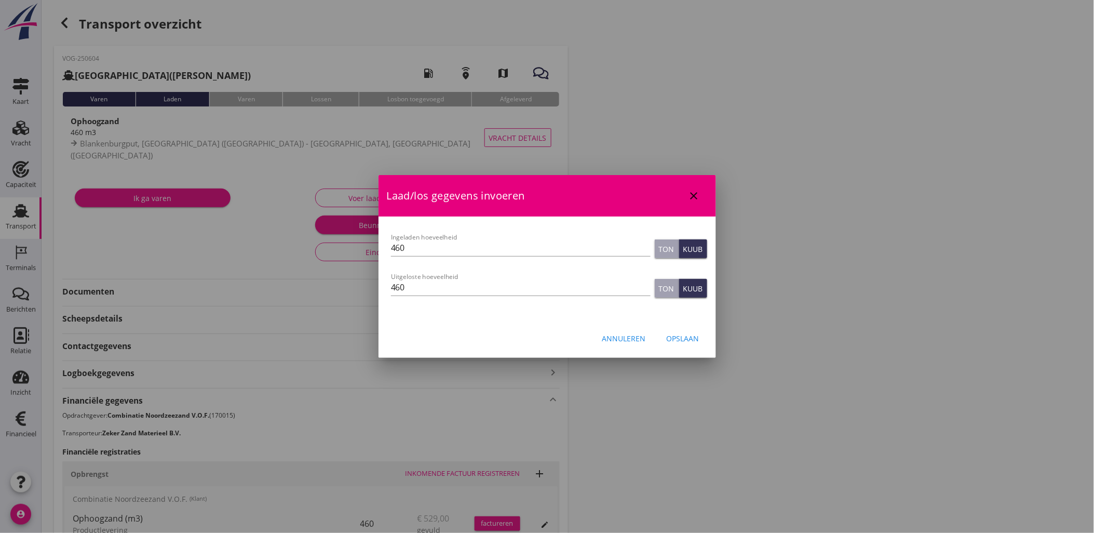
click at [625, 336] on div "Annuleren" at bounding box center [624, 338] width 44 height 11
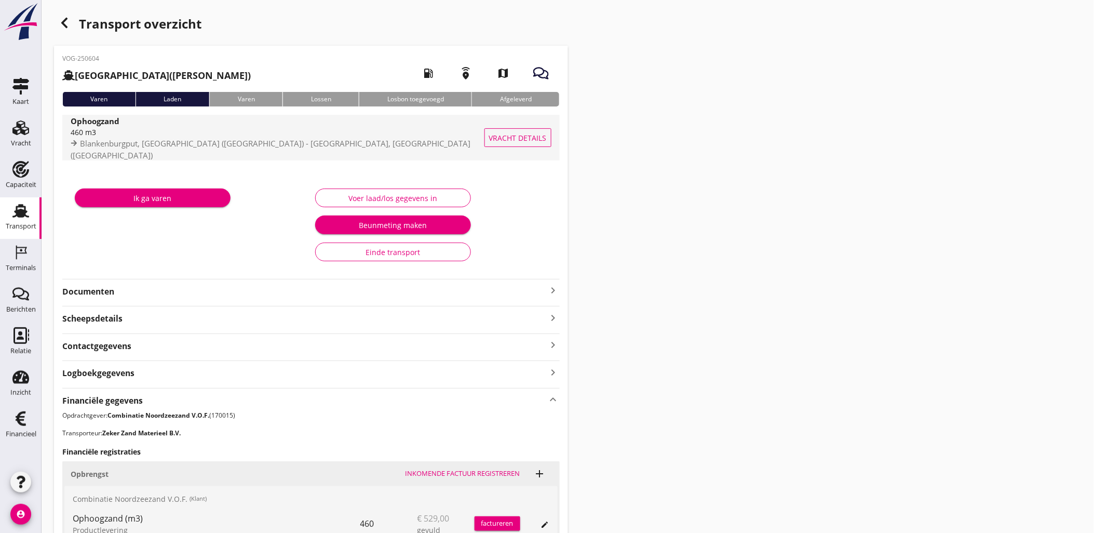
click at [521, 139] on span "Vracht details" at bounding box center [518, 137] width 58 height 11
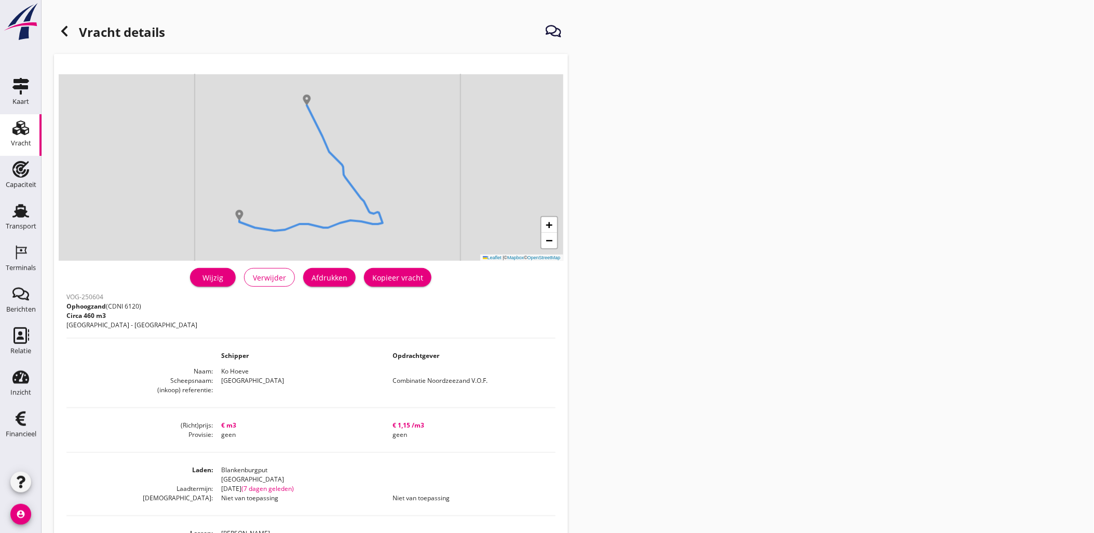
click at [216, 278] on div "Wijzig" at bounding box center [212, 277] width 29 height 11
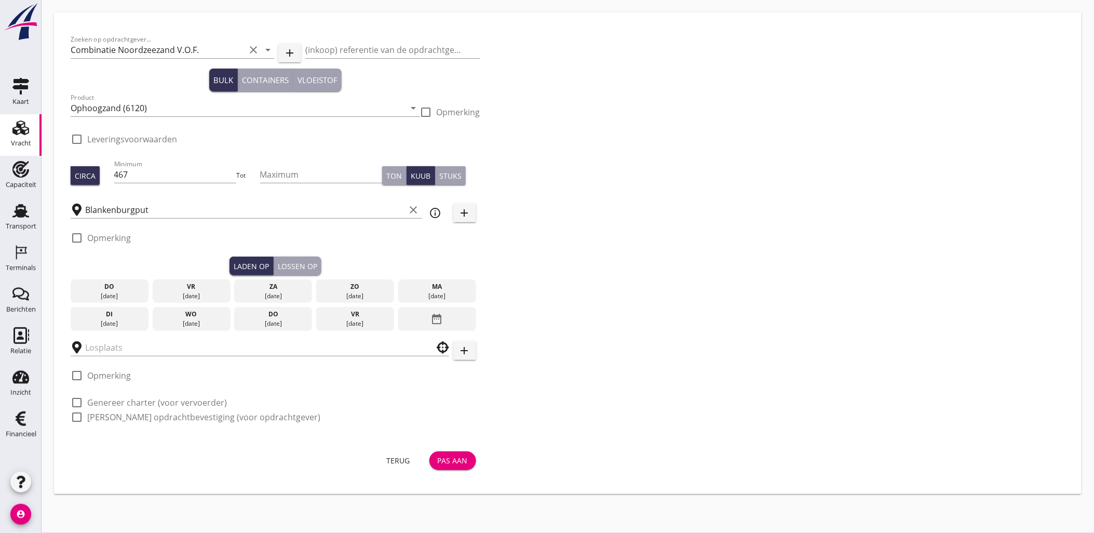
checkbox input "true"
type input "[PERSON_NAME]"
checkbox input "true"
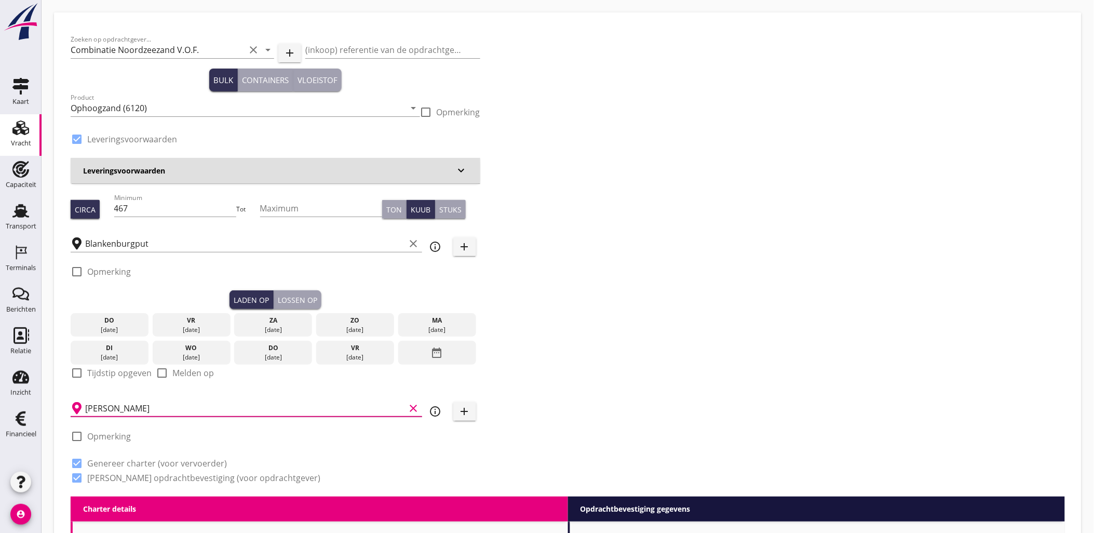
click at [179, 409] on input "[PERSON_NAME]" at bounding box center [245, 408] width 320 height 17
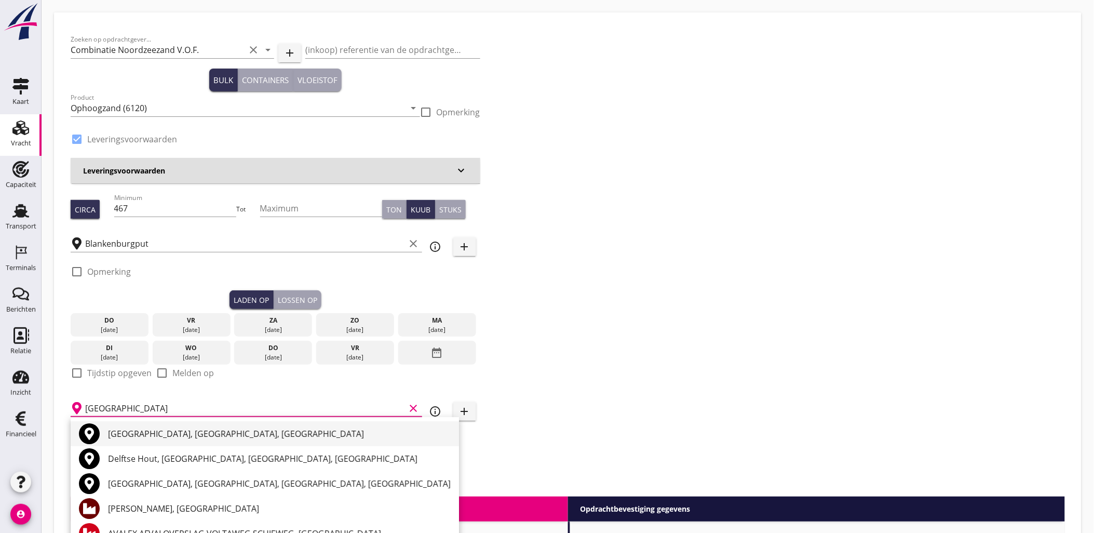
click at [238, 439] on div "[GEOGRAPHIC_DATA], [GEOGRAPHIC_DATA], [GEOGRAPHIC_DATA]" at bounding box center [279, 433] width 343 height 12
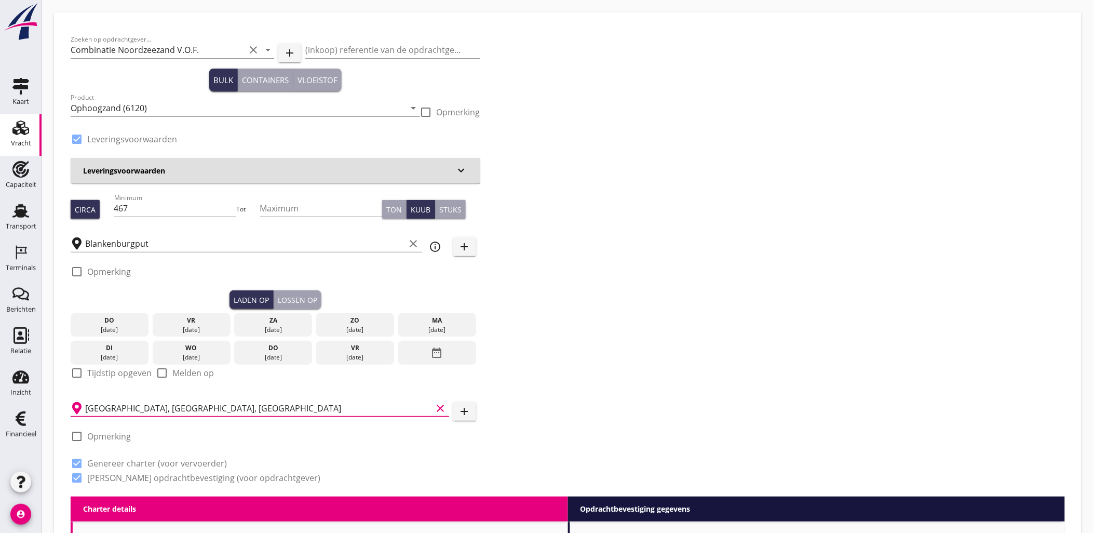
type input "[GEOGRAPHIC_DATA], [GEOGRAPHIC_DATA], [GEOGRAPHIC_DATA]"
click at [676, 373] on div "Zoeken op opdrachtgever... Combinatie Noordzeezand V.O.F. clear arrow_drop_down…" at bounding box center [567, 262] width 1003 height 467
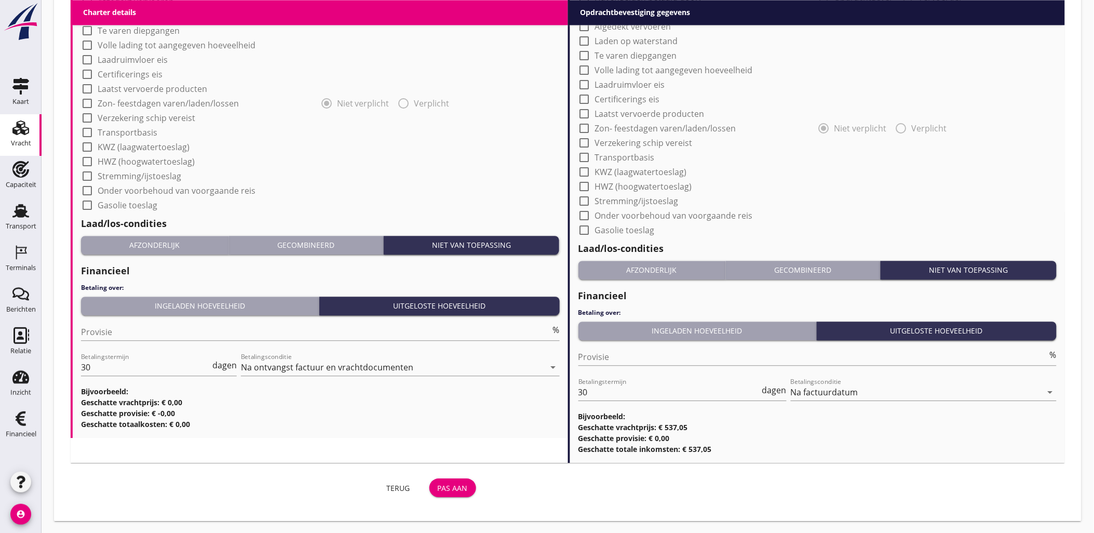
click at [464, 482] on div "Pas aan" at bounding box center [453, 487] width 30 height 11
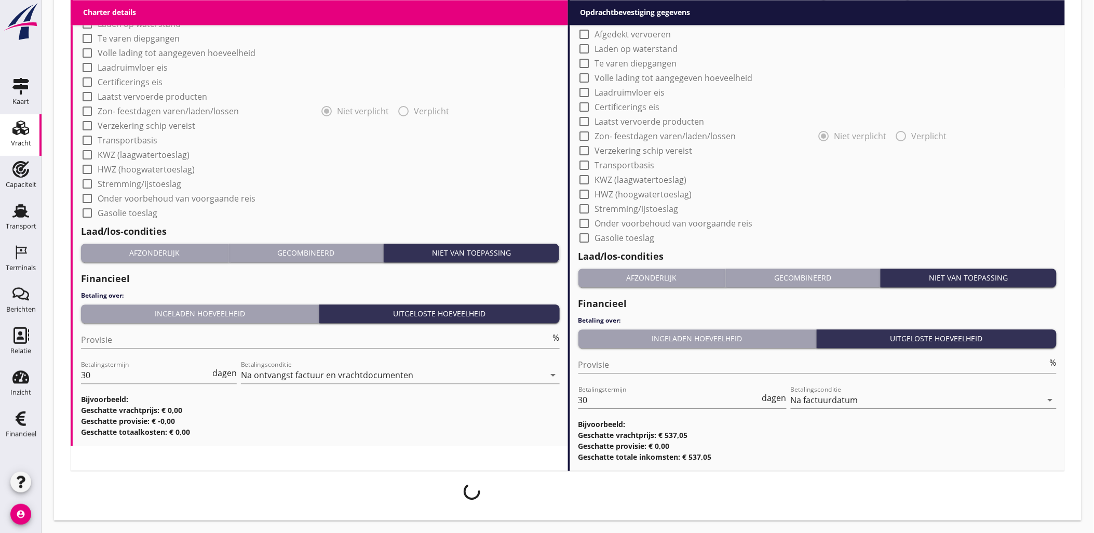
scroll to position [828, 0]
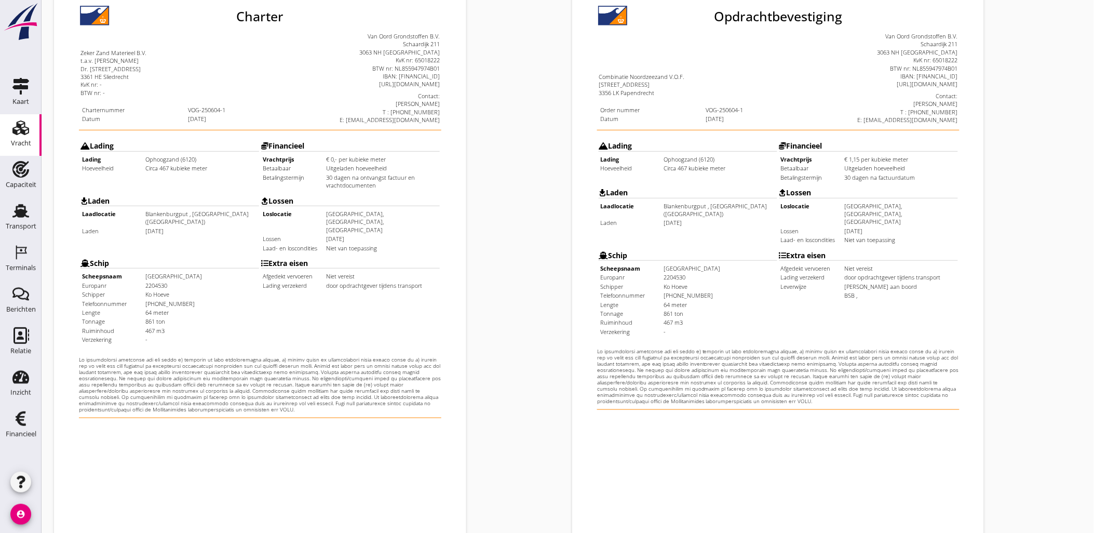
scroll to position [235, 0]
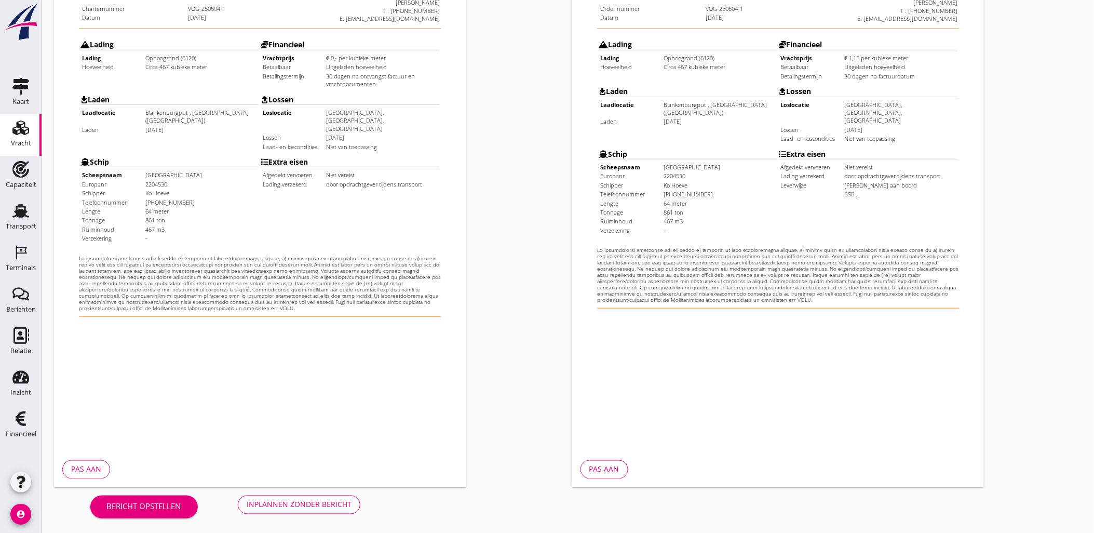
click at [331, 502] on div "Inplannen zonder bericht" at bounding box center [299, 504] width 105 height 11
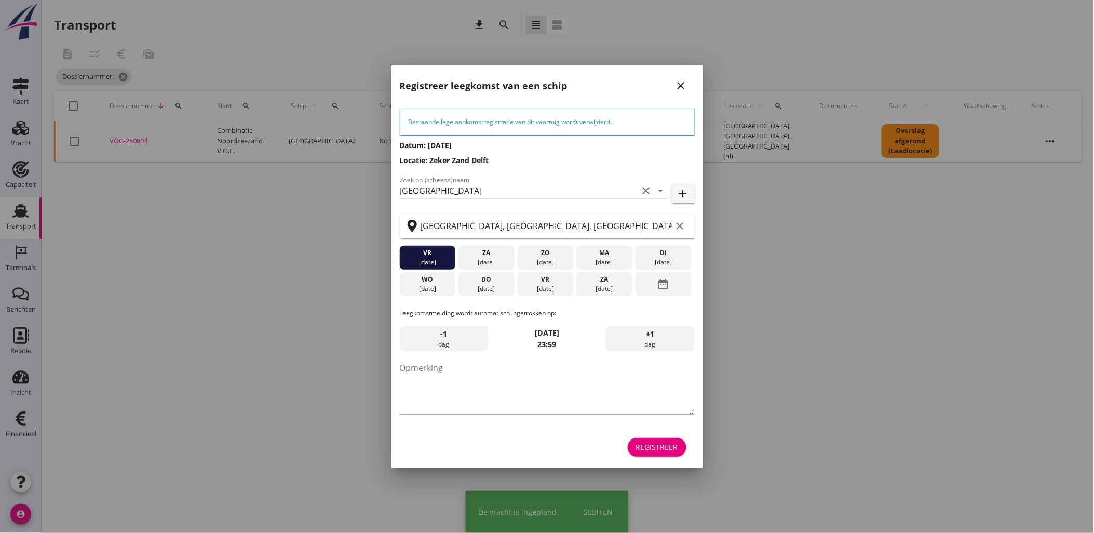
click at [640, 451] on div "Registreer" at bounding box center [657, 446] width 42 height 11
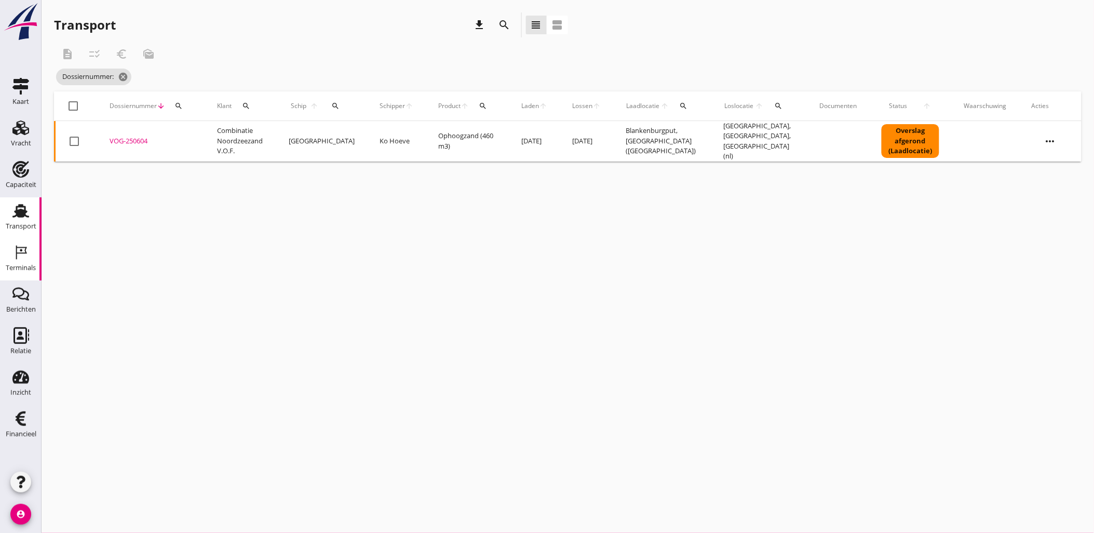
click at [22, 258] on icon "Terminals" at bounding box center [20, 252] width 17 height 17
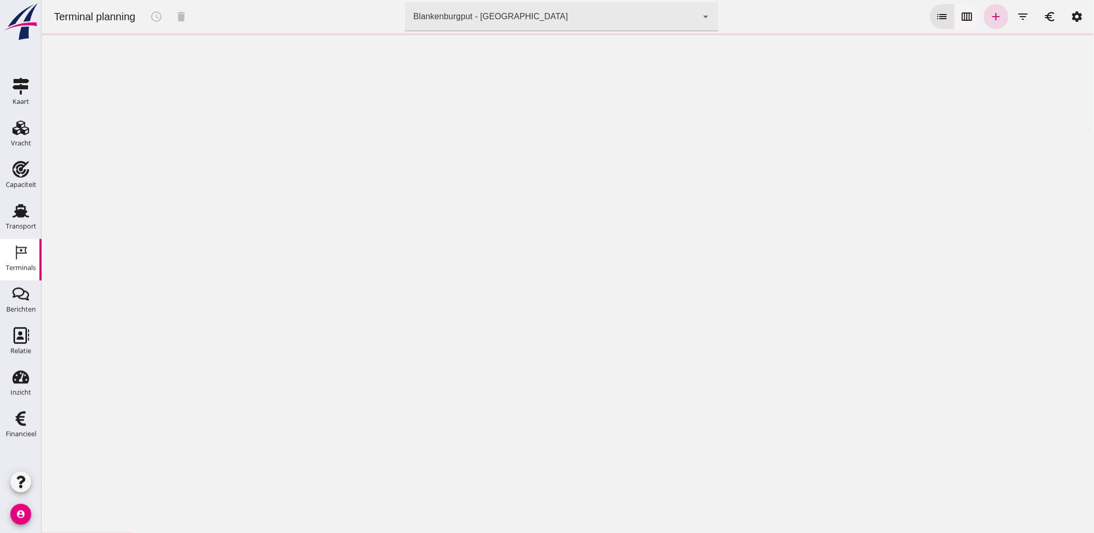
click at [964, 12] on icon "calendar_view_week" at bounding box center [967, 16] width 12 height 12
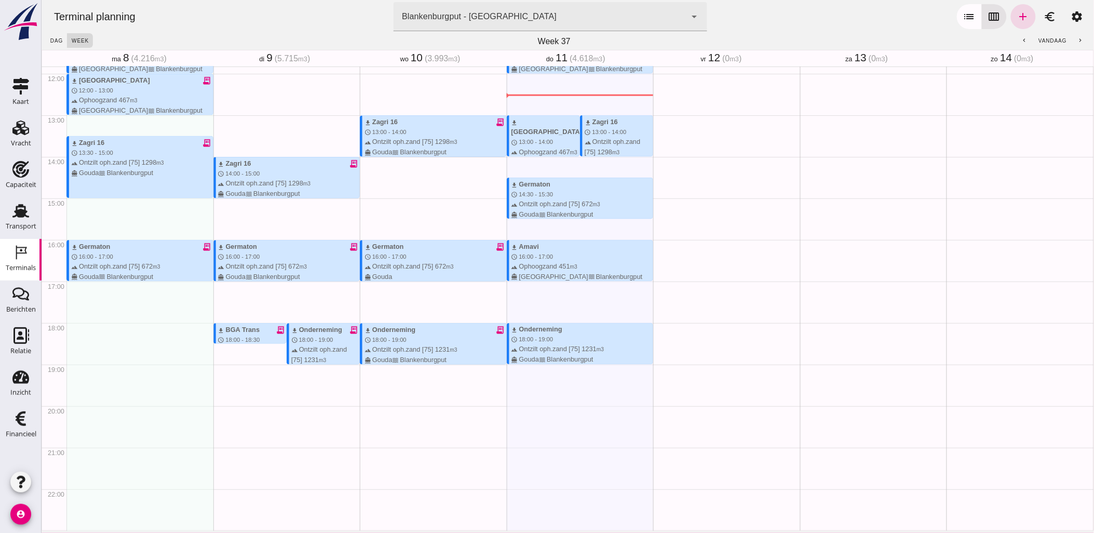
scroll to position [475, 0]
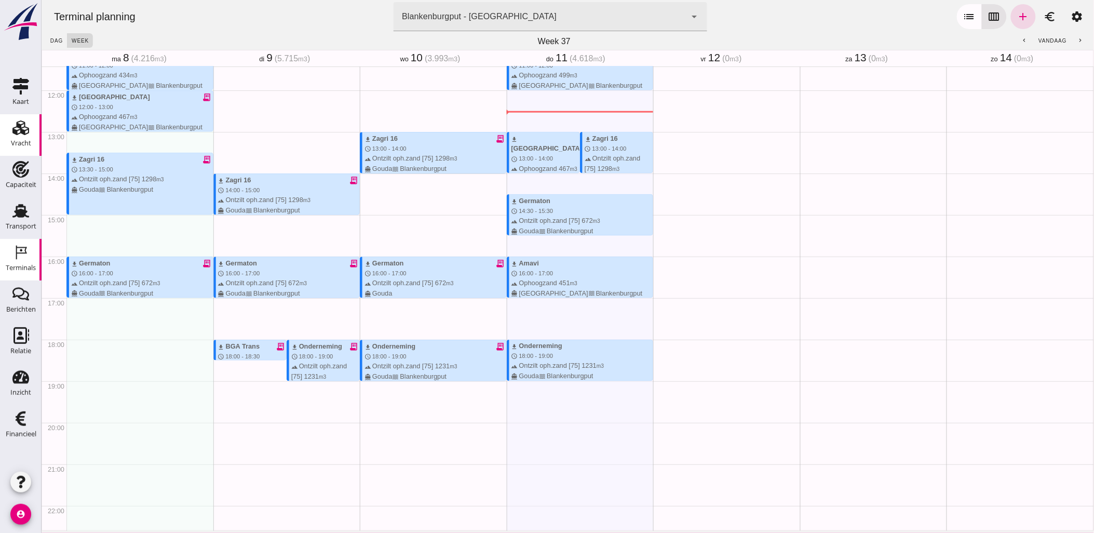
click at [16, 120] on icon "Vracht" at bounding box center [20, 127] width 17 height 17
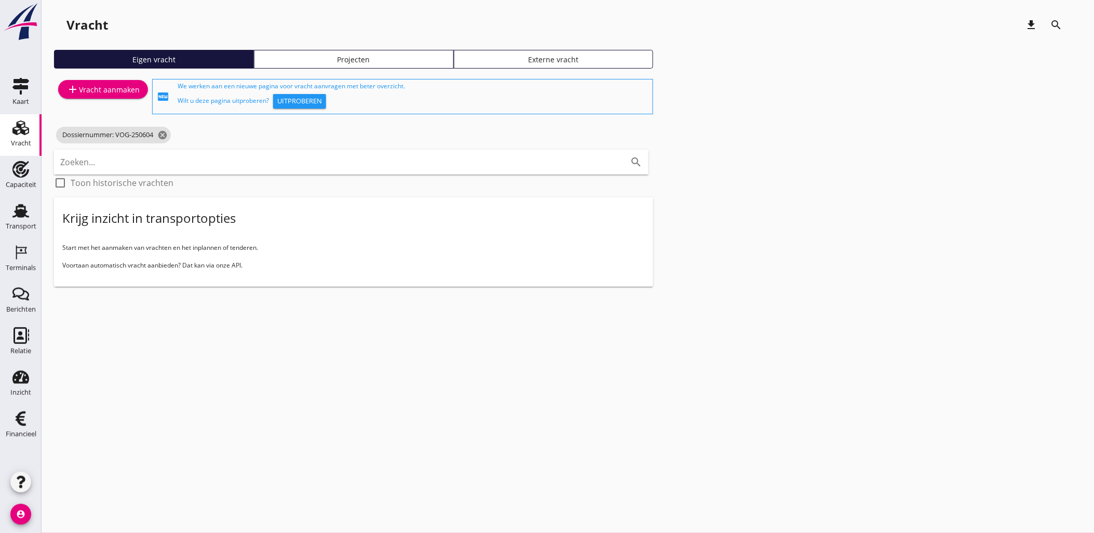
drag, startPoint x: 10, startPoint y: 211, endPoint x: 58, endPoint y: 206, distance: 48.1
click at [10, 211] on div "Transport" at bounding box center [20, 211] width 25 height 17
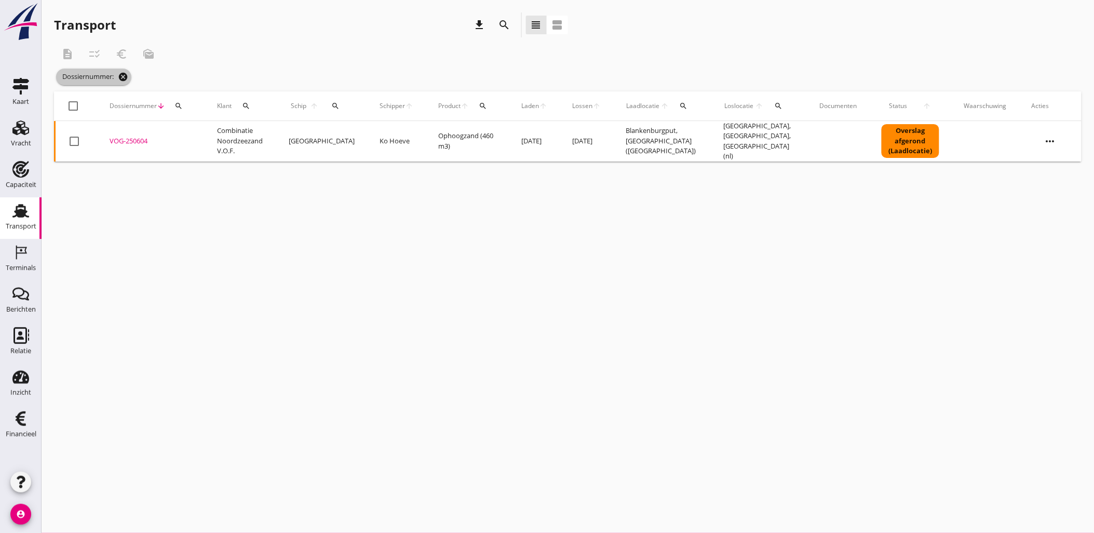
click at [124, 77] on icon "cancel" at bounding box center [123, 77] width 10 height 10
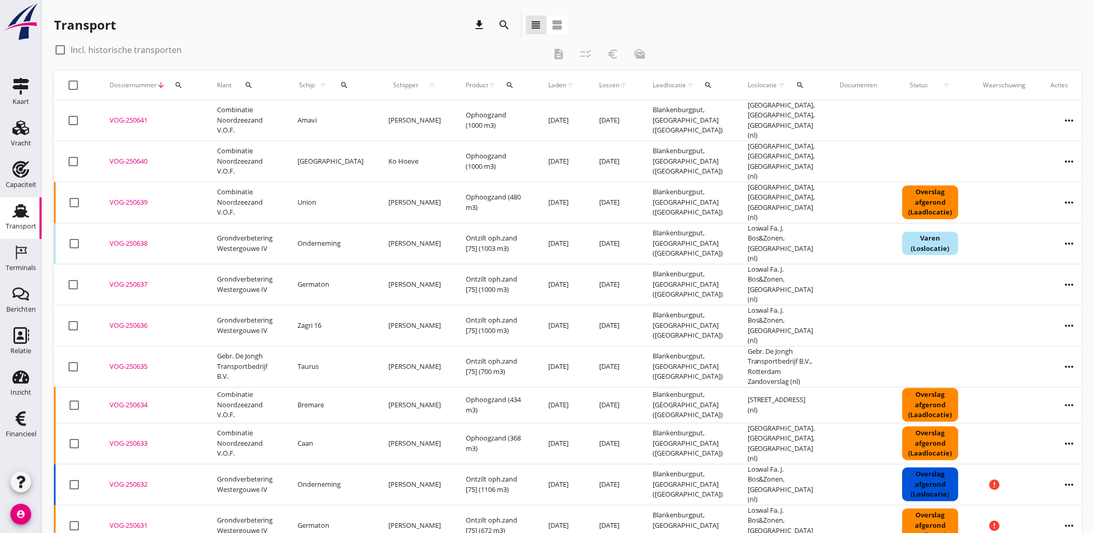
click at [1055, 115] on icon "more_horiz" at bounding box center [1069, 120] width 29 height 29
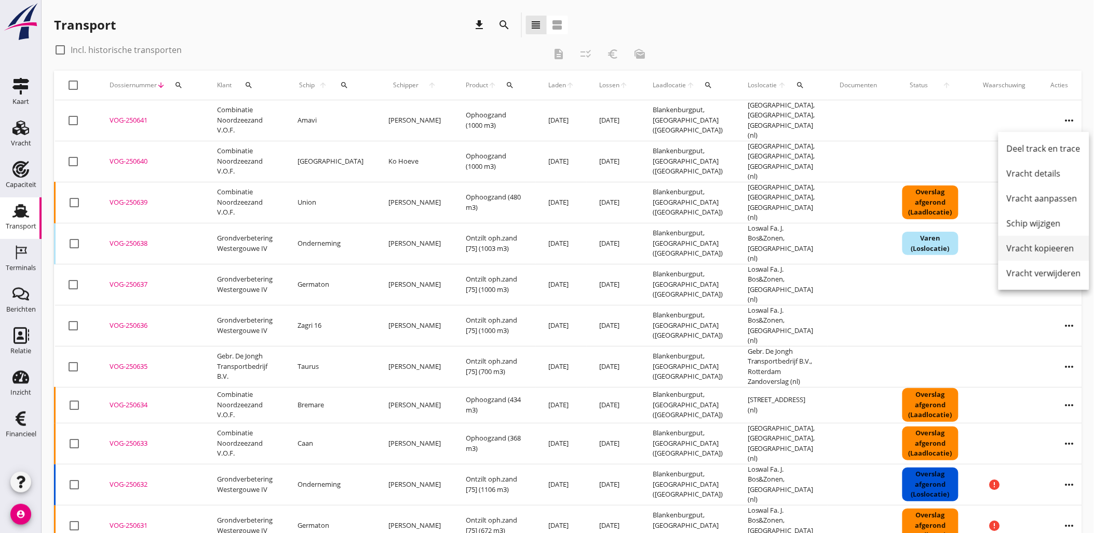
click at [1058, 248] on div "Vracht kopieeren" at bounding box center [1044, 248] width 74 height 12
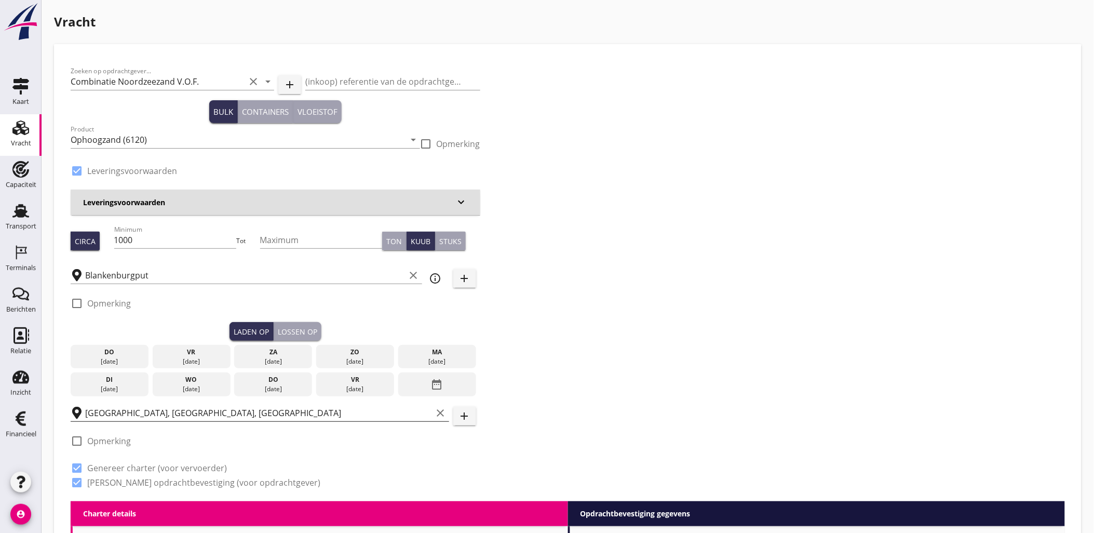
click at [170, 408] on input "[GEOGRAPHIC_DATA], [GEOGRAPHIC_DATA], [GEOGRAPHIC_DATA]" at bounding box center [258, 413] width 347 height 17
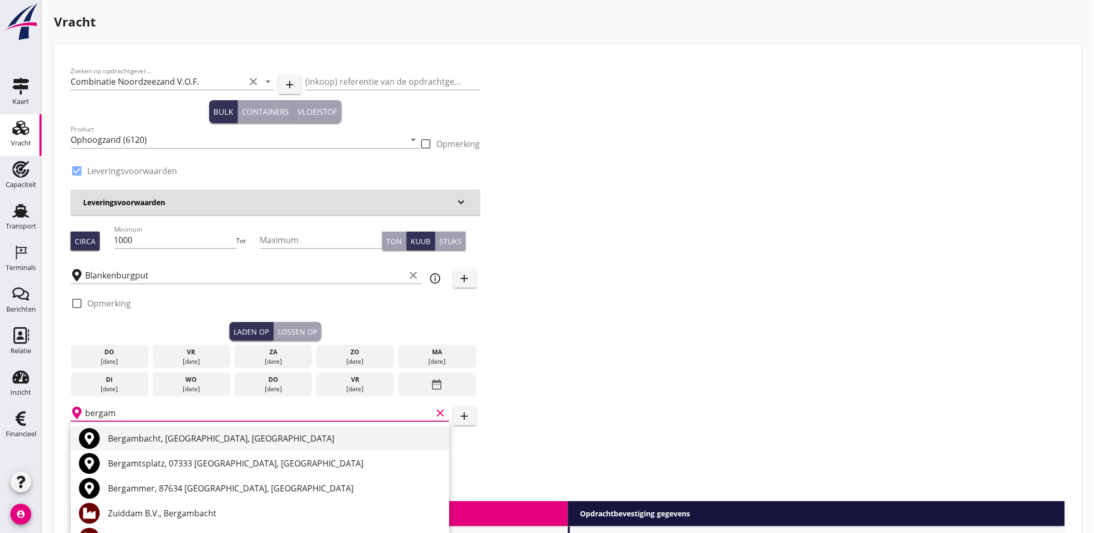
click at [198, 430] on div "Bergambacht, [GEOGRAPHIC_DATA], [GEOGRAPHIC_DATA]" at bounding box center [274, 438] width 333 height 25
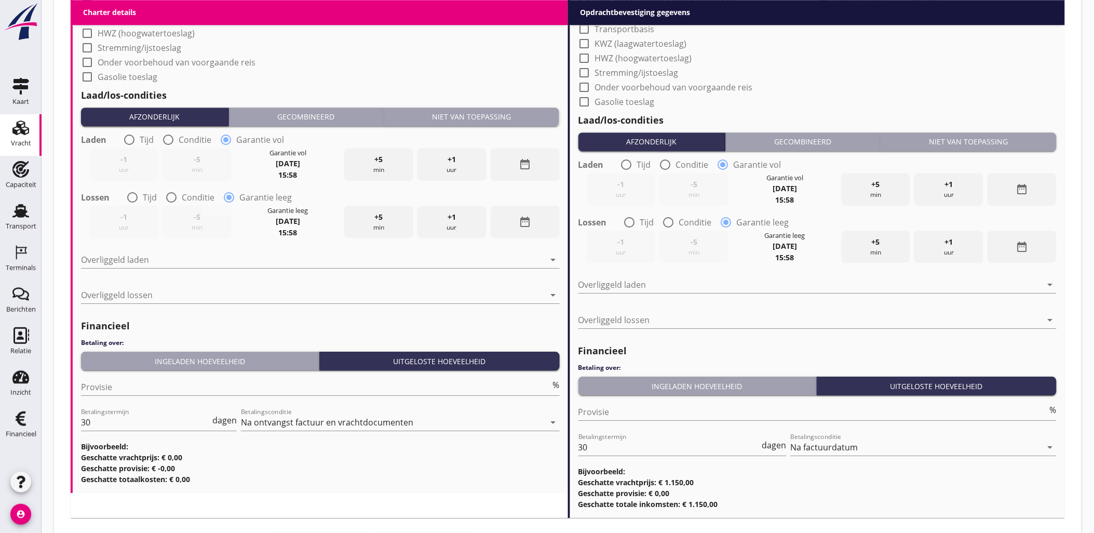
scroll to position [1025, 0]
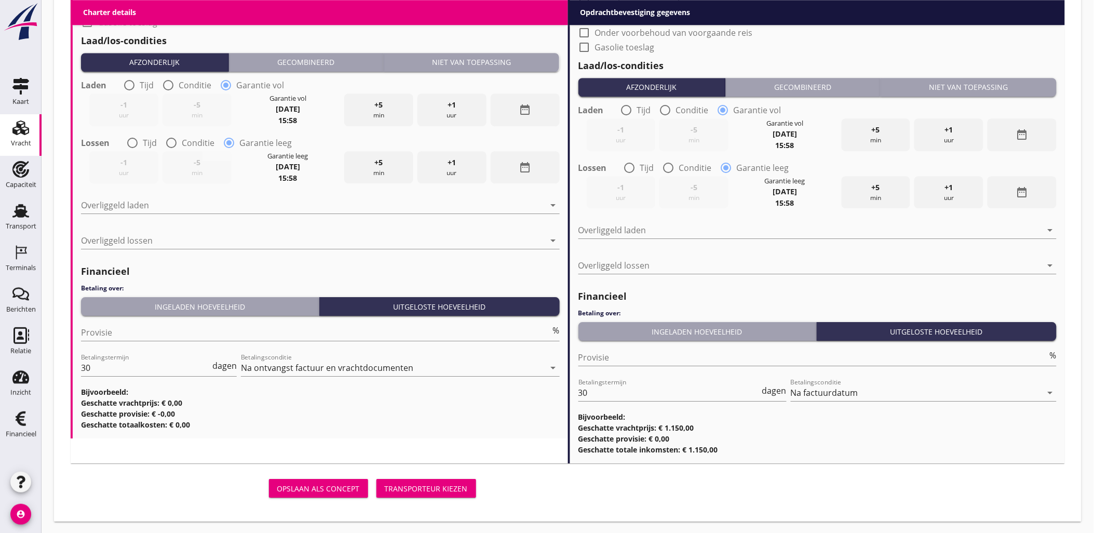
type input "Bergambacht, [GEOGRAPHIC_DATA], [GEOGRAPHIC_DATA]"
click at [440, 491] on div "Transporteur kiezen" at bounding box center [426, 488] width 83 height 11
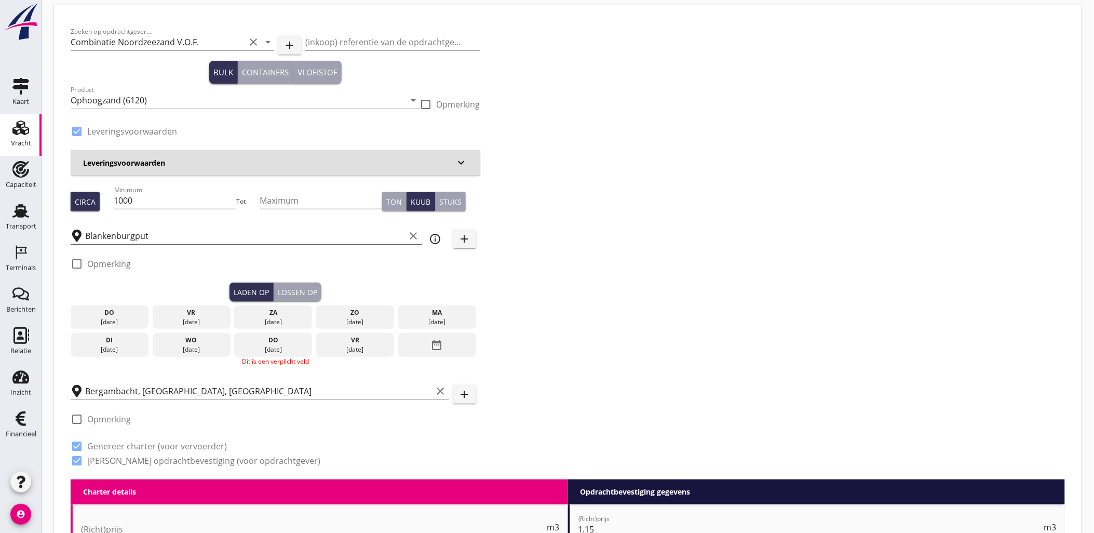
scroll to position [4, 0]
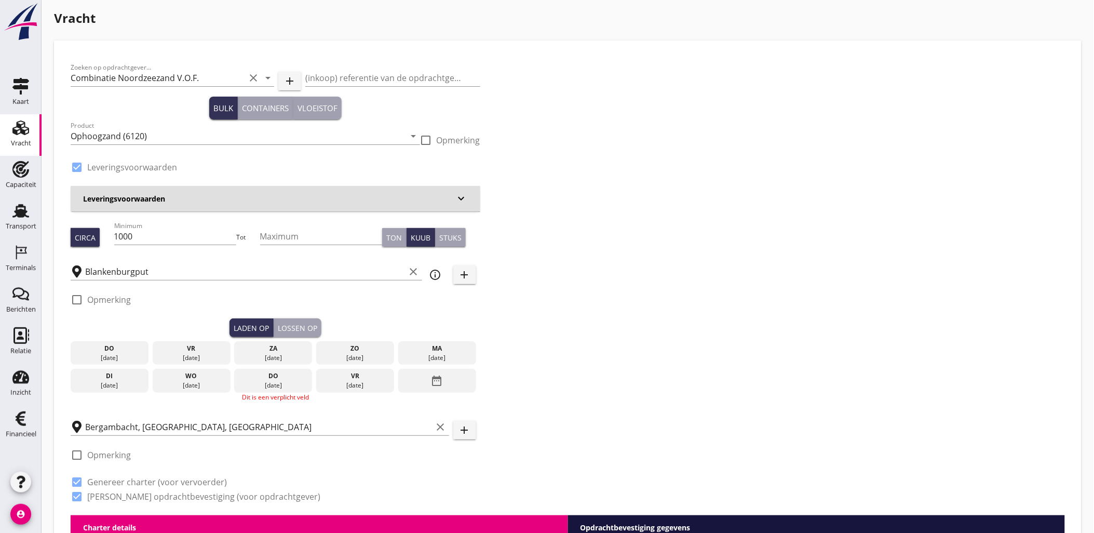
click at [125, 354] on div "[DATE]" at bounding box center [109, 357] width 73 height 9
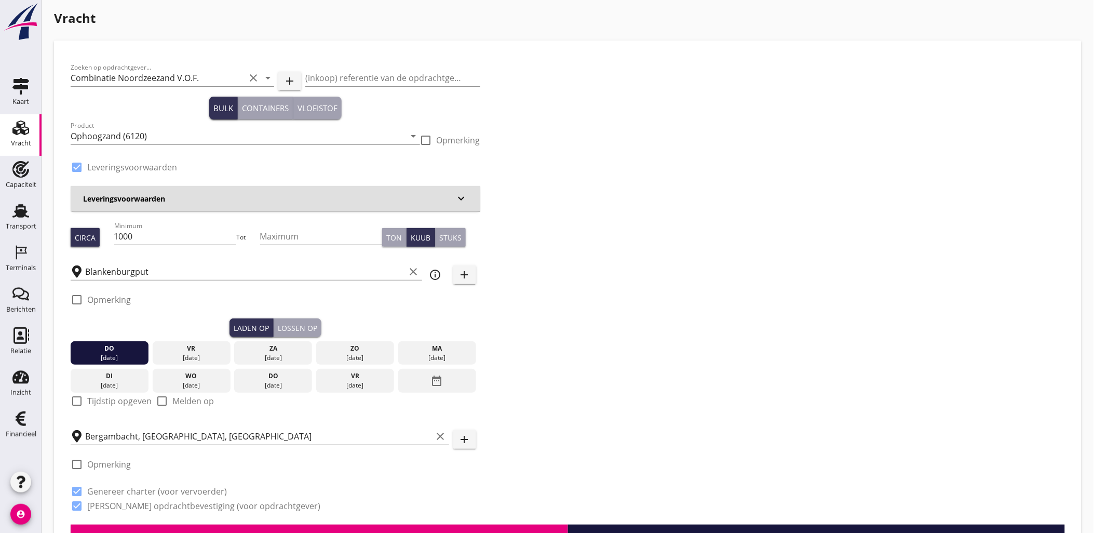
click at [308, 323] on div "Lossen op" at bounding box center [297, 327] width 39 height 11
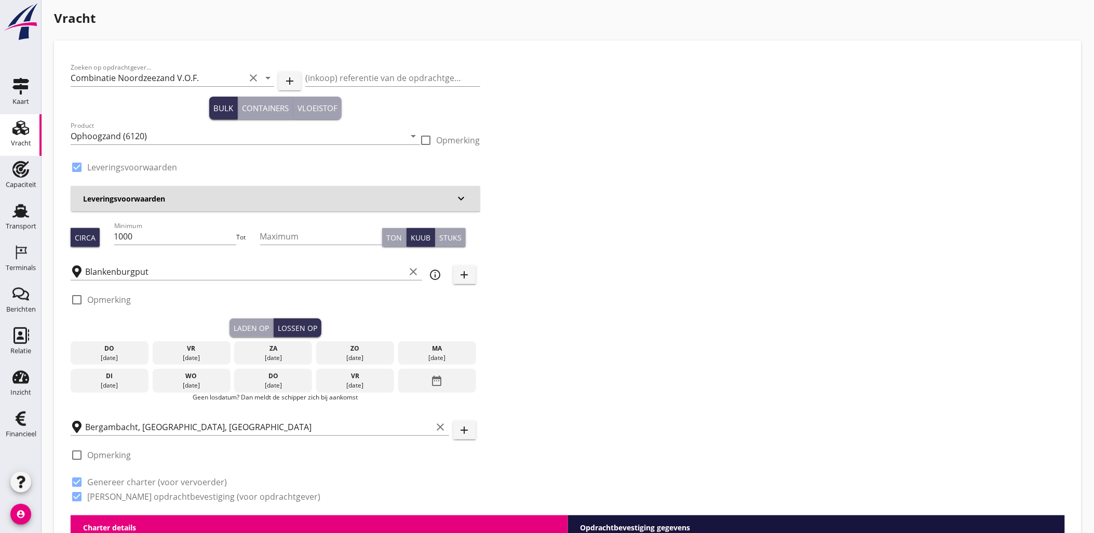
click at [96, 349] on div "do" at bounding box center [109, 348] width 73 height 9
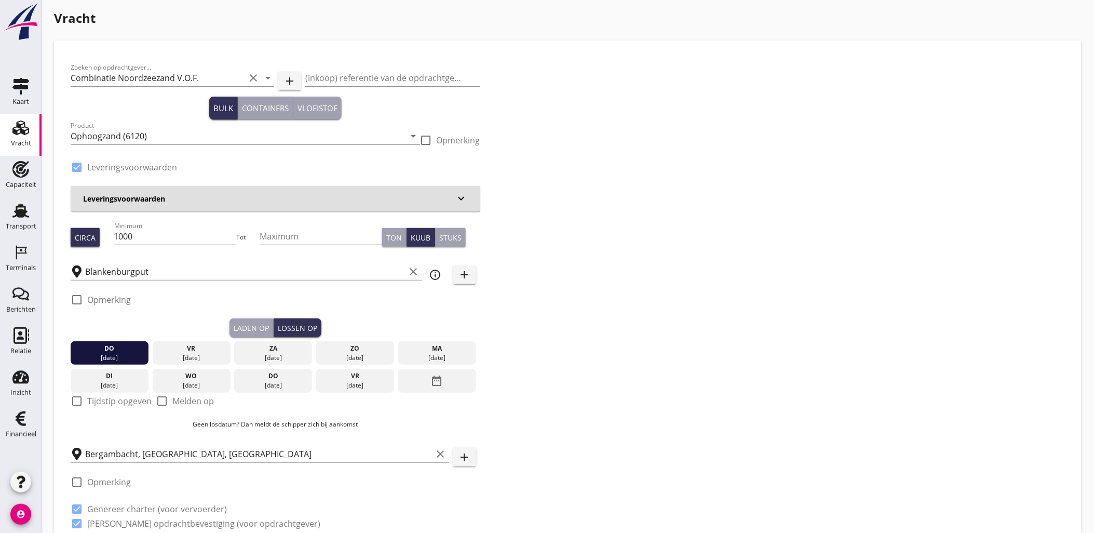
click at [241, 329] on div "Laden op" at bounding box center [251, 327] width 35 height 11
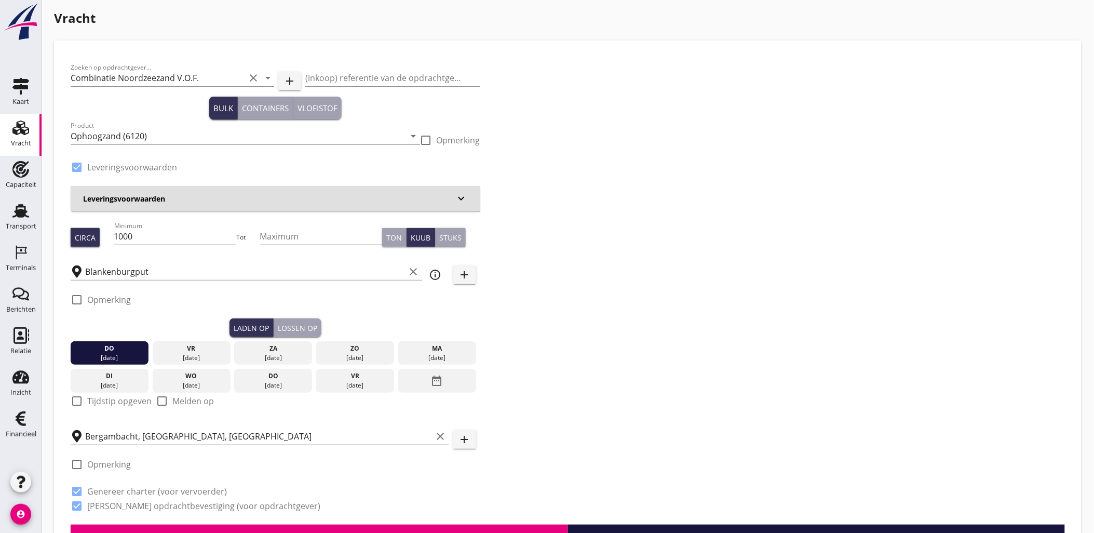
click at [104, 403] on label "Tijdstip opgeven" at bounding box center [119, 401] width 64 height 10
checkbox input "true"
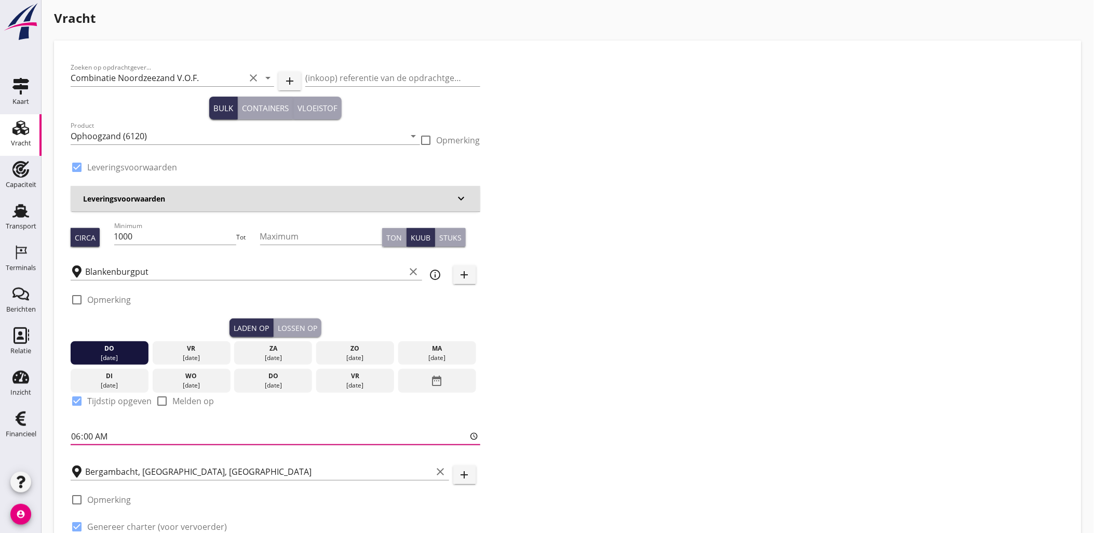
click at [71, 439] on input "06:00" at bounding box center [276, 436] width 410 height 17
type input "16:00"
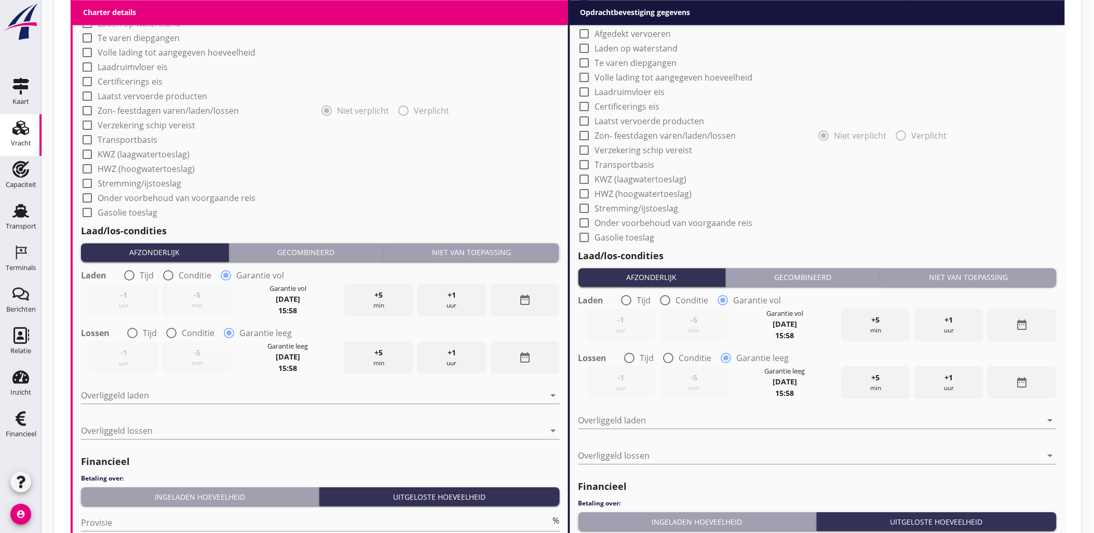
scroll to position [1087, 0]
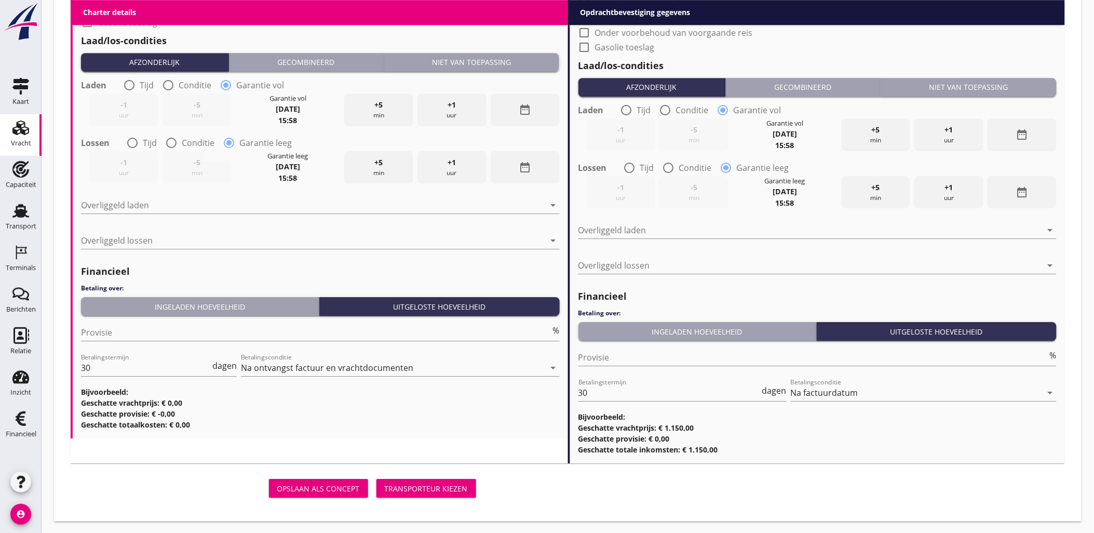
click at [435, 489] on div "Transporteur kiezen" at bounding box center [426, 488] width 83 height 11
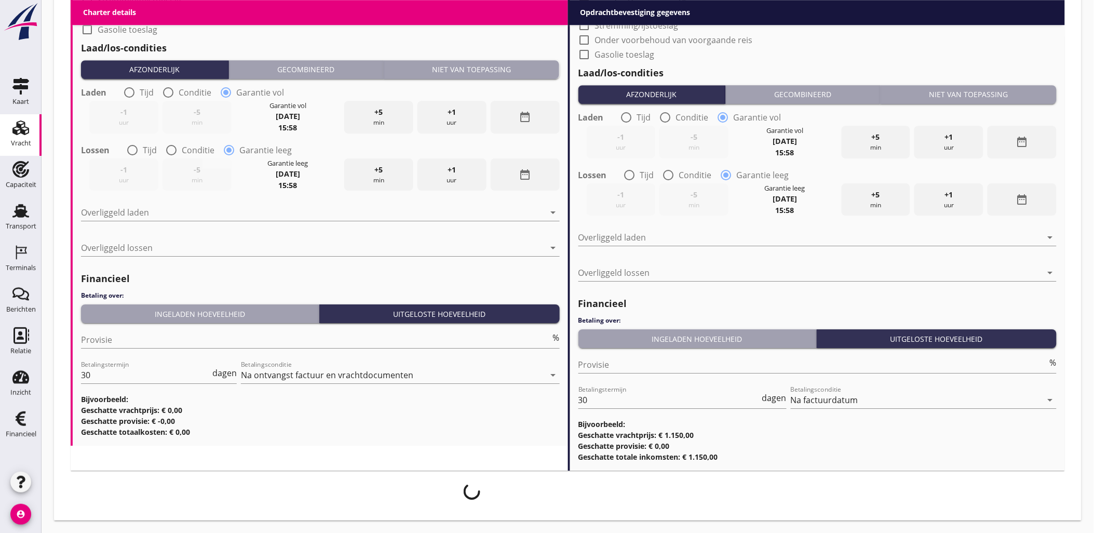
scroll to position [1079, 0]
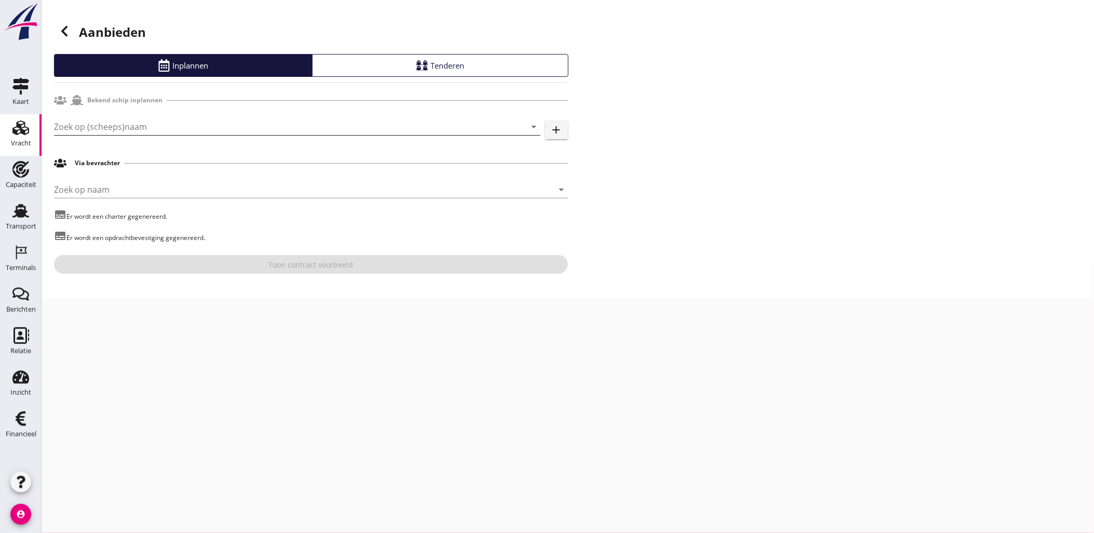
drag, startPoint x: 139, startPoint y: 117, endPoint x: 146, endPoint y: 124, distance: 9.2
click at [140, 120] on div "Zoek op (scheeps)naam arrow_drop_down add" at bounding box center [311, 128] width 514 height 33
click at [147, 125] on input "Zoek op (scheeps)naam" at bounding box center [283, 126] width 458 height 17
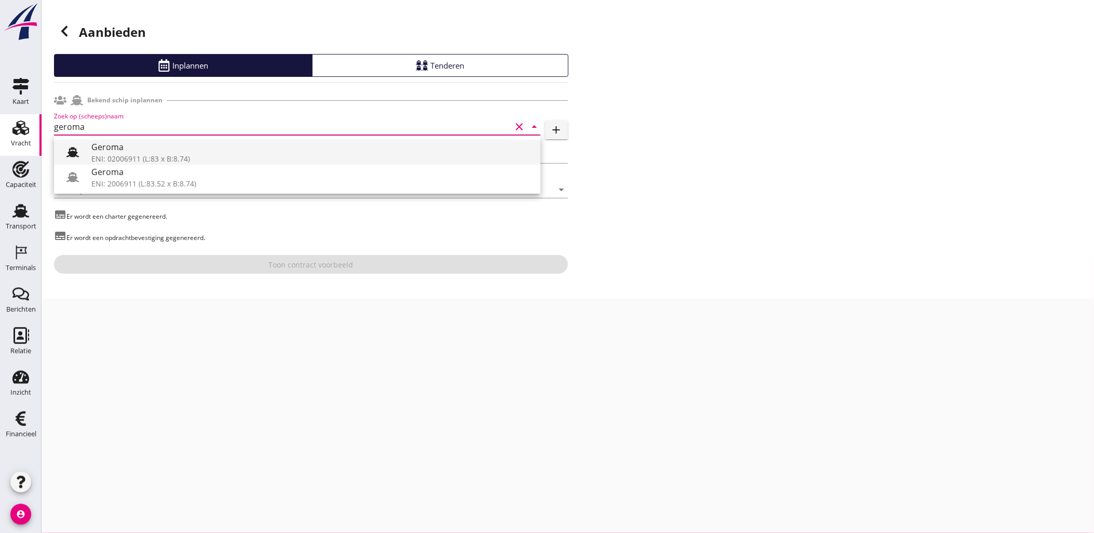
click at [170, 157] on div "ENI: 02006911 (L:83 x B:8.74)" at bounding box center [311, 158] width 441 height 11
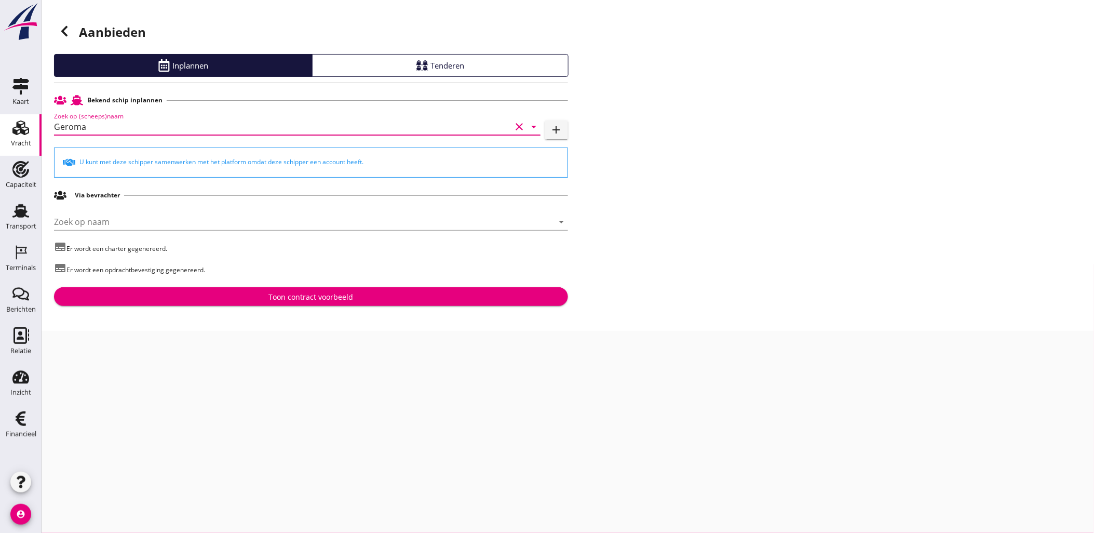
type input "Geroma"
click at [287, 290] on button "Toon contract voorbeeld" at bounding box center [311, 296] width 514 height 19
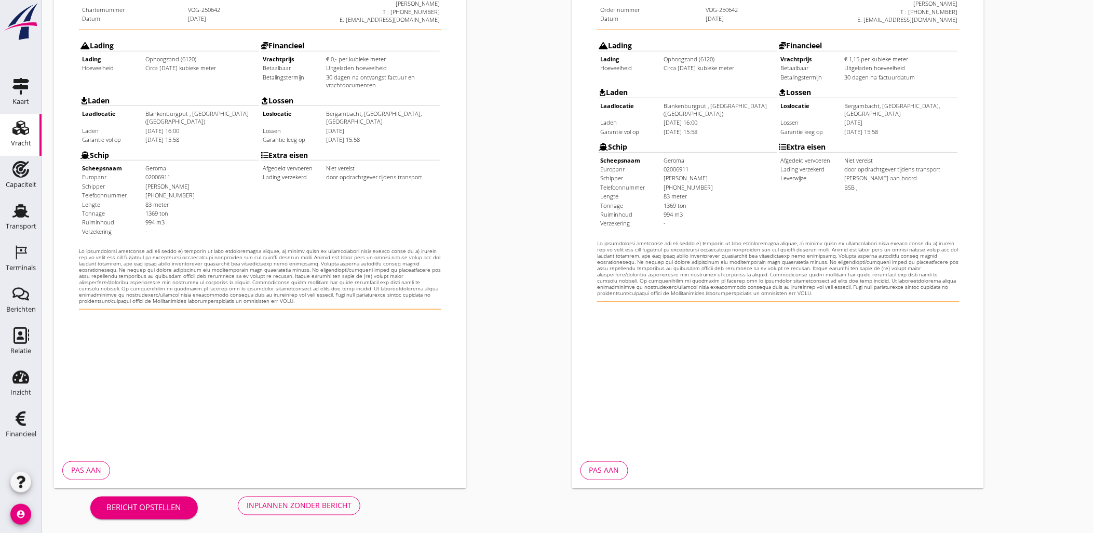
scroll to position [235, 0]
click at [272, 507] on div "Inplannen zonder bericht" at bounding box center [299, 504] width 105 height 11
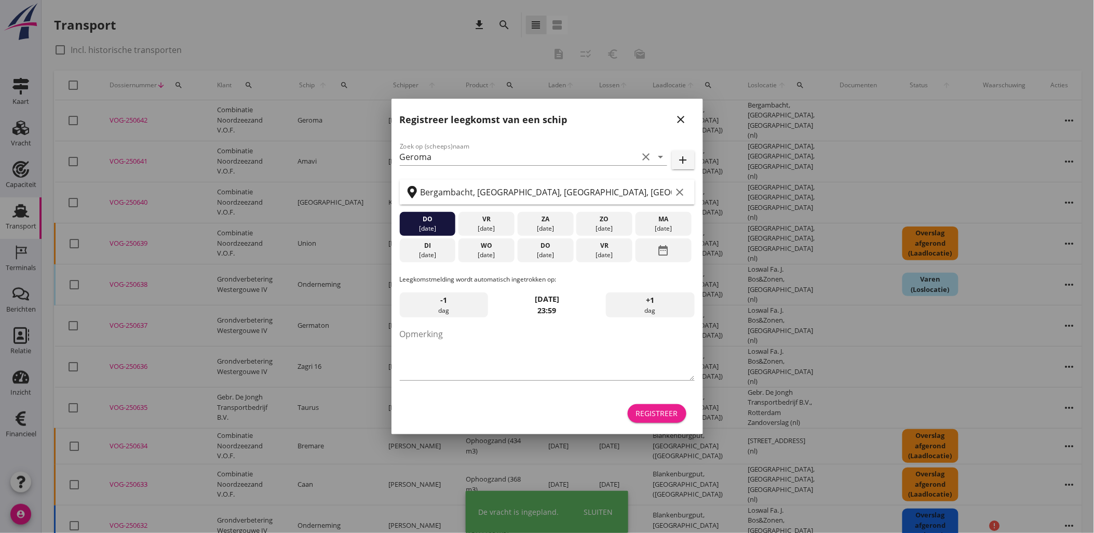
click at [650, 408] on div "Registreer" at bounding box center [657, 413] width 42 height 11
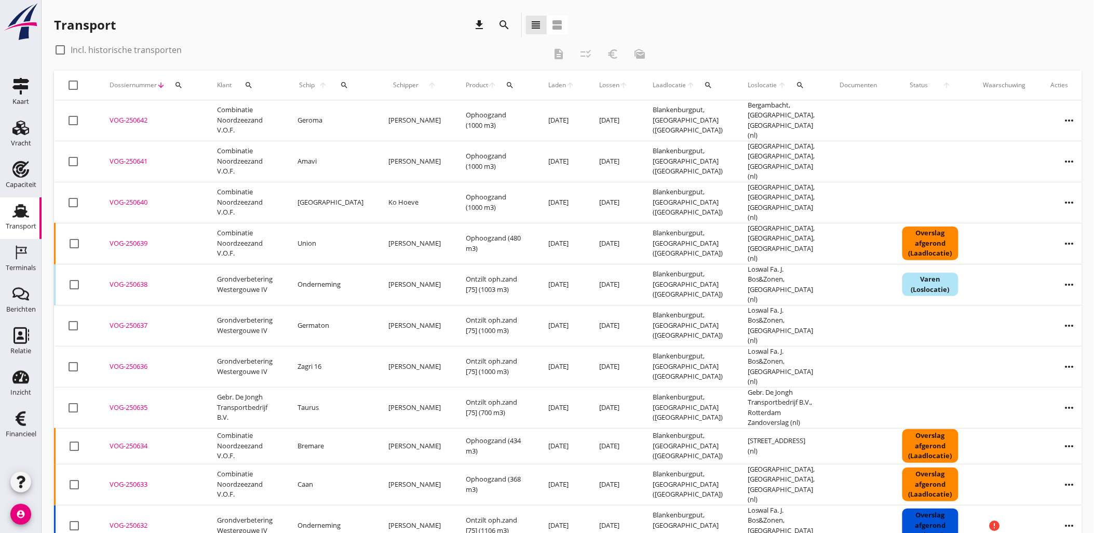
copy div "VOG-250642"
drag, startPoint x: 149, startPoint y: 115, endPoint x: 776, endPoint y: 44, distance: 631.3
click at [776, 44] on div "check_box_outline_blank Incl. historische transporten description checklist_rtl…" at bounding box center [568, 473] width 1028 height 863
drag, startPoint x: 776, startPoint y: 44, endPoint x: 728, endPoint y: 37, distance: 49.4
click at [728, 37] on div "Transport download search view_headline view_agenda" at bounding box center [568, 26] width 1028 height 29
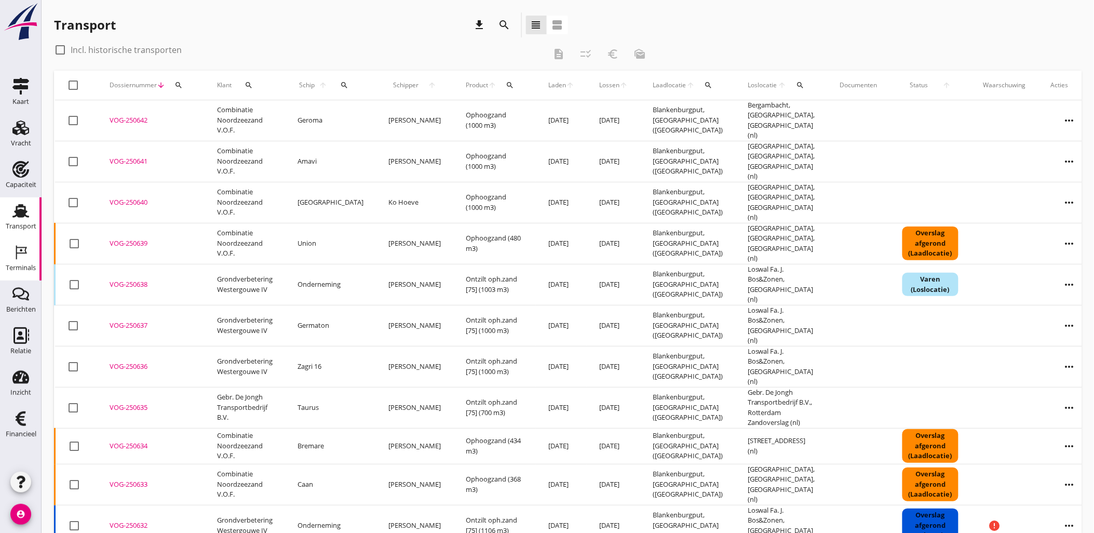
click at [19, 258] on icon "Terminals" at bounding box center [20, 252] width 17 height 17
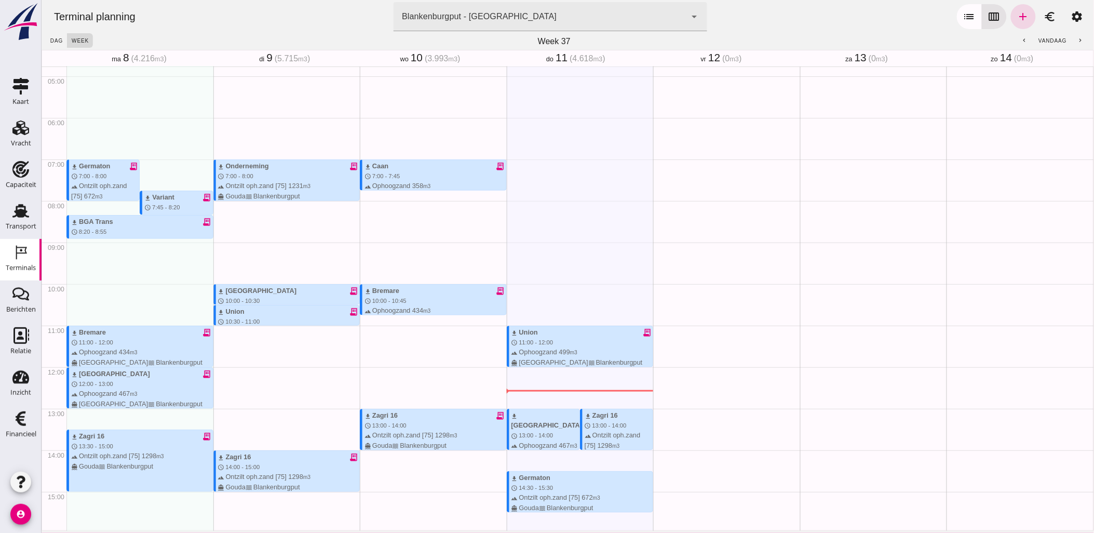
scroll to position [186, 0]
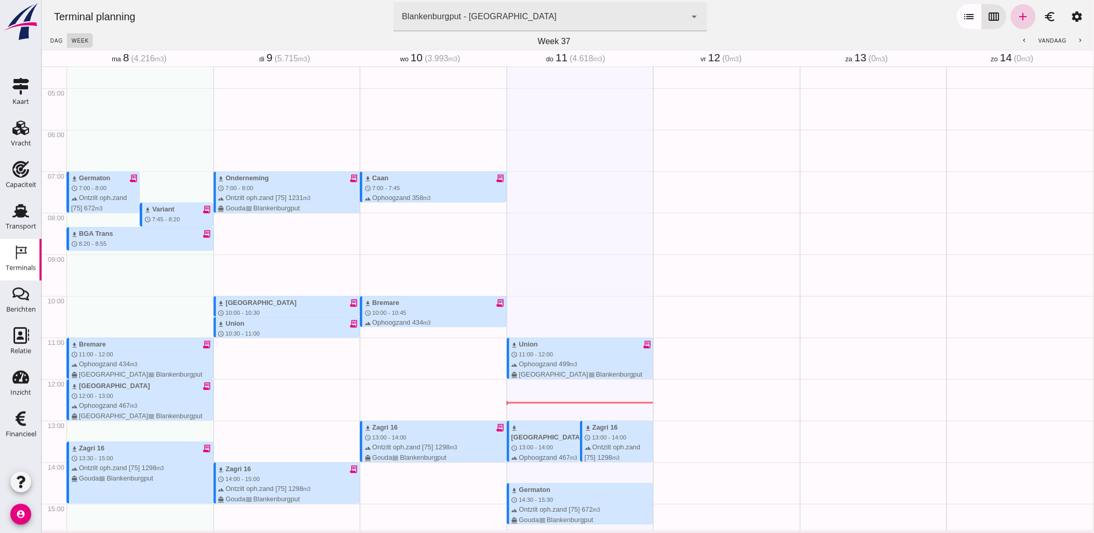
click at [1017, 18] on icon "add" at bounding box center [1023, 16] width 12 height 12
type input "Combinatie Noordzeezand V.O.F."
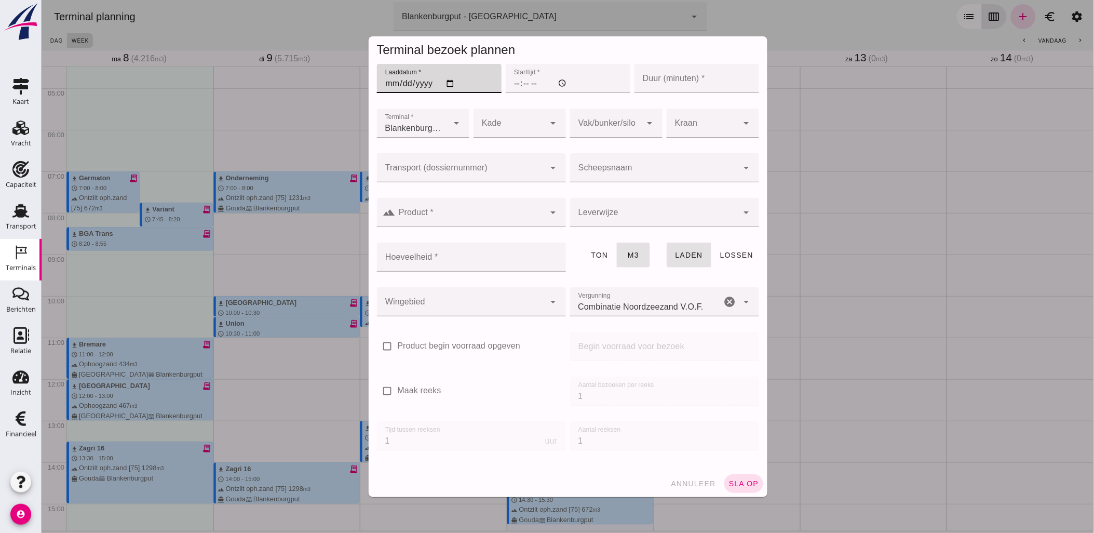
click at [448, 83] on input "Laaddatum *" at bounding box center [438, 78] width 125 height 29
type input "[DATE]"
click at [508, 84] on input "Starttijd *" at bounding box center [567, 78] width 125 height 29
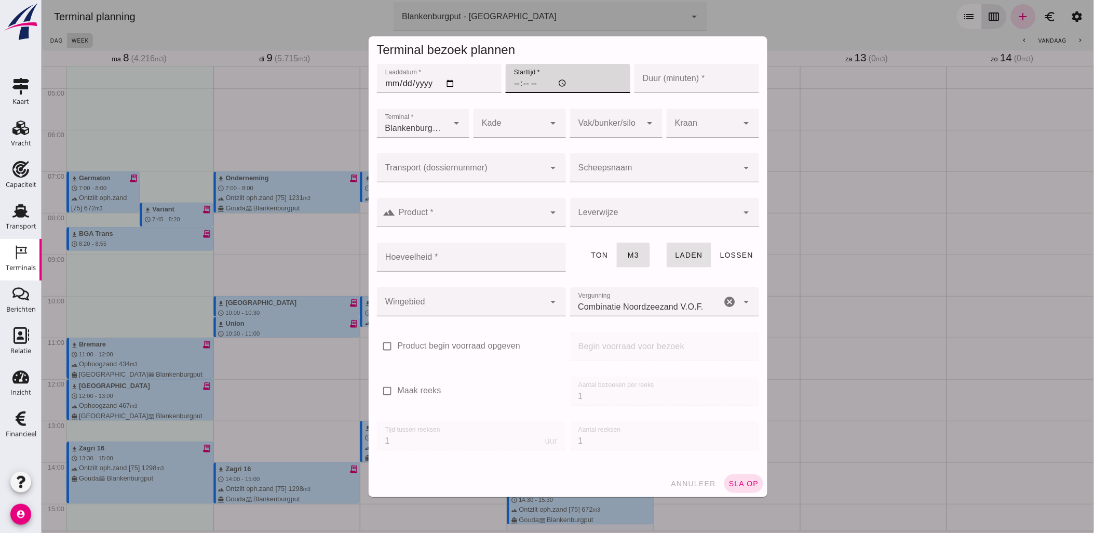
type input "16:00"
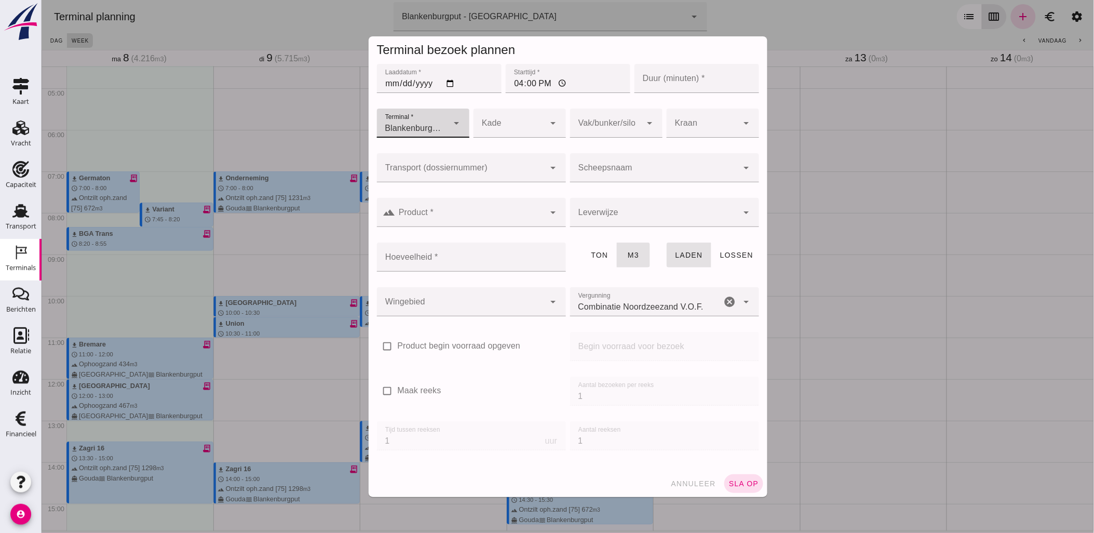
click at [654, 79] on input "Duur (minuten) *" at bounding box center [696, 78] width 125 height 29
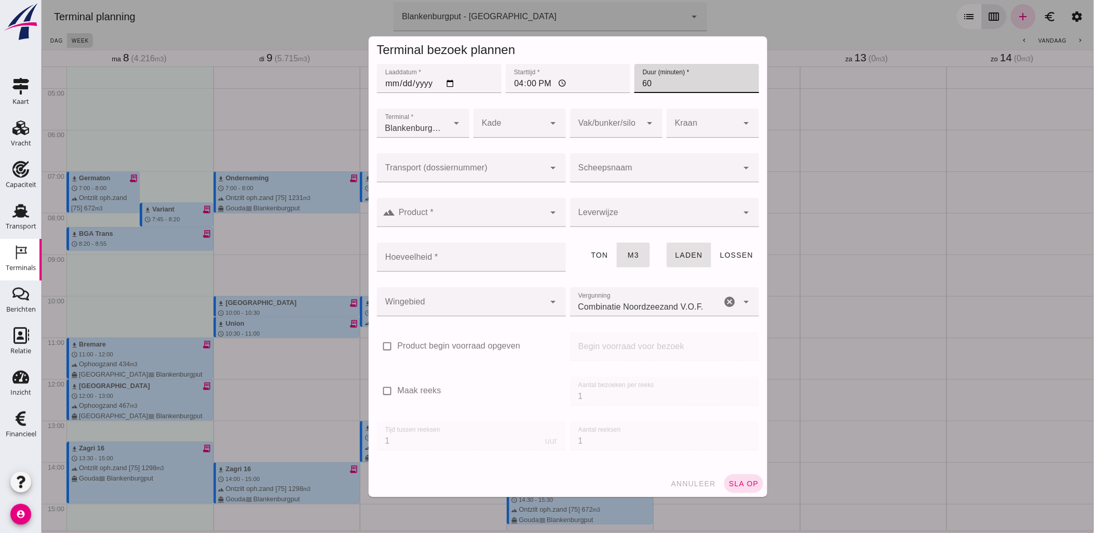
type input "60"
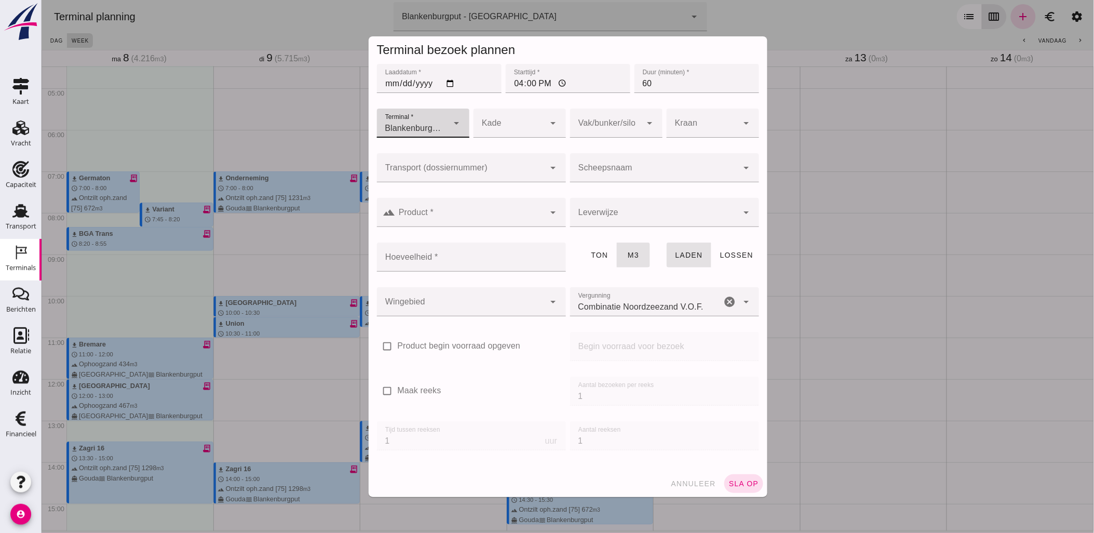
click at [585, 167] on input "Scheepsnaam" at bounding box center [654, 173] width 168 height 12
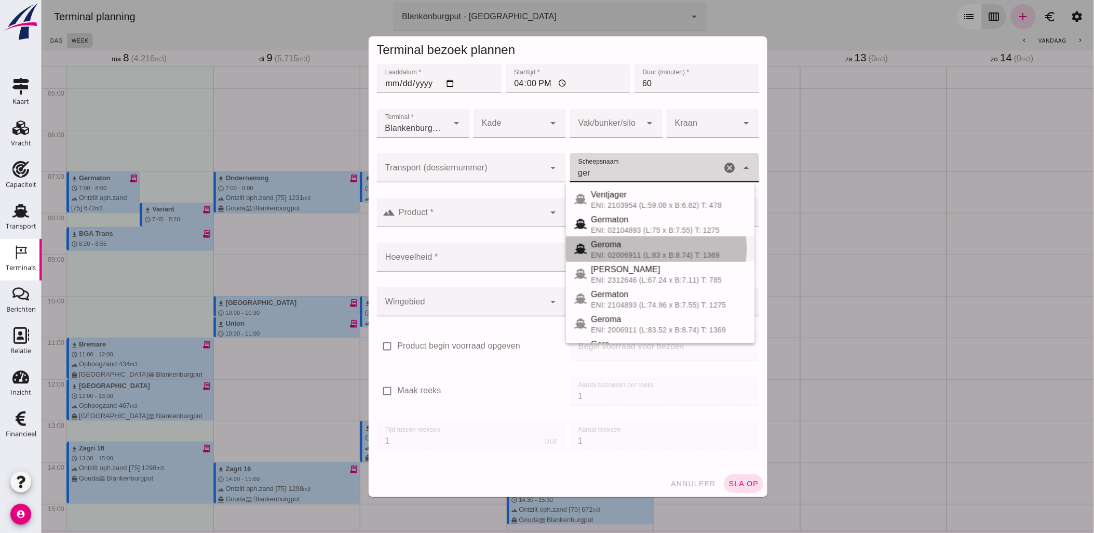
click at [624, 242] on div "Geroma" at bounding box center [668, 244] width 156 height 12
type input "Geroma"
type input "994"
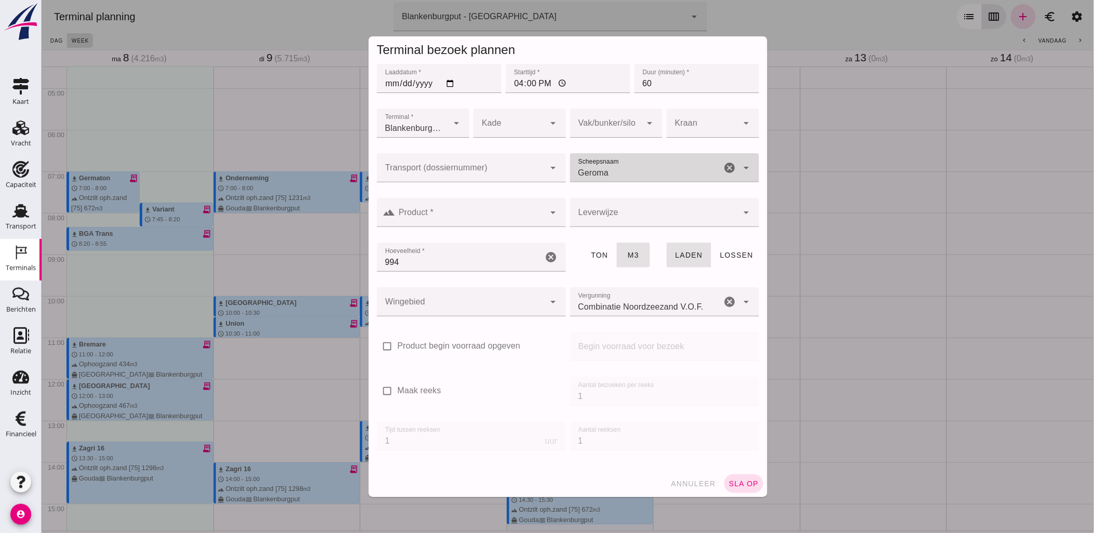
type input "Geroma"
click at [469, 208] on div at bounding box center [470, 212] width 150 height 29
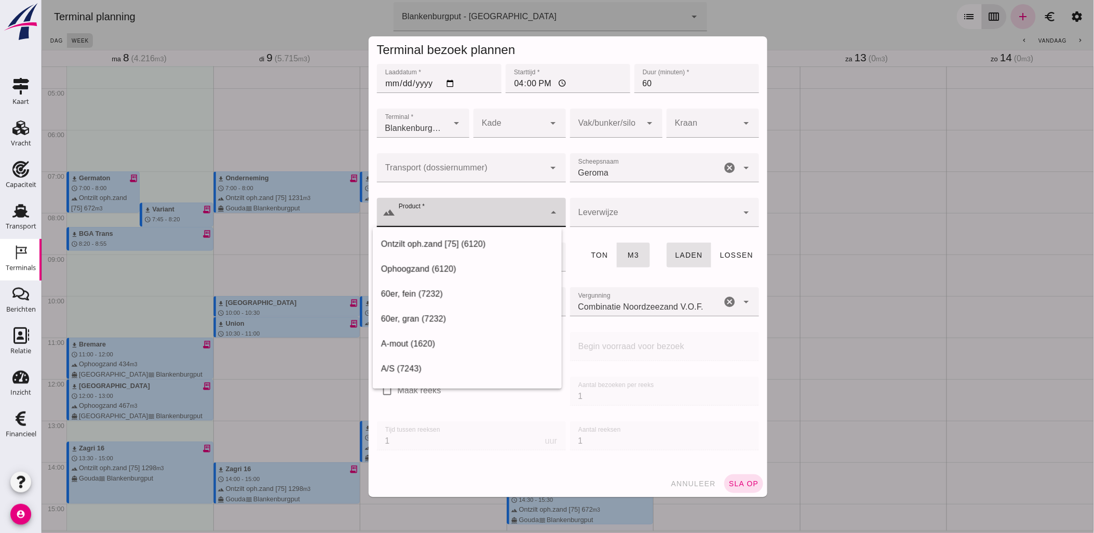
paste input "VOG-250642"
type input "VOG-250642"
click at [494, 172] on input "Transport (dossiernummer)" at bounding box center [460, 173] width 168 height 12
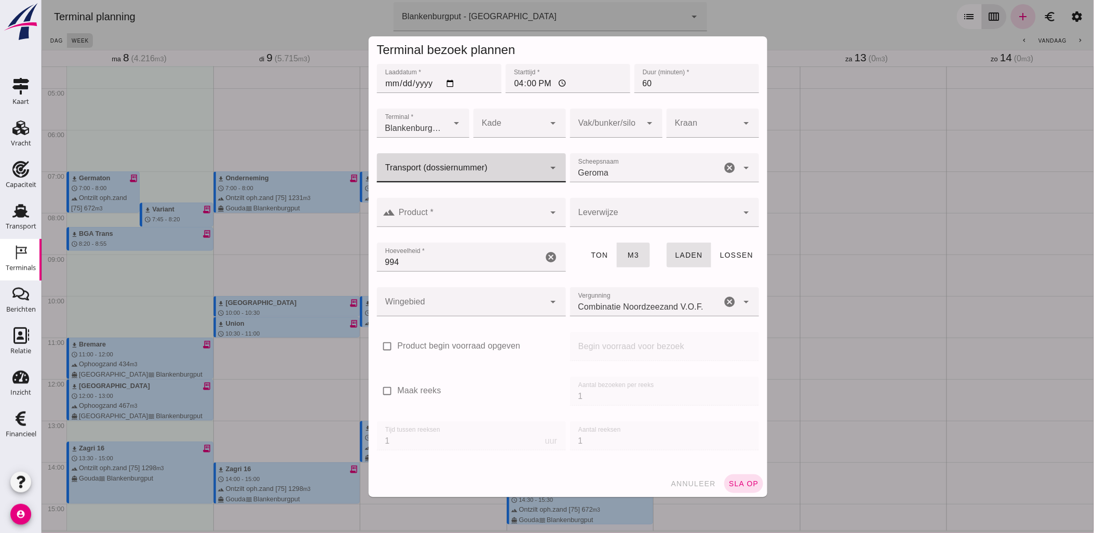
paste input "VOG-250642"
type input "VOG-250642"
click at [433, 196] on div "VOG-250642" at bounding box center [467, 199] width 172 height 12
type input "franco_on_board"
type input "VOG-250642"
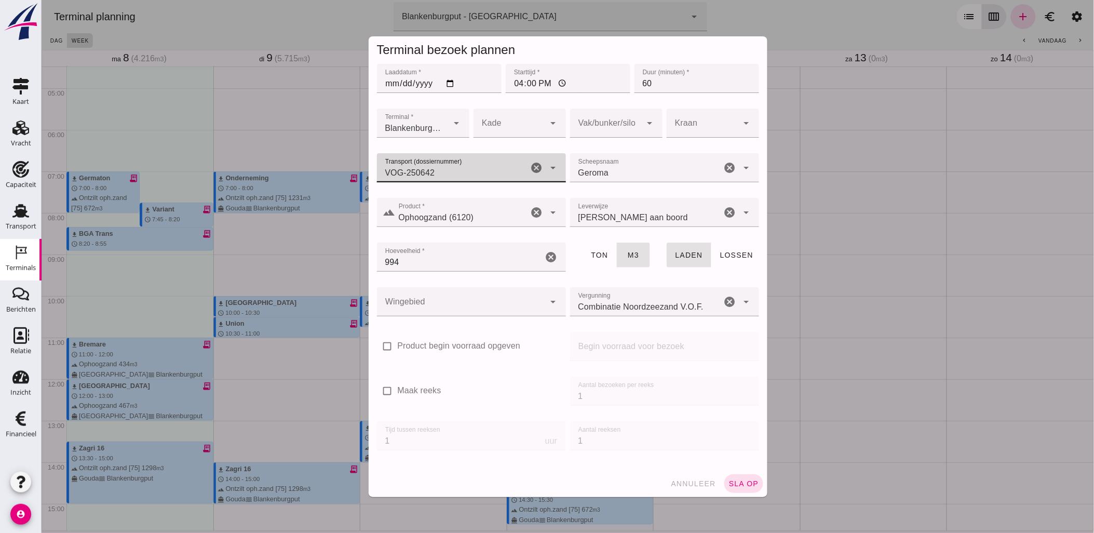
click at [600, 125] on div at bounding box center [606, 123] width 72 height 29
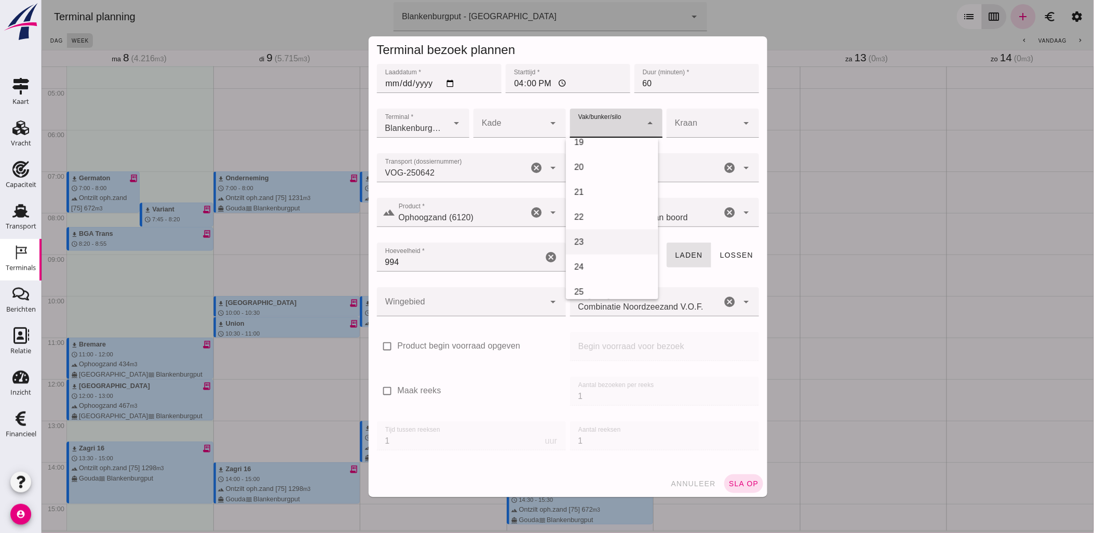
scroll to position [403, 0]
click at [590, 169] on div "18" at bounding box center [612, 175] width 76 height 12
type input "366"
click at [480, 302] on div at bounding box center [460, 301] width 168 height 29
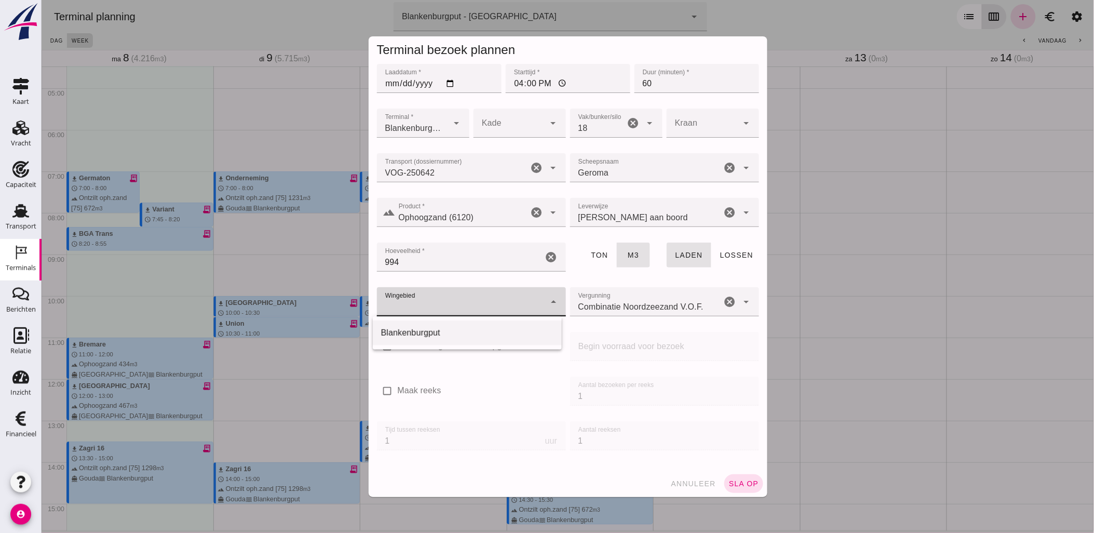
click at [486, 328] on div "Blankenburgput" at bounding box center [467, 333] width 172 height 12
type input "333"
click at [751, 486] on span "sla op" at bounding box center [743, 483] width 31 height 8
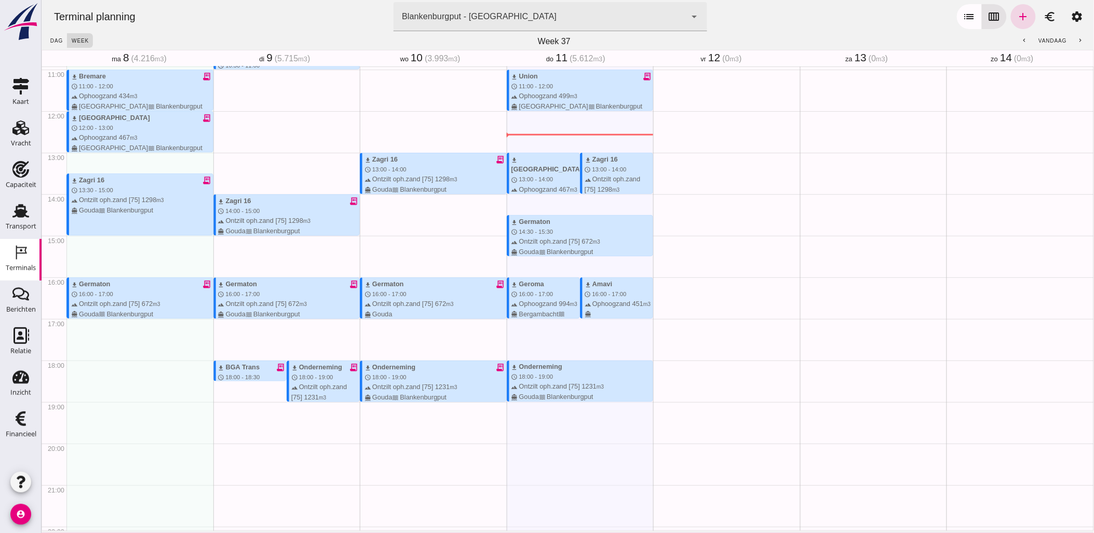
scroll to position [458, 0]
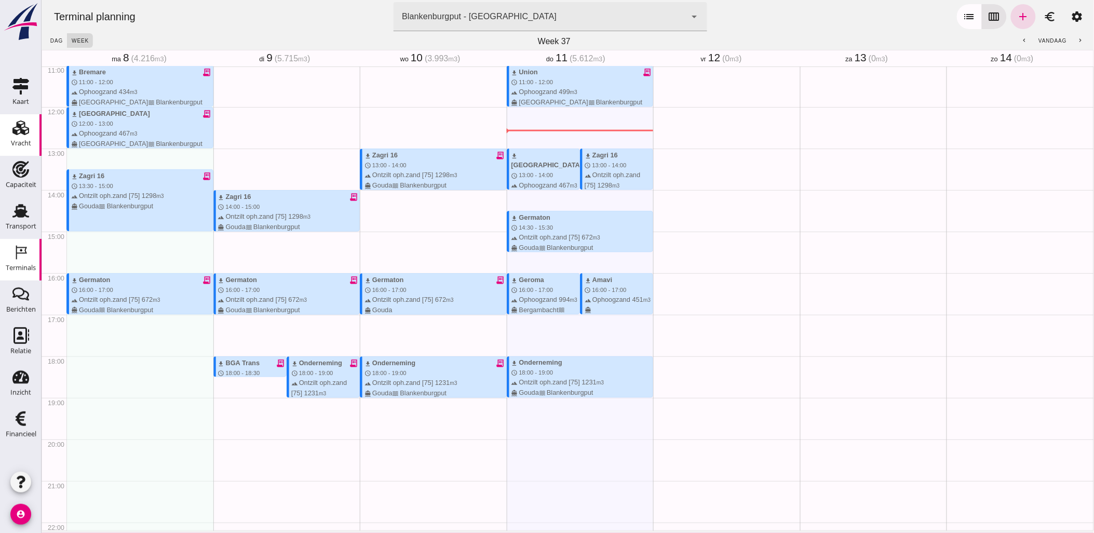
click at [23, 129] on icon "Vracht" at bounding box center [20, 127] width 17 height 17
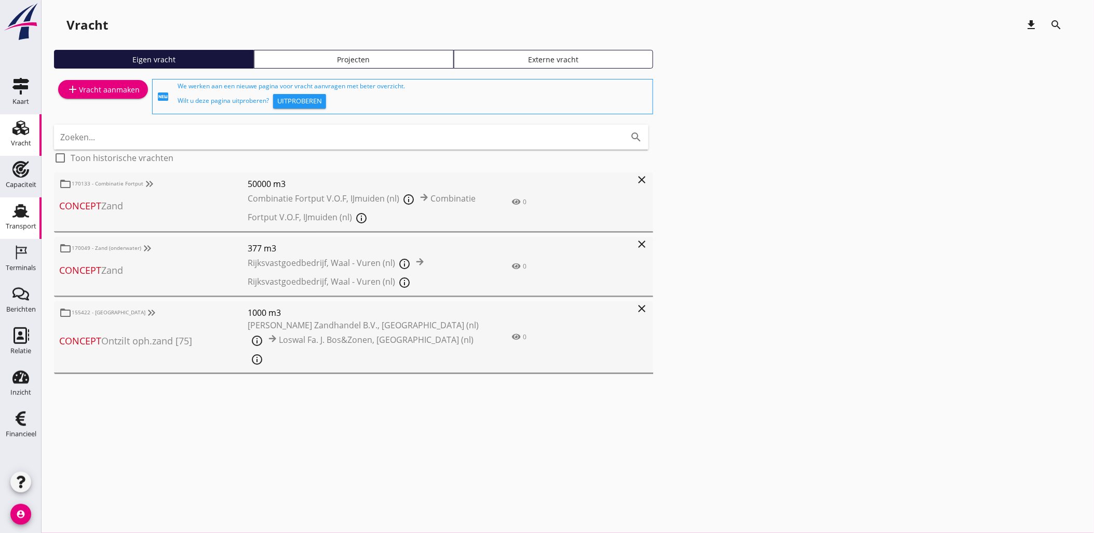
click at [25, 208] on use at bounding box center [20, 211] width 17 height 14
